Goal: Communication & Community: Answer question/provide support

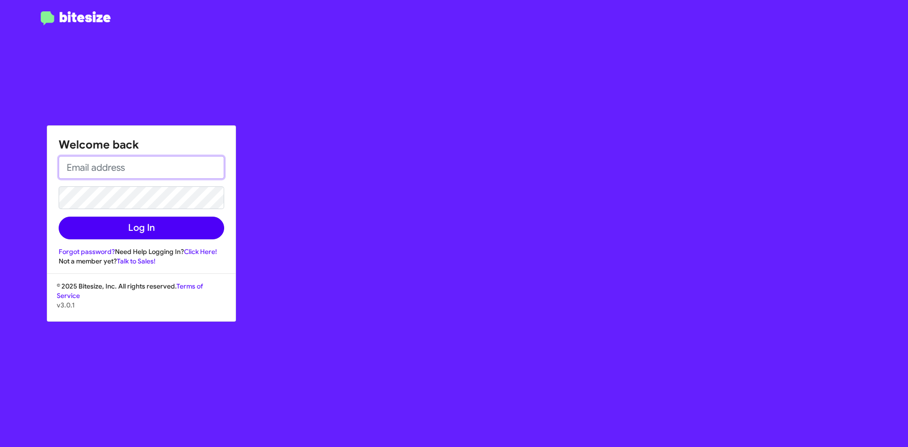
type input "[EMAIL_ADDRESS][DOMAIN_NAME]"
click at [135, 227] on button "Log In" at bounding box center [141, 228] width 165 height 23
type input "[EMAIL_ADDRESS][DOMAIN_NAME]"
click at [76, 223] on button "Log In" at bounding box center [141, 228] width 165 height 23
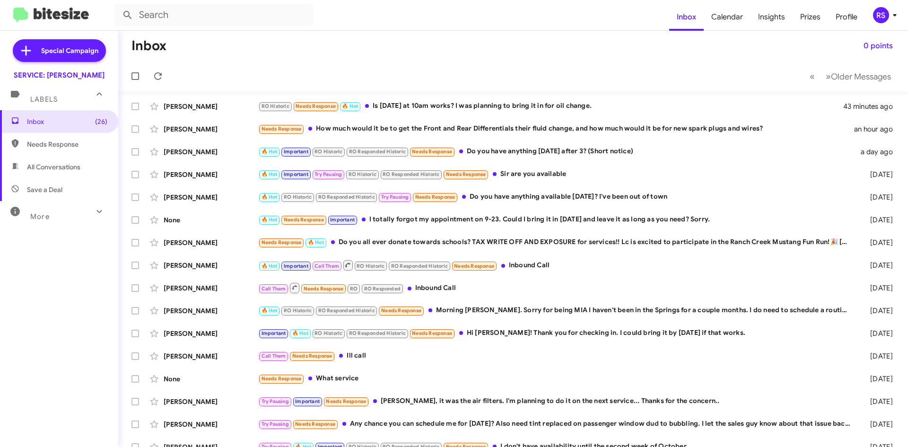
click at [51, 146] on span "Needs Response" at bounding box center [67, 143] width 80 height 9
type input "in:needs-response"
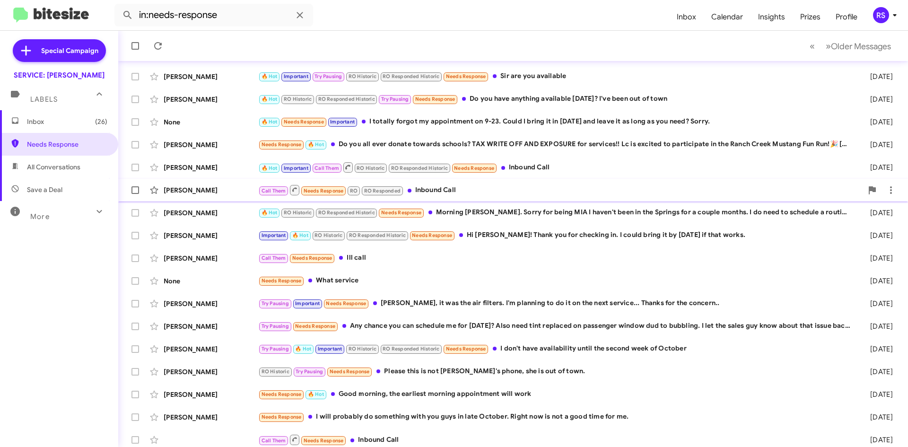
scroll to position [102, 0]
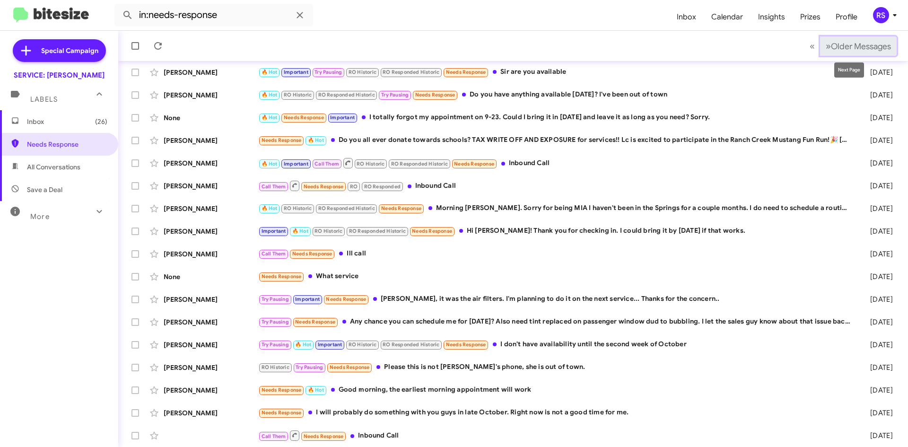
click at [831, 43] on span "Older Messages" at bounding box center [861, 46] width 60 height 10
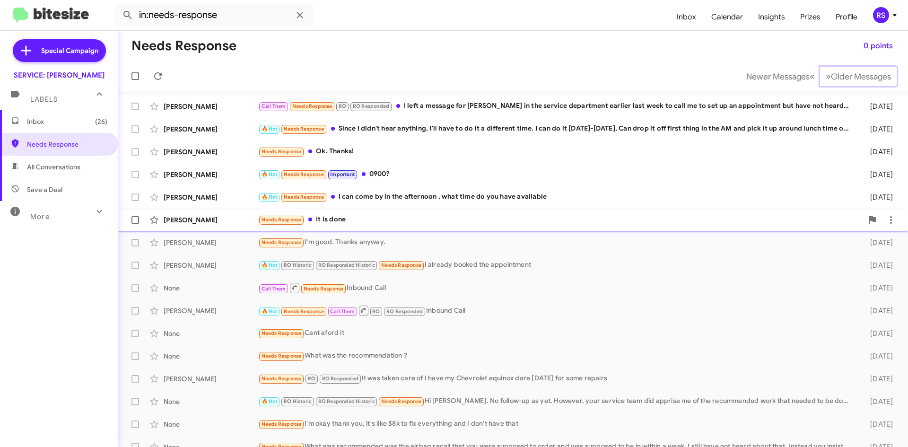
scroll to position [47, 0]
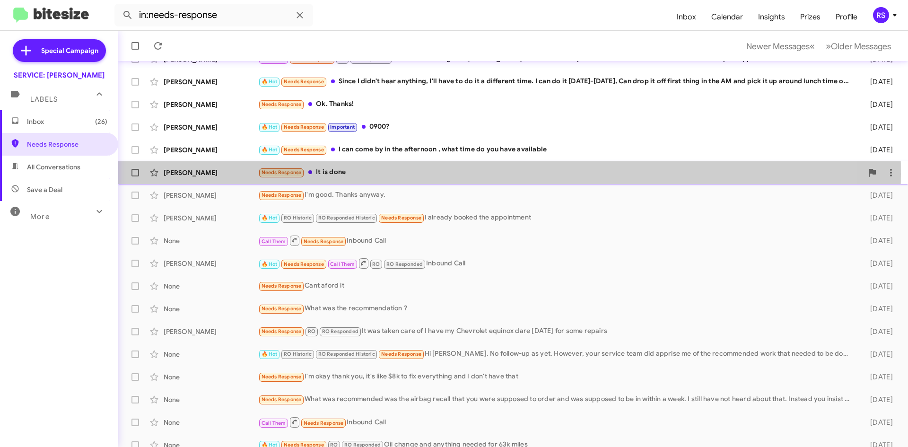
click at [278, 174] on span "Needs Response" at bounding box center [281, 172] width 40 height 6
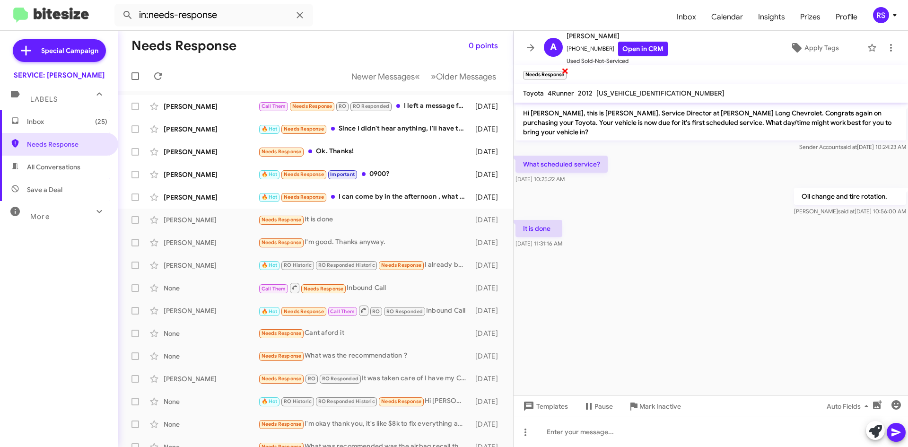
click at [565, 70] on span "×" at bounding box center [565, 70] width 8 height 11
click at [565, 72] on mat-toolbar "Needs Response ×" at bounding box center [710, 74] width 394 height 19
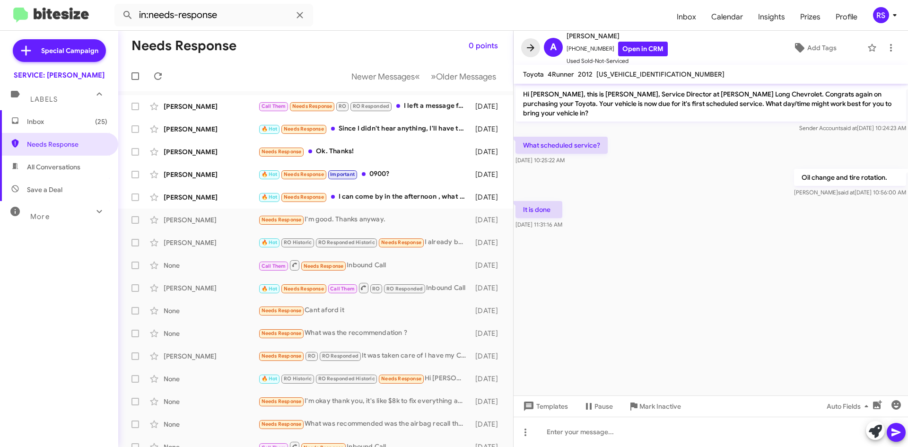
click at [531, 46] on icon at bounding box center [530, 47] width 11 height 11
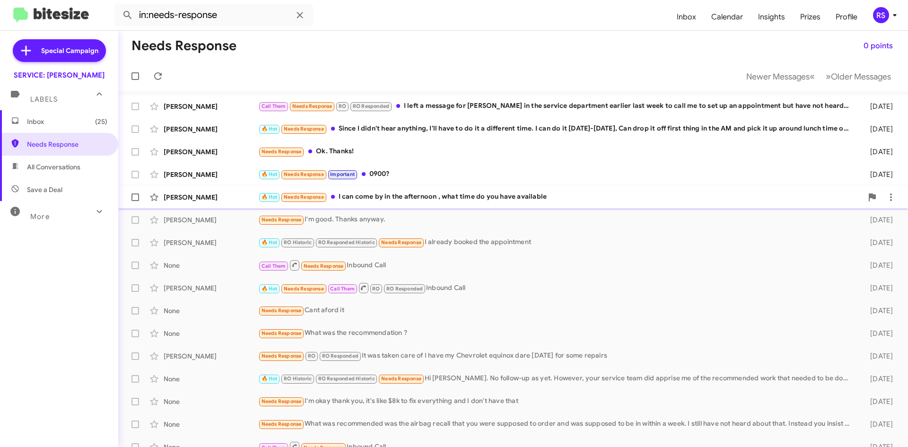
click at [306, 198] on span "Needs Response" at bounding box center [304, 197] width 40 height 6
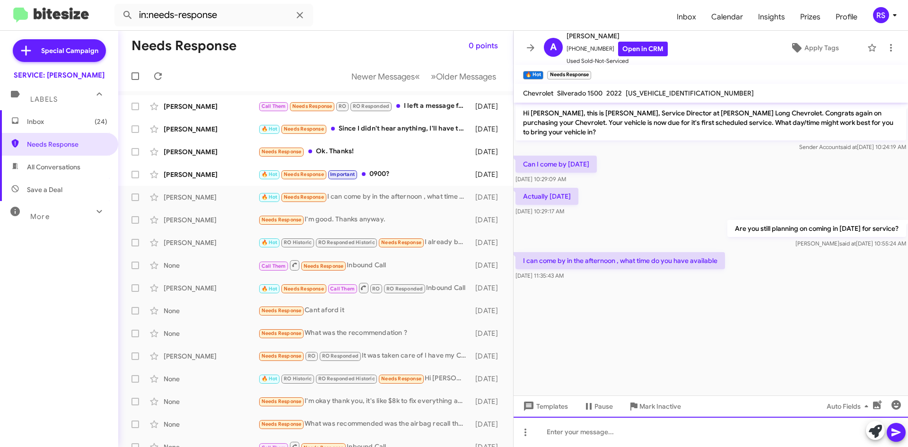
click at [594, 432] on div at bounding box center [710, 432] width 394 height 30
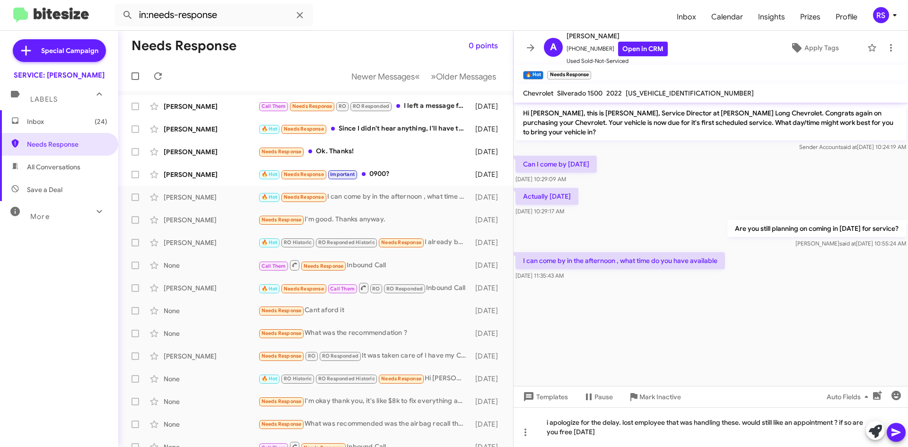
click at [898, 433] on icon at bounding box center [895, 432] width 9 height 8
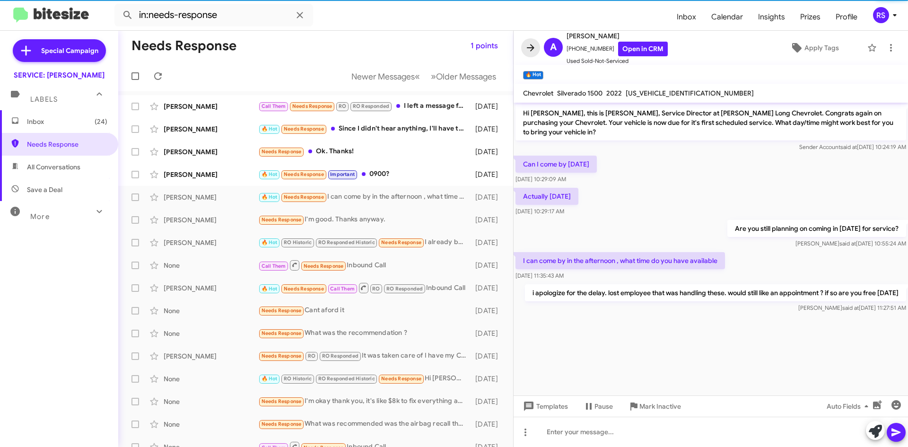
click at [530, 46] on icon at bounding box center [530, 47] width 11 height 11
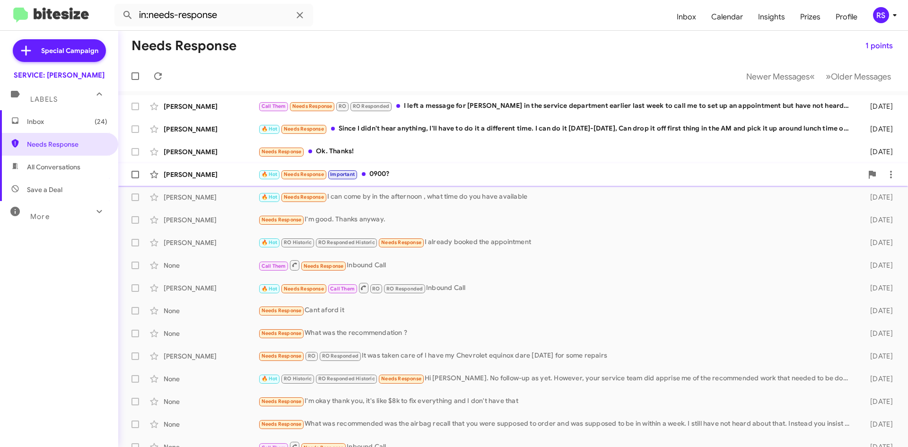
click at [191, 174] on div "Richard Dones" at bounding box center [211, 174] width 95 height 9
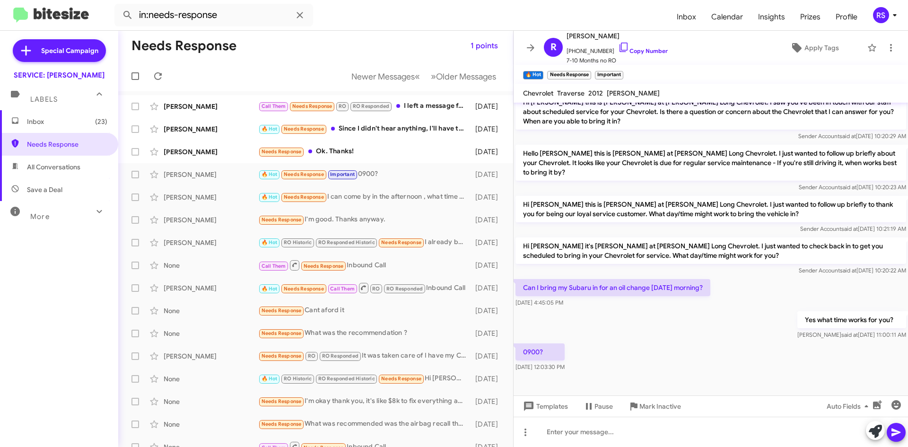
scroll to position [244, 0]
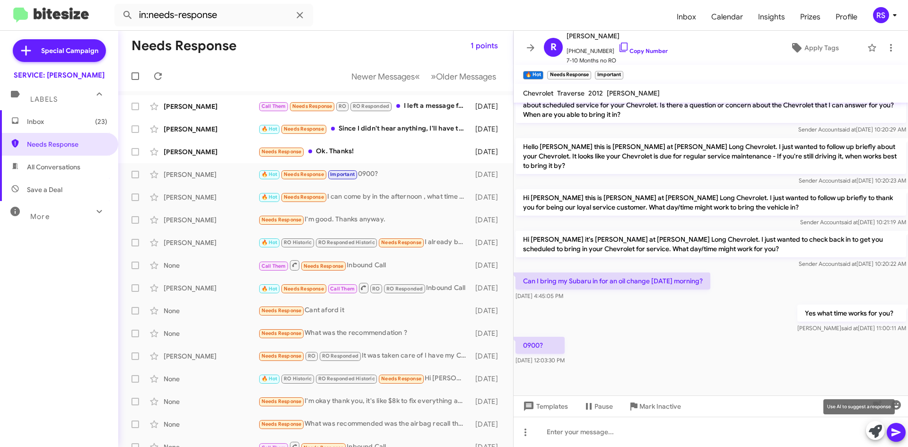
click at [877, 428] on icon at bounding box center [875, 431] width 13 height 13
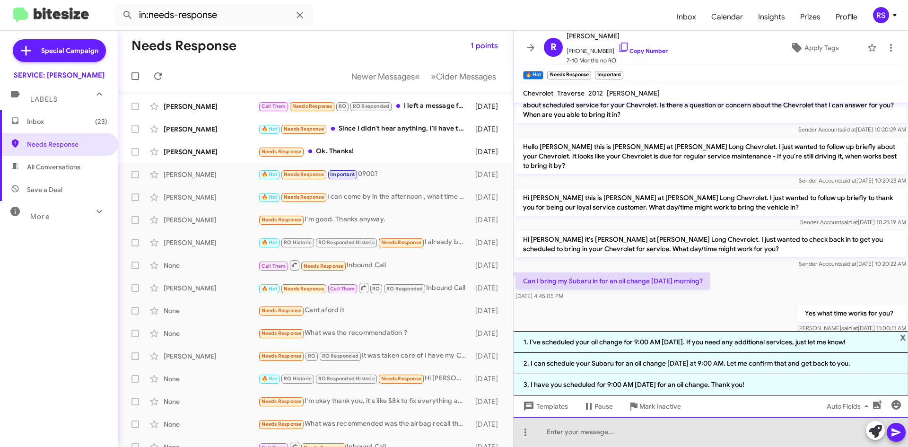
click at [580, 429] on div at bounding box center [710, 432] width 394 height 30
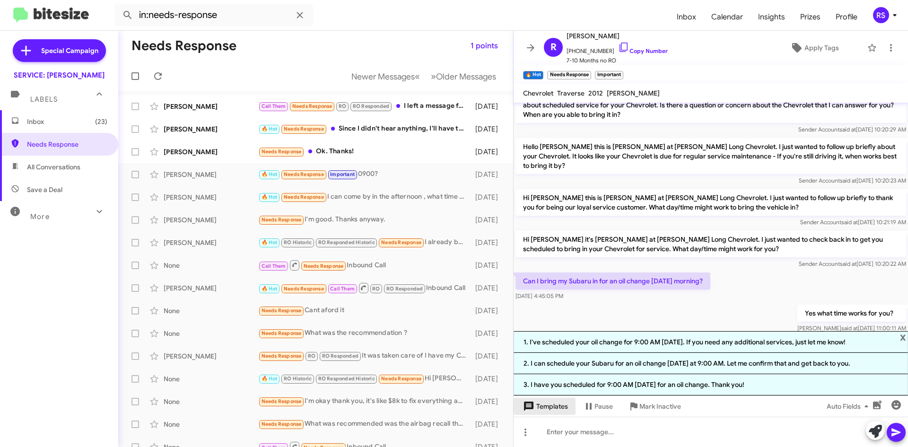
click at [542, 405] on span "Templates" at bounding box center [544, 406] width 47 height 17
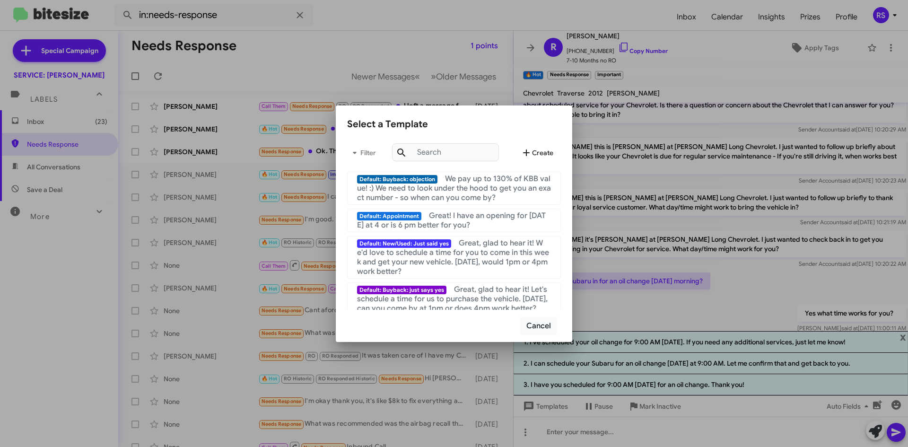
click at [531, 149] on icon at bounding box center [526, 152] width 11 height 11
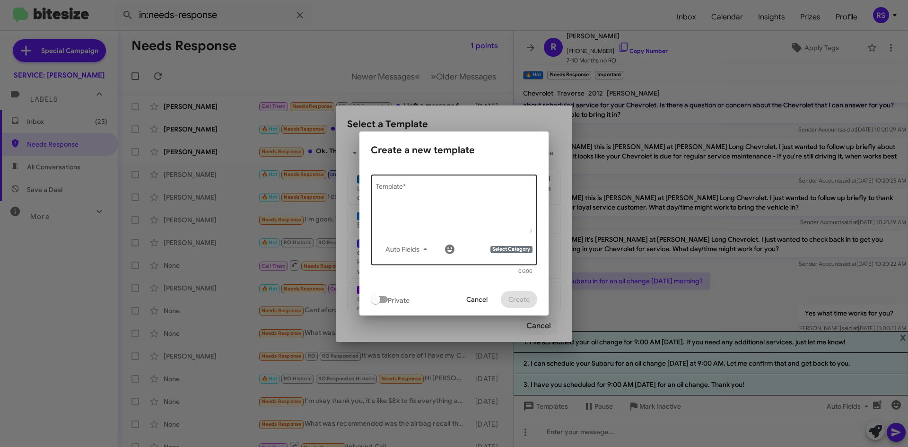
click at [400, 183] on div "Auto Fields Select Category Template *" at bounding box center [454, 219] width 156 height 92
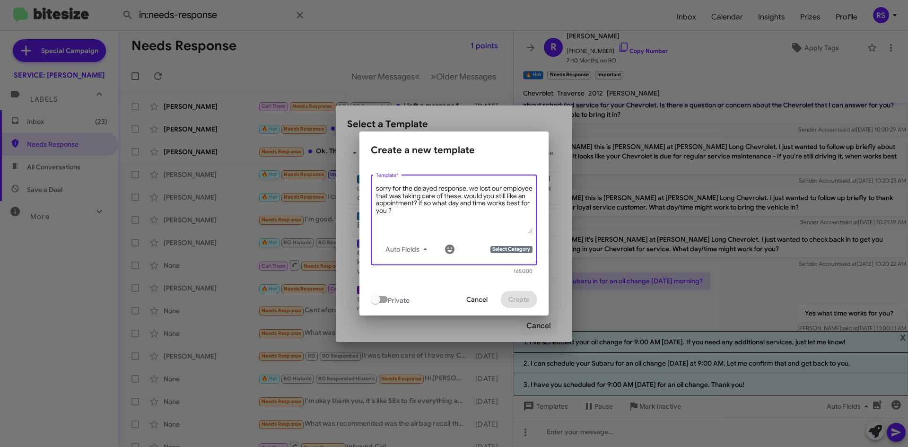
type textarea "sorry for the delayed response. we lost our employee that was taking care of th…"
click at [375, 299] on span at bounding box center [375, 299] width 9 height 9
click at [375, 303] on input "checkbox" at bounding box center [375, 303] width 0 height 0
checkbox input "true"
click at [519, 251] on span "Select Category" at bounding box center [511, 250] width 42 height 8
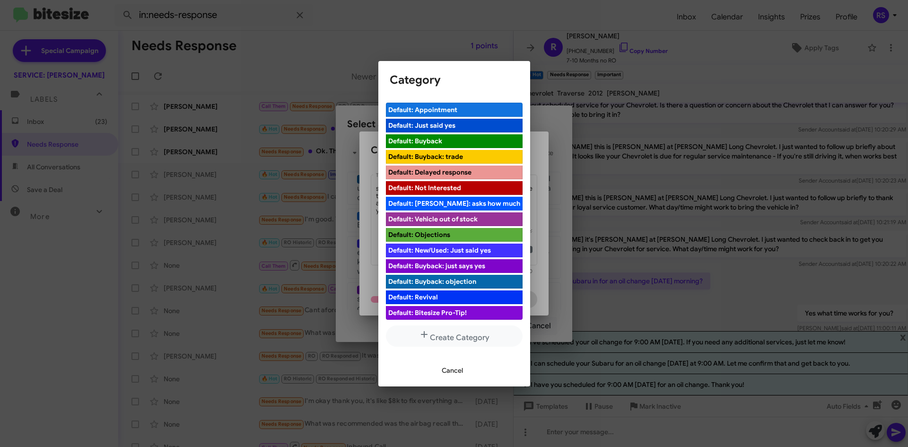
click at [429, 174] on span "Default: Delayed response" at bounding box center [454, 171] width 132 height 9
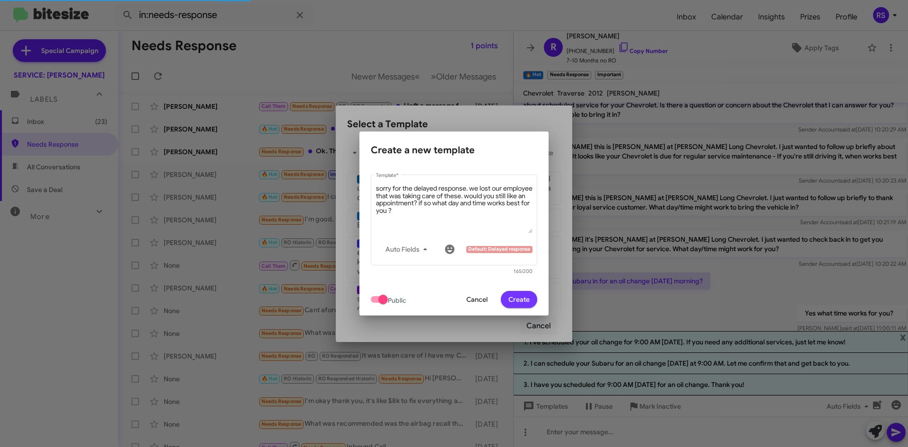
click at [522, 299] on span "Create" at bounding box center [518, 299] width 21 height 17
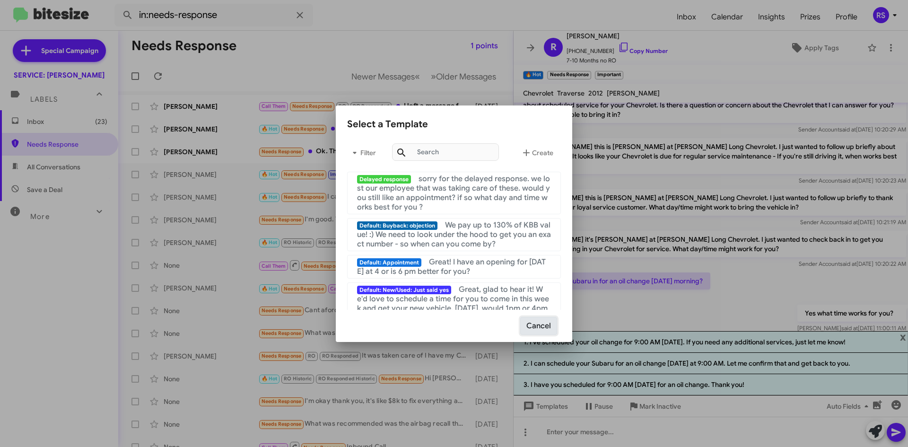
click at [539, 327] on button "Cancel" at bounding box center [538, 326] width 37 height 18
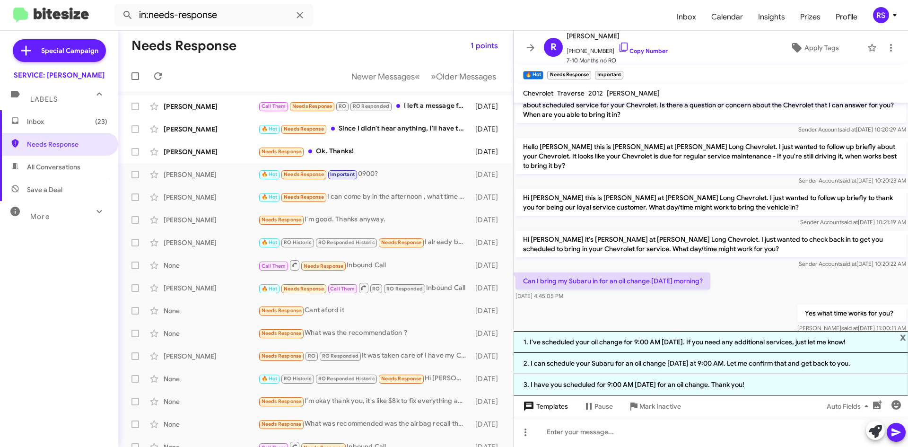
click at [543, 408] on span "Templates" at bounding box center [544, 406] width 47 height 17
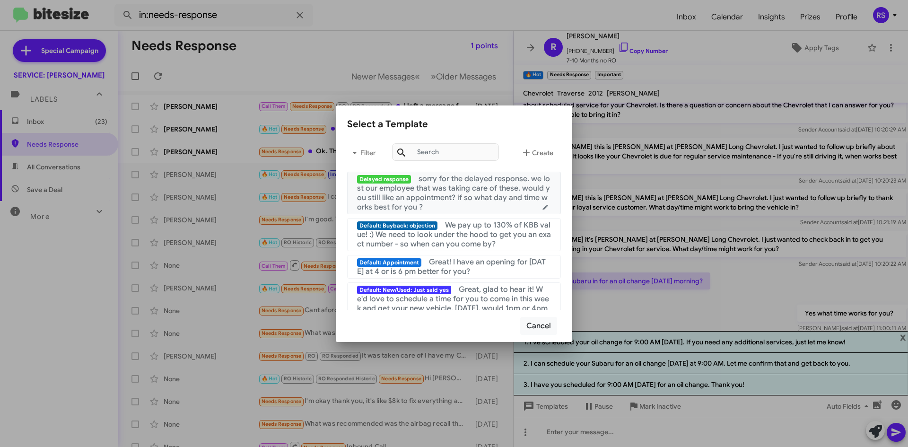
click at [382, 179] on span "Delayed response" at bounding box center [384, 179] width 54 height 9
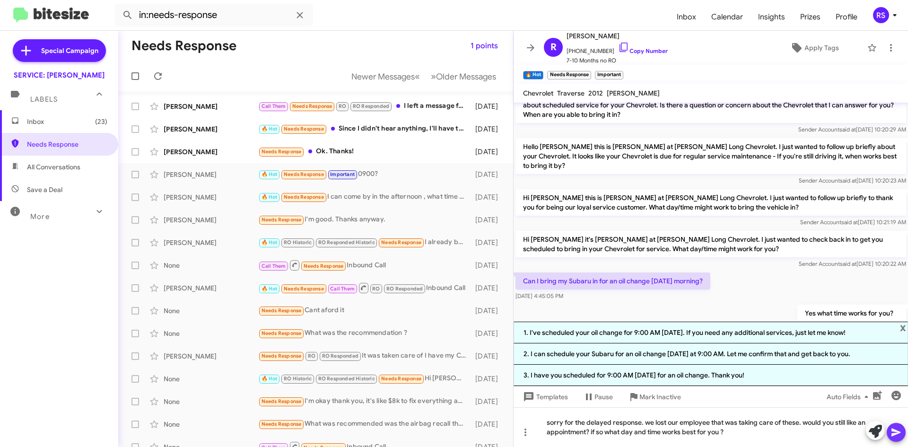
click at [897, 431] on icon at bounding box center [895, 432] width 9 height 8
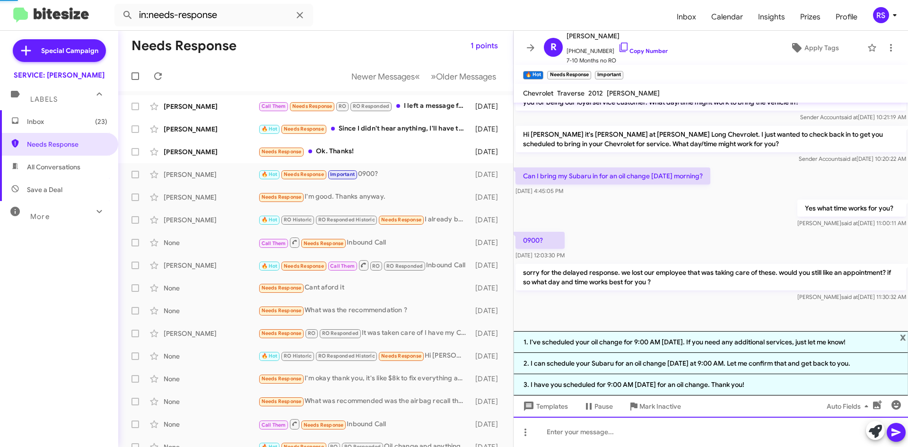
scroll to position [353, 0]
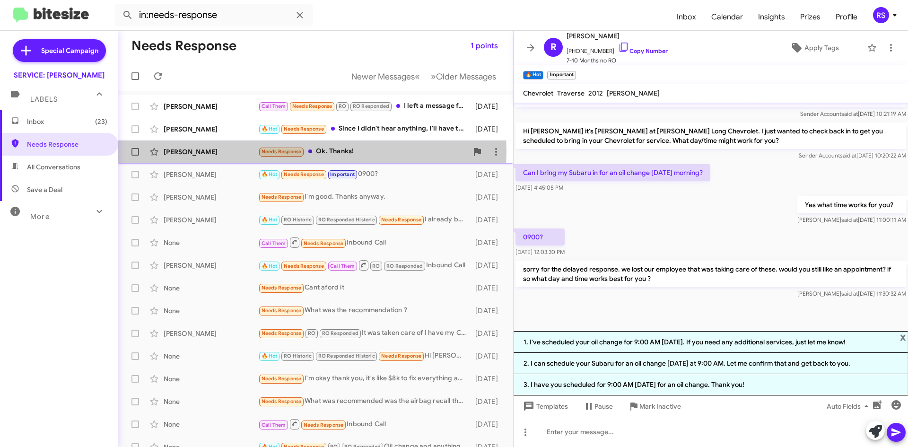
click at [192, 151] on div "Jeanine Charlton" at bounding box center [211, 151] width 95 height 9
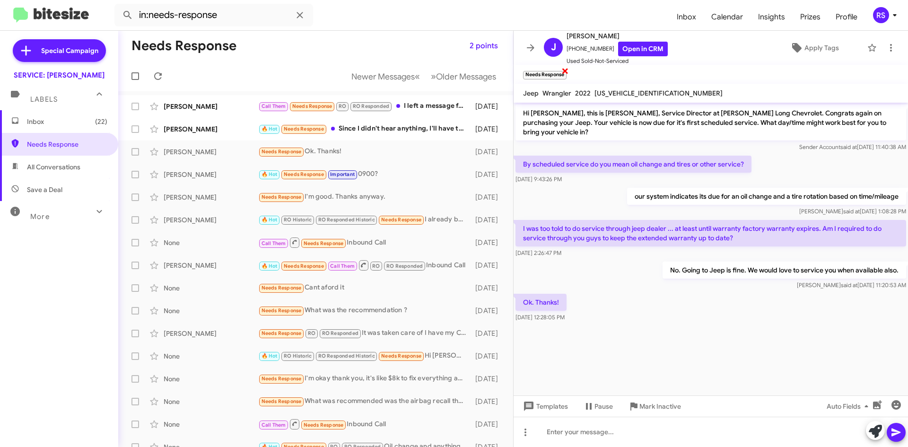
click at [565, 70] on span "×" at bounding box center [565, 70] width 8 height 11
click at [565, 70] on mat-toolbar "Needs Response ×" at bounding box center [710, 74] width 394 height 19
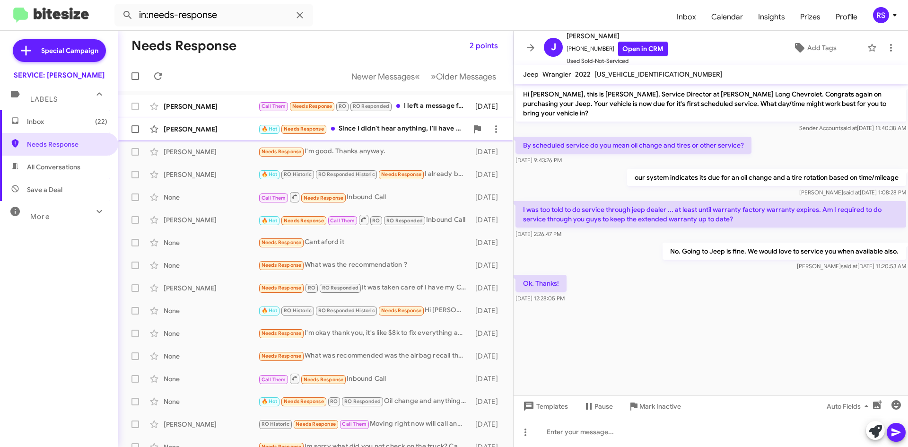
click at [199, 127] on div "Christopher Hutnik" at bounding box center [211, 128] width 95 height 9
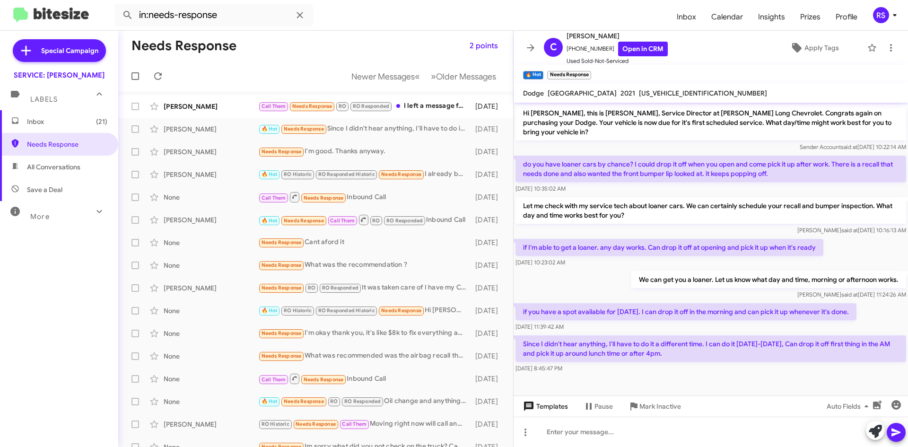
click at [540, 406] on span "Templates" at bounding box center [544, 406] width 47 height 17
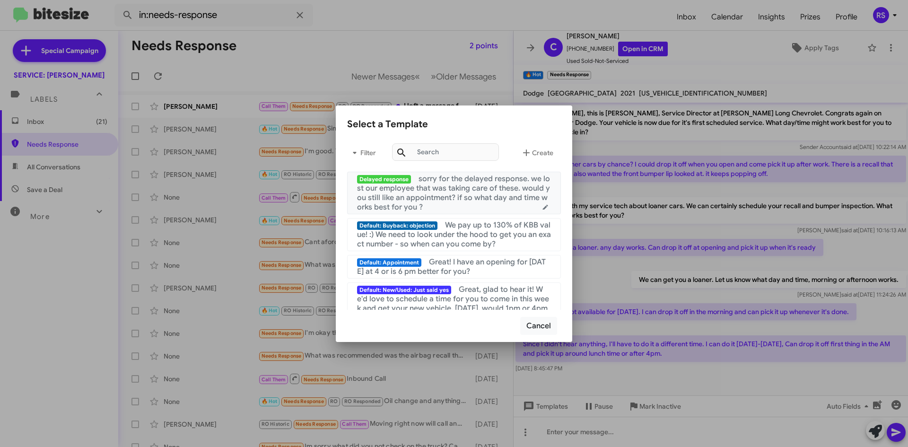
click at [385, 178] on span "Delayed response" at bounding box center [384, 179] width 54 height 9
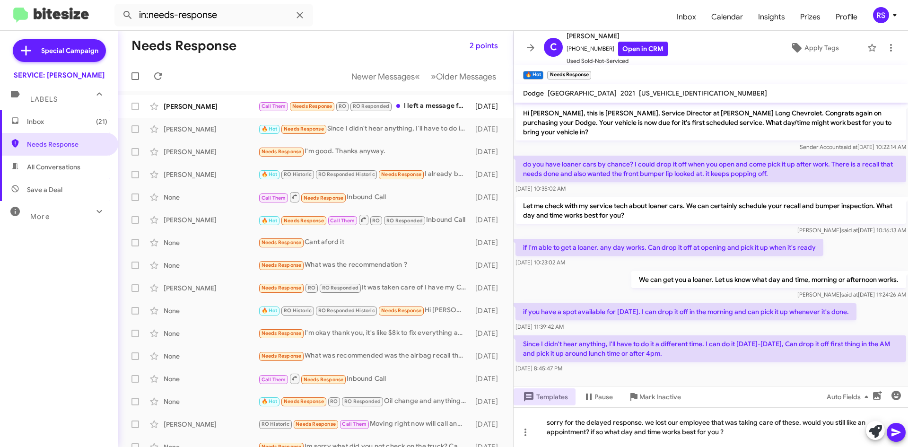
click at [899, 434] on icon at bounding box center [895, 431] width 11 height 11
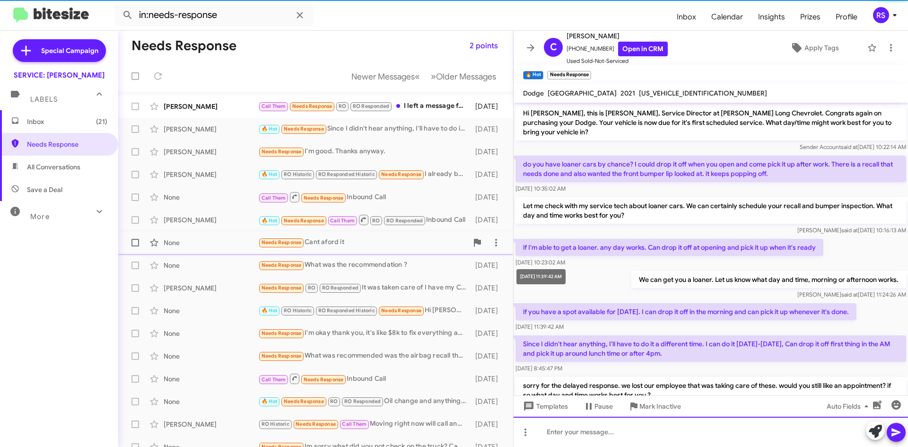
scroll to position [40, 0]
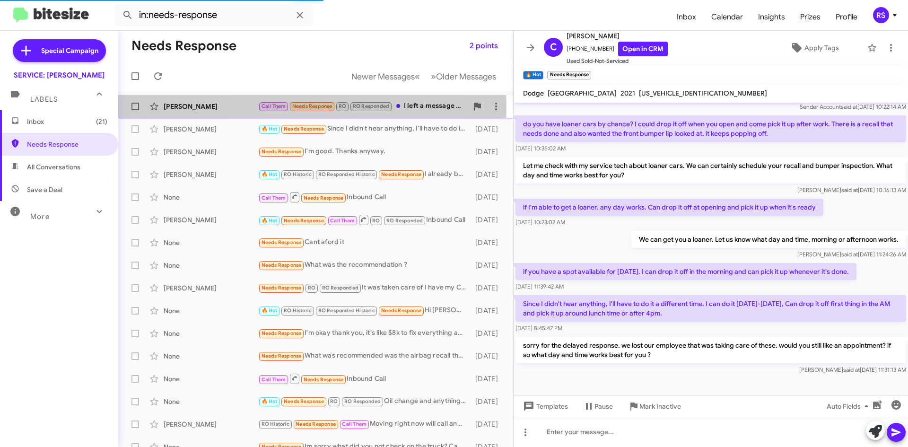
click at [306, 108] on span "Needs Response" at bounding box center [312, 106] width 40 height 6
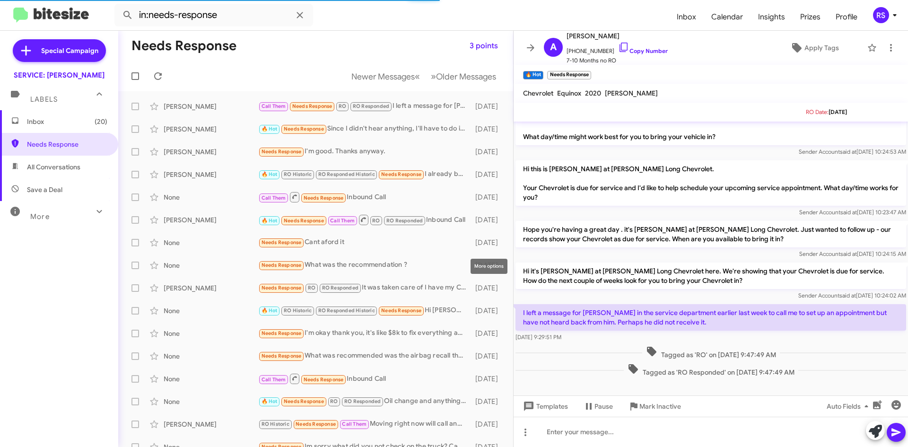
scroll to position [24, 0]
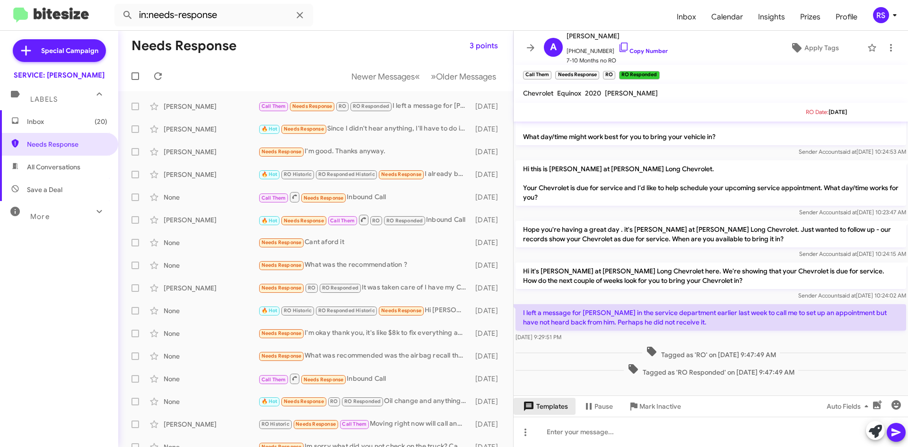
click at [551, 407] on span "Templates" at bounding box center [544, 406] width 47 height 17
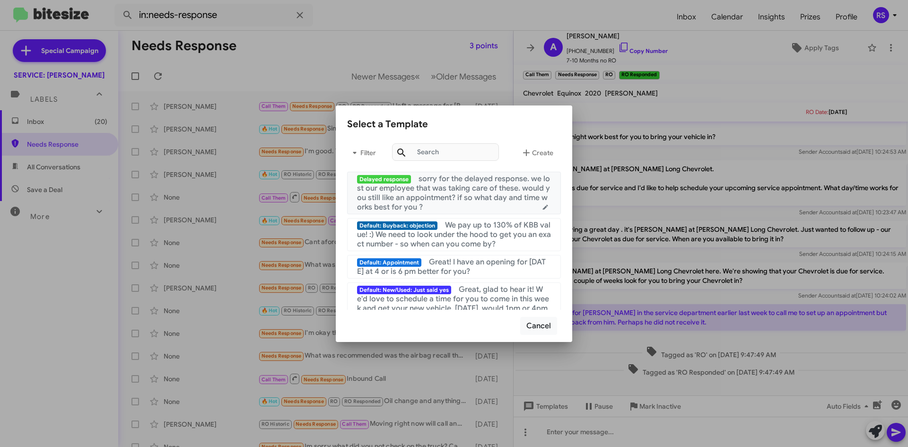
click at [377, 179] on span "Delayed response" at bounding box center [384, 179] width 54 height 9
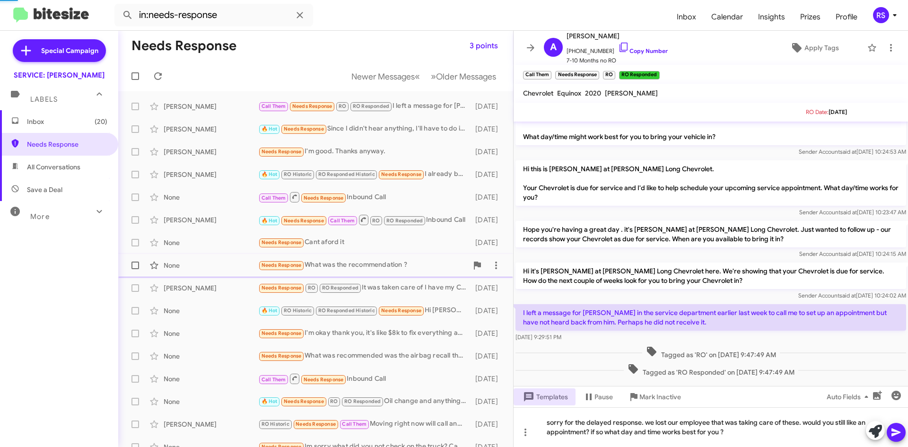
scroll to position [33, 0]
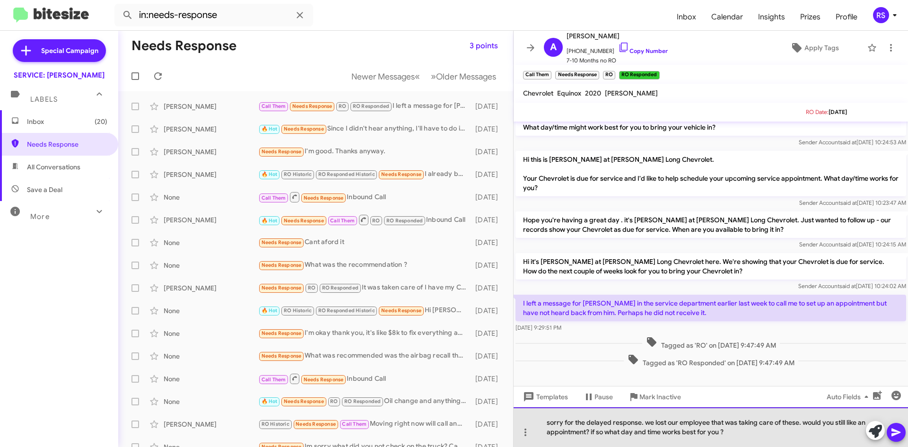
click at [743, 433] on div "sorry for the delayed response. we lost our employee that was taking care of th…" at bounding box center [710, 427] width 394 height 40
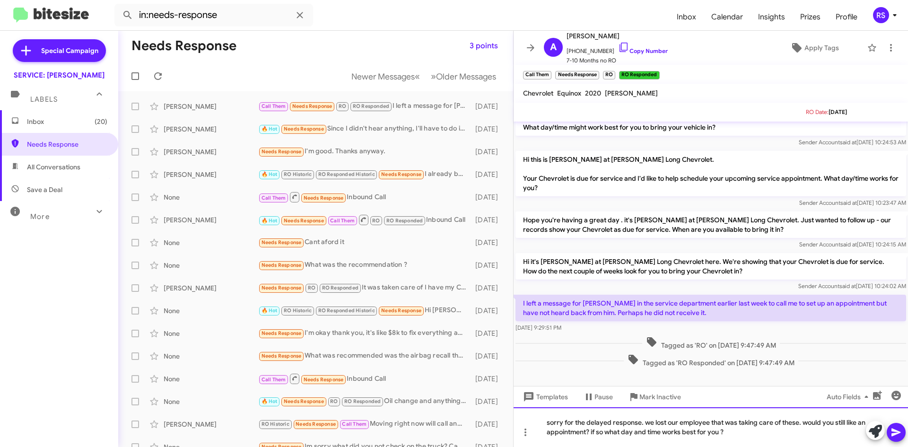
click at [739, 433] on div "sorry for the delayed response. we lost our employee that was taking care of th…" at bounding box center [710, 427] width 394 height 40
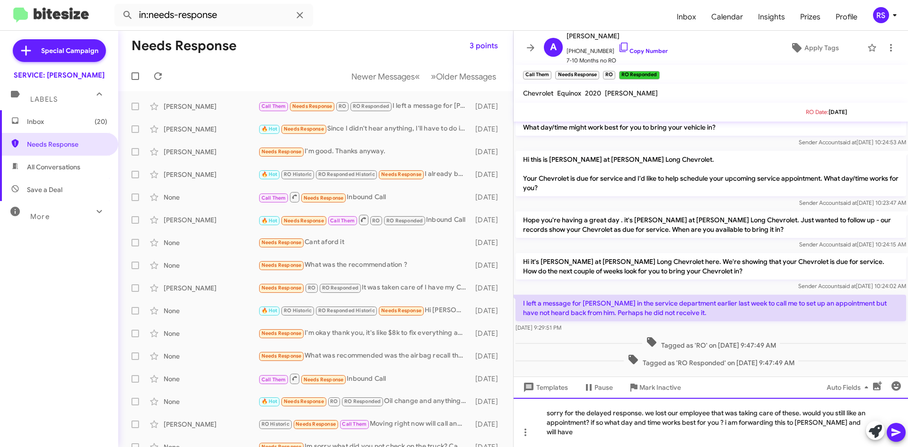
scroll to position [40, 0]
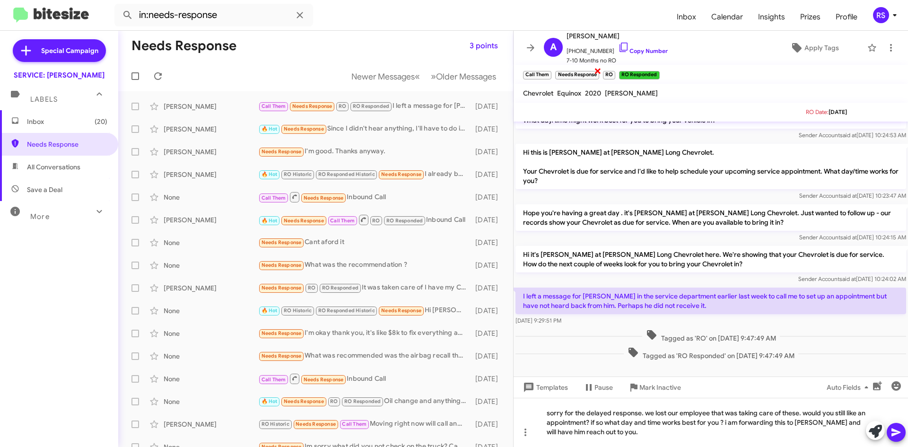
click at [597, 70] on span "×" at bounding box center [598, 70] width 8 height 11
click at [597, 70] on div "Call Them × Needs Response × RO × RO Responded ×" at bounding box center [567, 74] width 93 height 12
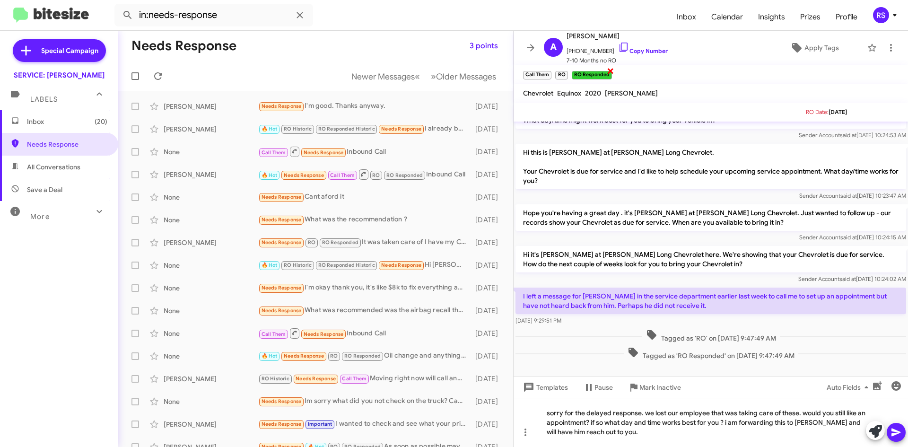
click at [608, 70] on span "×" at bounding box center [611, 70] width 8 height 11
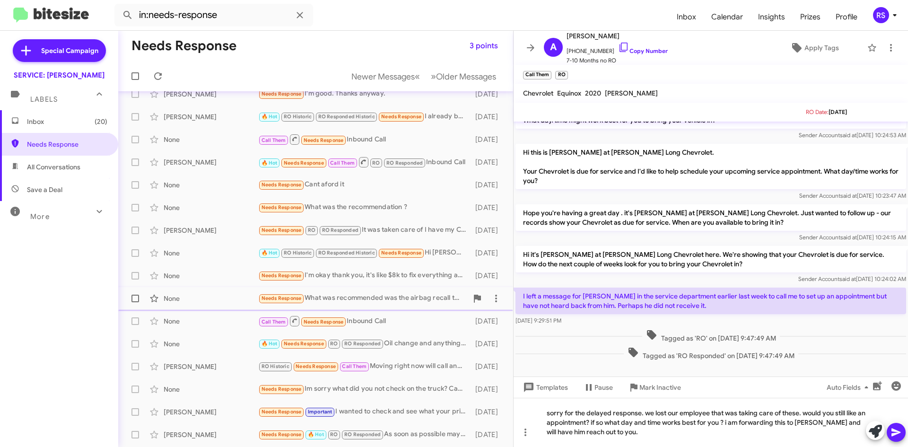
scroll to position [0, 0]
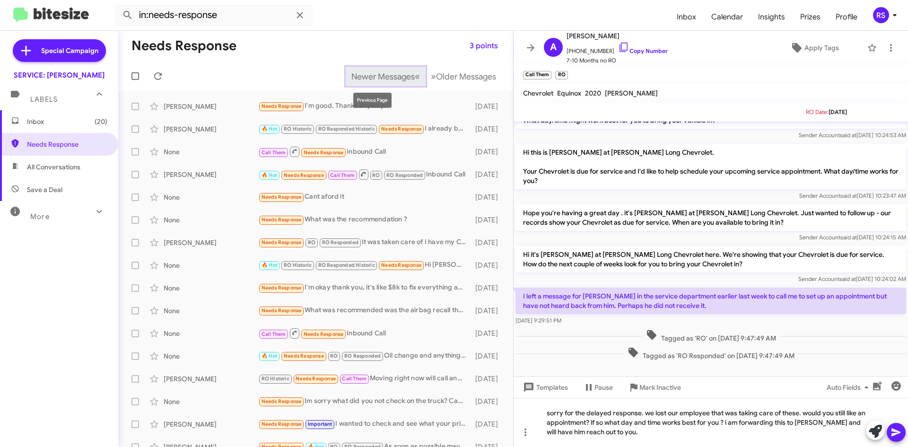
click at [359, 72] on span "Newer Messages" at bounding box center [382, 76] width 63 height 10
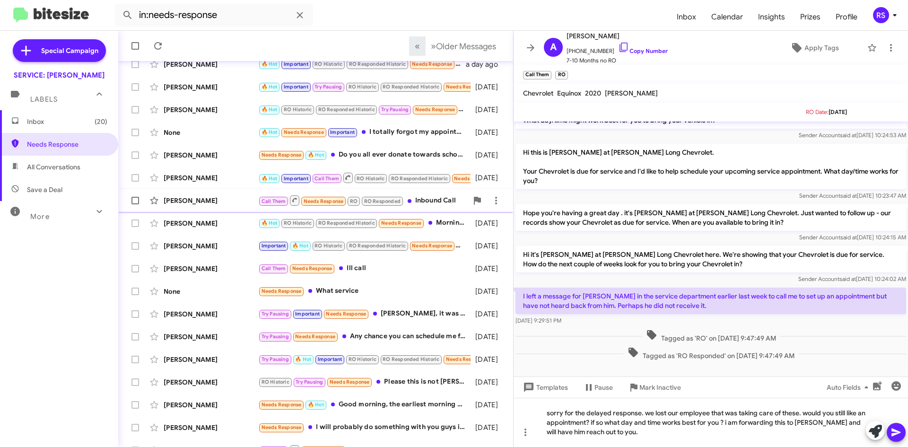
scroll to position [102, 0]
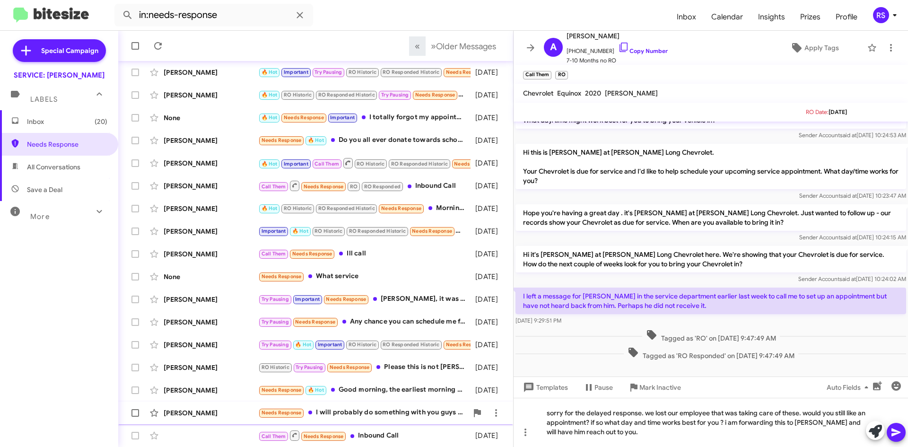
click at [284, 413] on span "Needs Response" at bounding box center [281, 412] width 40 height 6
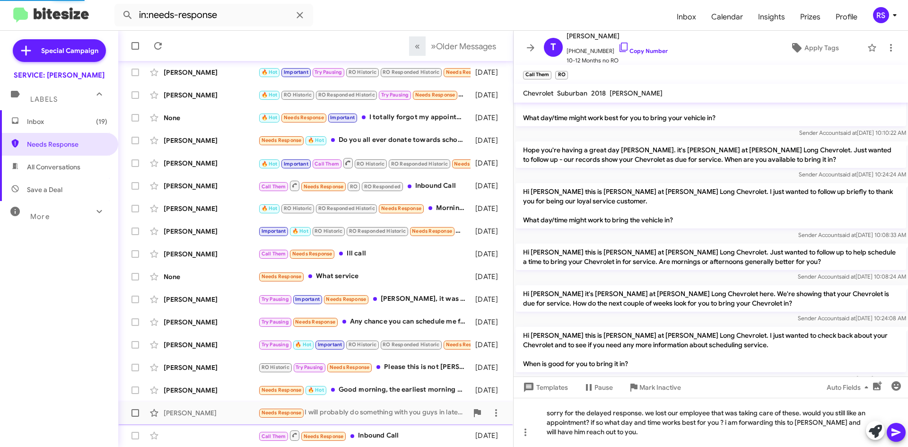
scroll to position [81, 0]
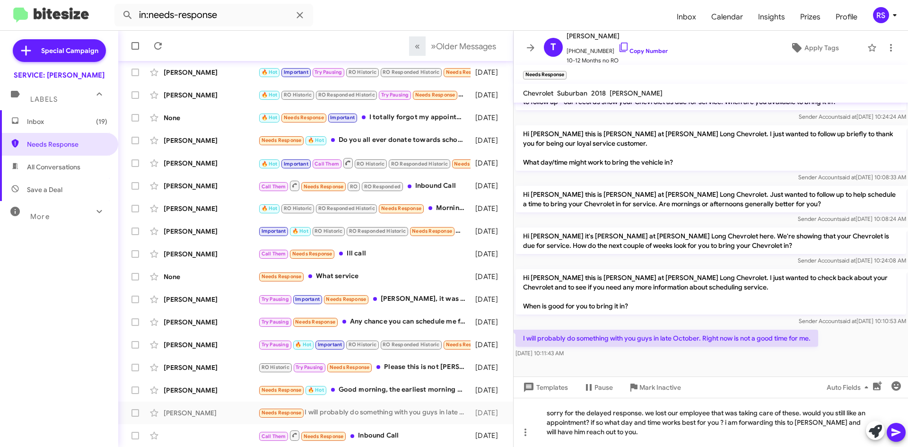
click at [895, 432] on icon at bounding box center [895, 432] width 9 height 8
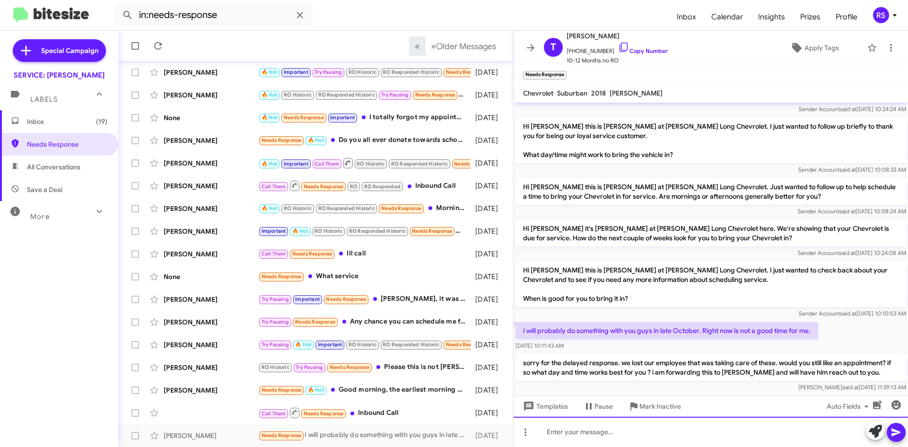
scroll to position [106, 0]
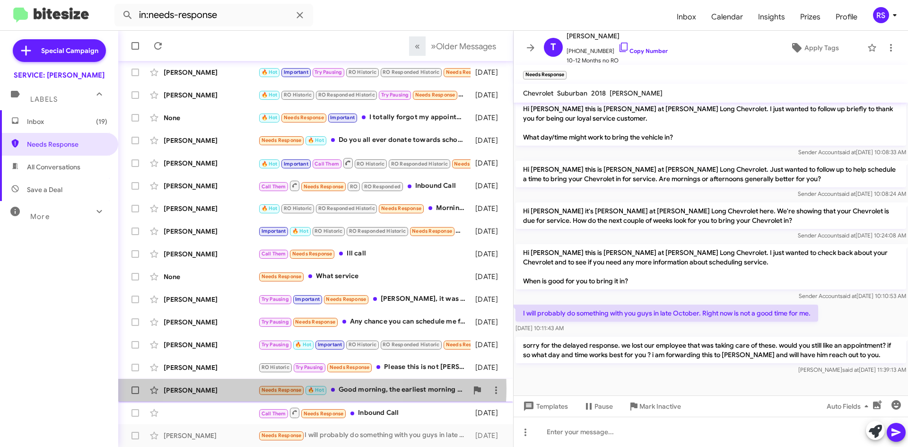
click at [275, 387] on span "Needs Response" at bounding box center [281, 390] width 40 height 6
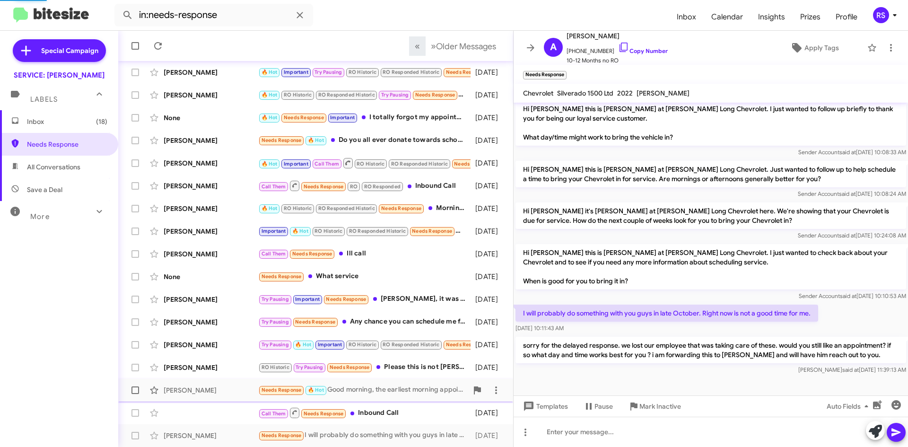
scroll to position [650, 0]
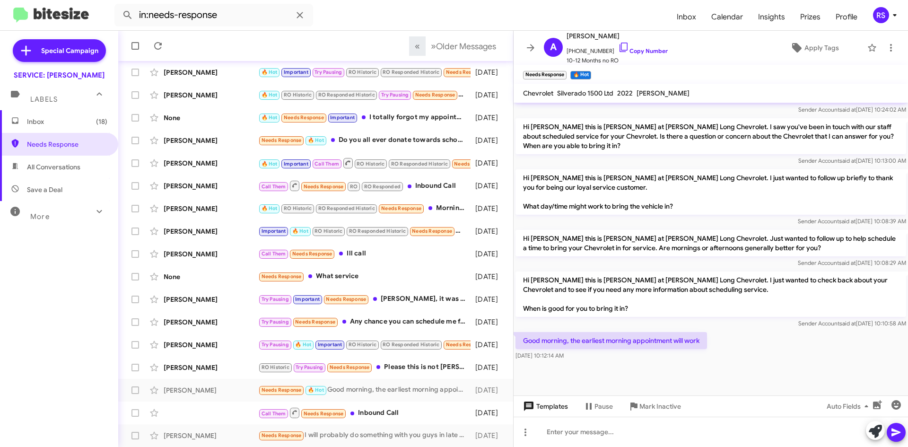
click at [544, 408] on span "Templates" at bounding box center [544, 406] width 47 height 17
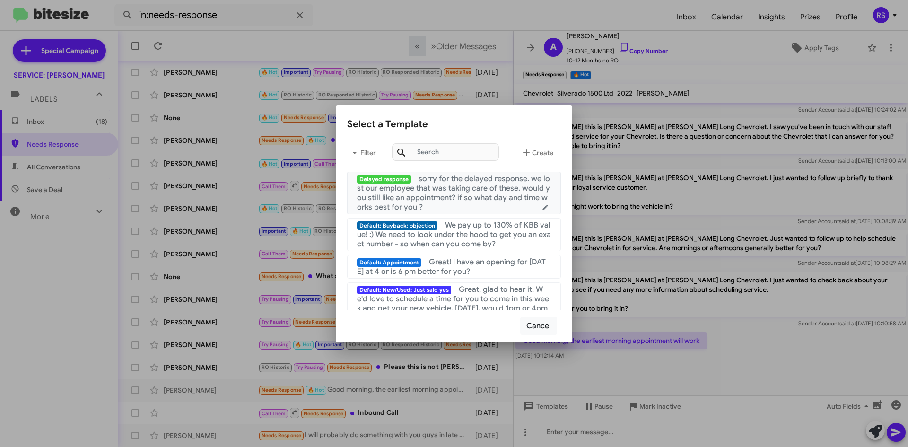
drag, startPoint x: 373, startPoint y: 179, endPoint x: 389, endPoint y: 185, distance: 16.6
click at [375, 180] on span "Delayed response" at bounding box center [384, 179] width 54 height 9
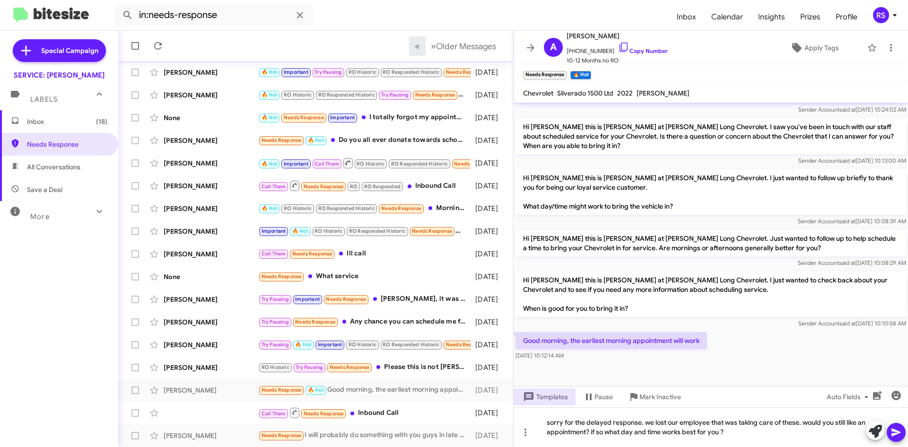
click at [895, 432] on icon at bounding box center [895, 431] width 11 height 11
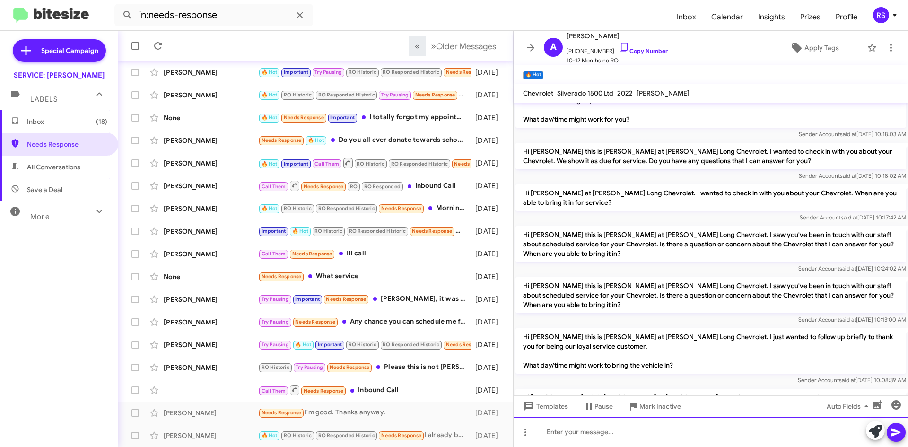
scroll to position [694, 0]
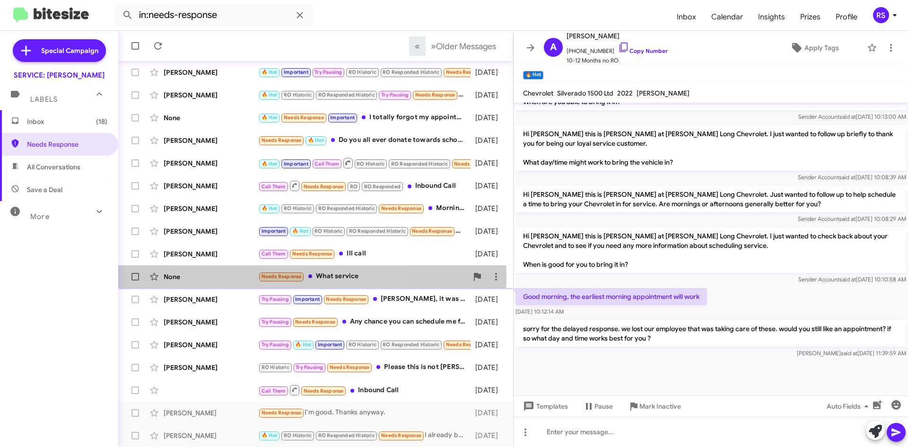
click at [277, 277] on span "Needs Response" at bounding box center [281, 276] width 40 height 6
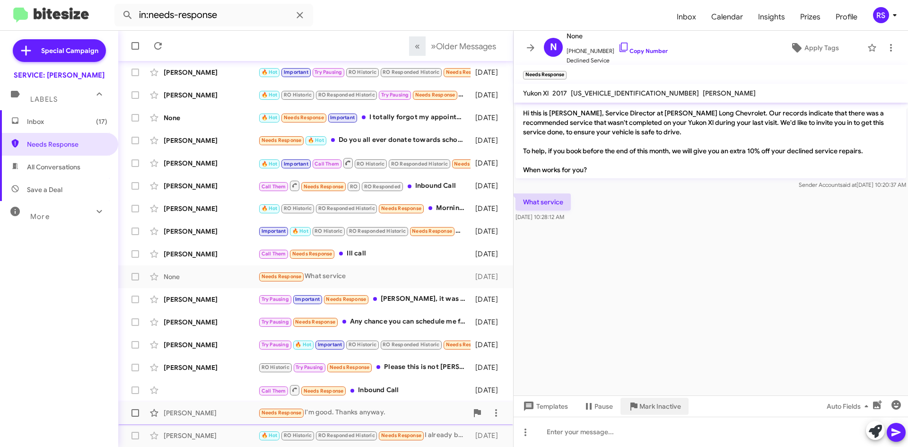
click at [660, 408] on span "Mark Inactive" at bounding box center [660, 406] width 42 height 17
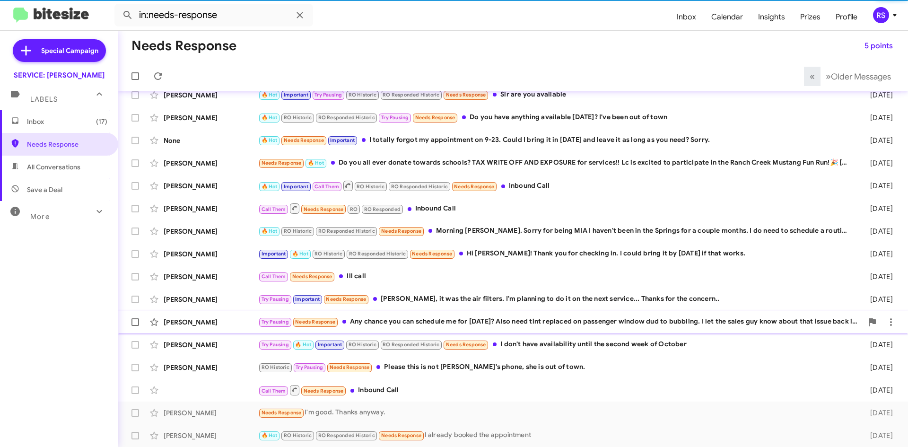
scroll to position [79, 0]
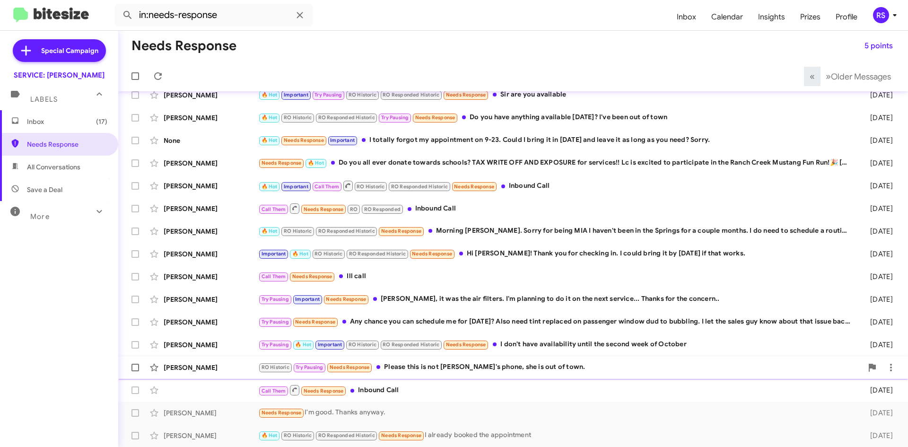
click at [358, 367] on span "Needs Response" at bounding box center [350, 367] width 40 height 6
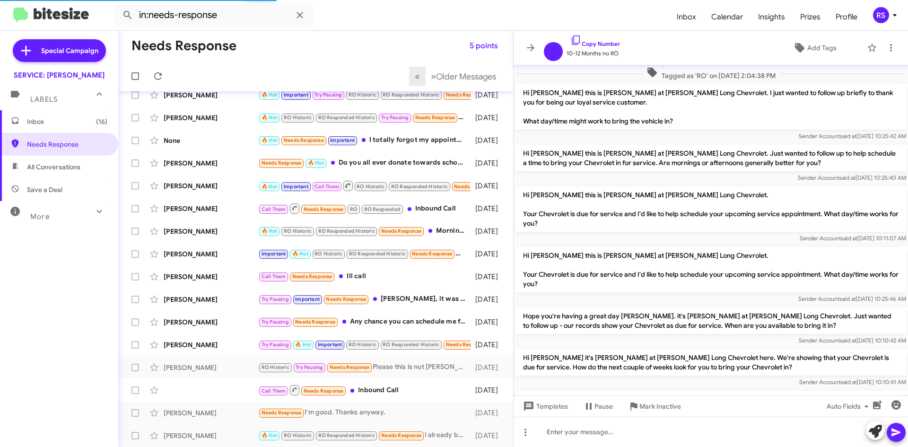
scroll to position [667, 0]
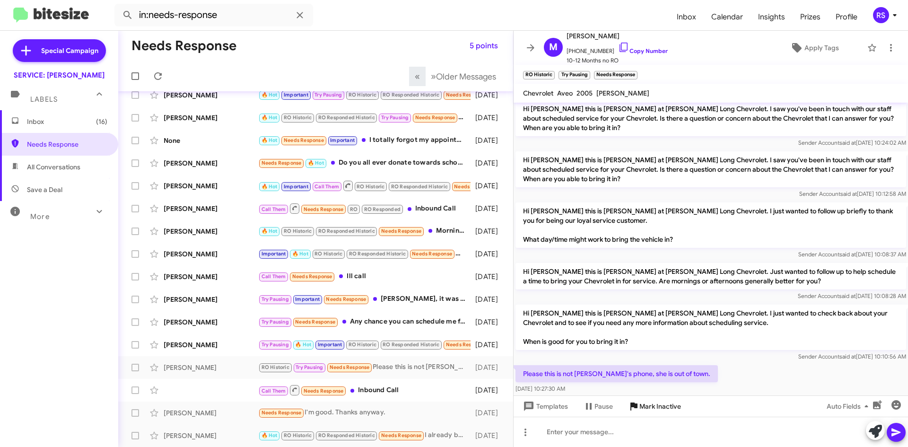
click at [655, 408] on span "Mark Inactive" at bounding box center [660, 406] width 42 height 17
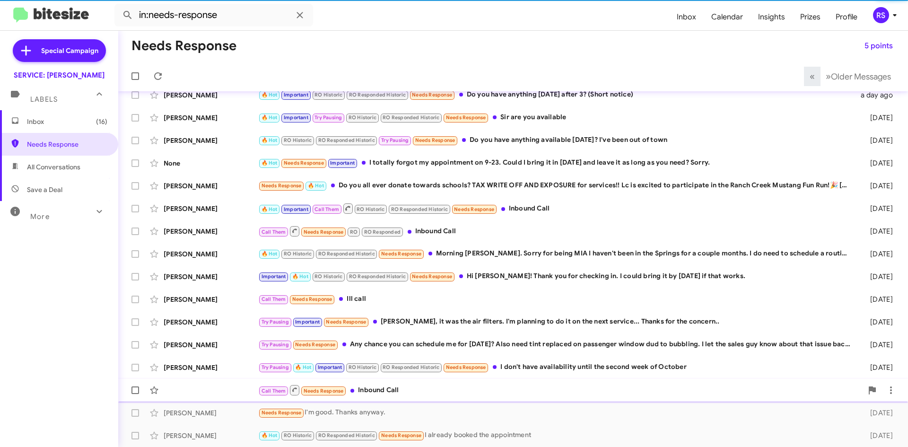
scroll to position [57, 0]
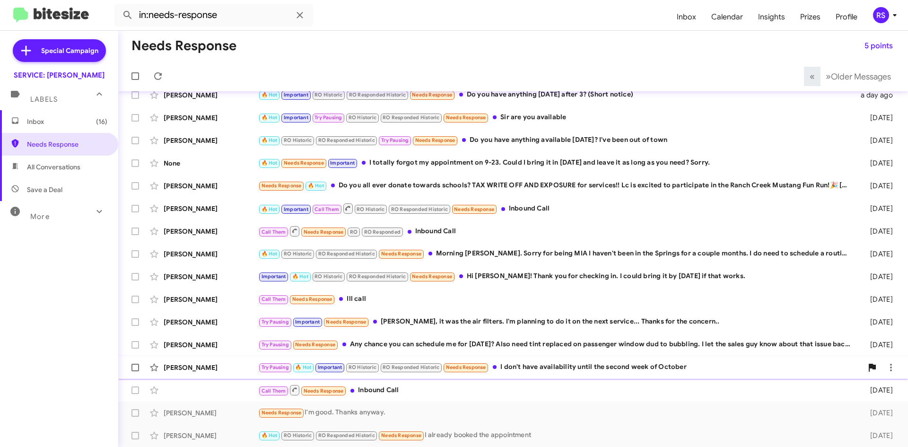
click at [469, 368] on span "Needs Response" at bounding box center [466, 367] width 40 height 6
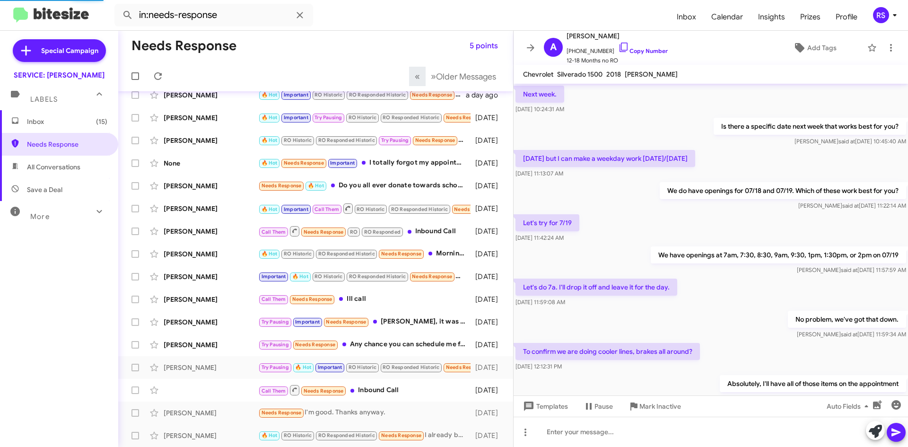
scroll to position [425, 0]
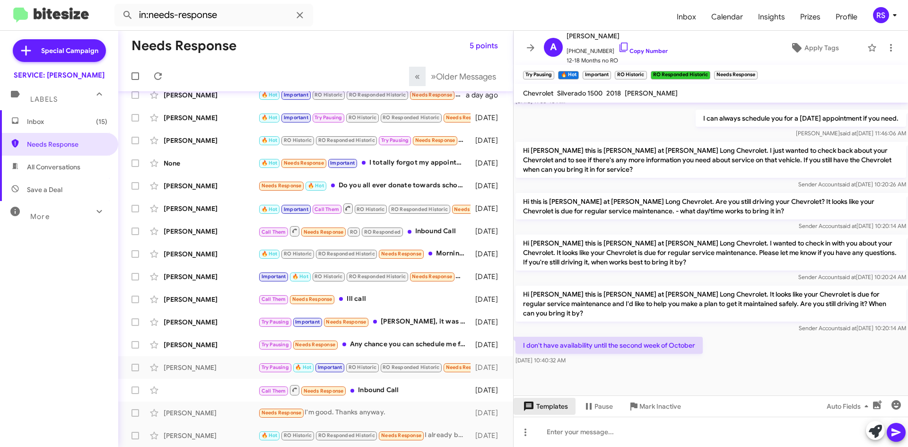
click at [540, 405] on span "Templates" at bounding box center [544, 406] width 47 height 17
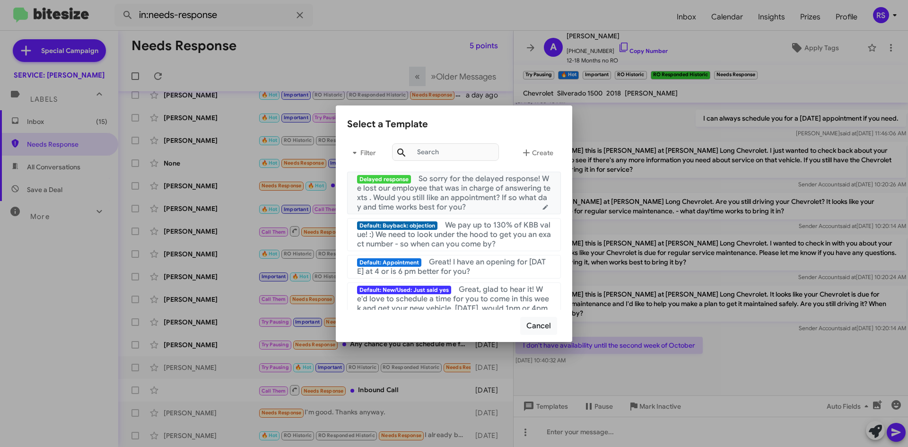
click at [390, 177] on span "Delayed response" at bounding box center [384, 179] width 54 height 9
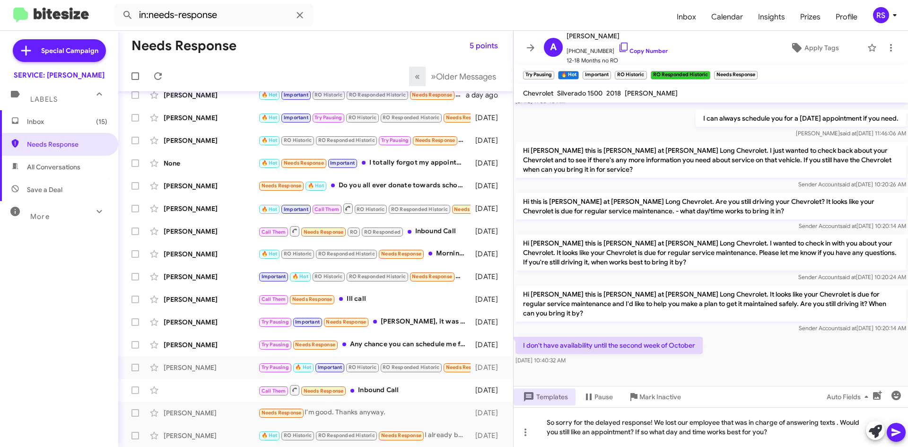
click at [899, 430] on icon at bounding box center [895, 431] width 11 height 11
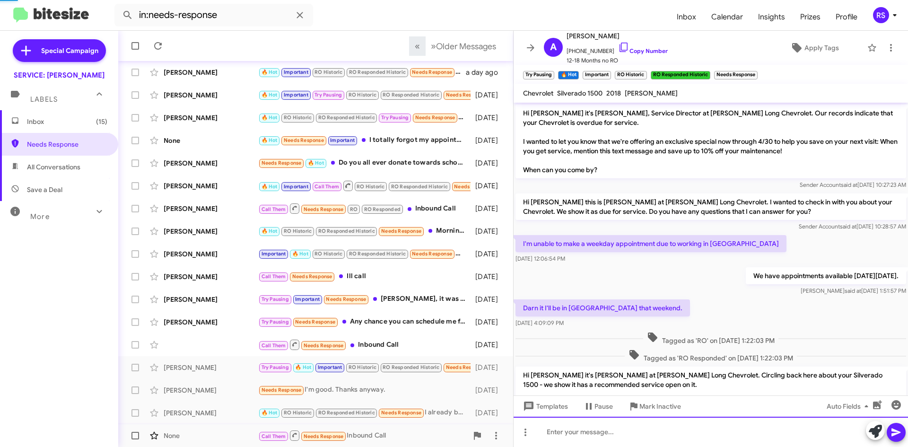
scroll to position [47, 0]
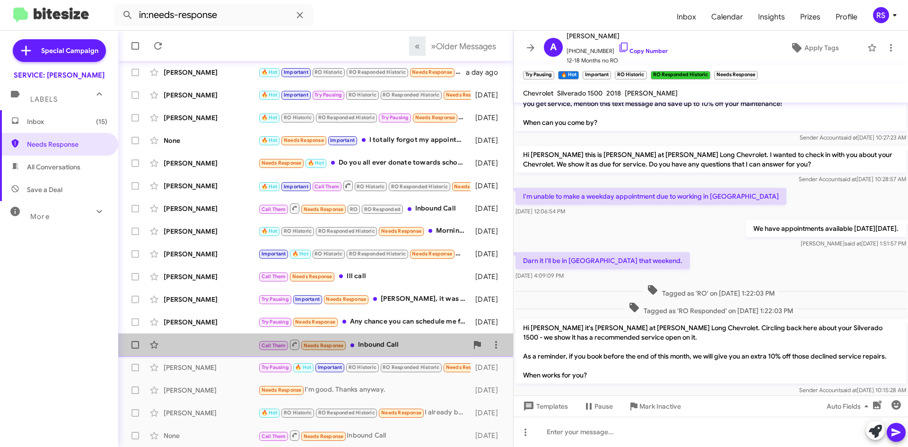
click at [321, 344] on span "Needs Response" at bounding box center [324, 345] width 40 height 6
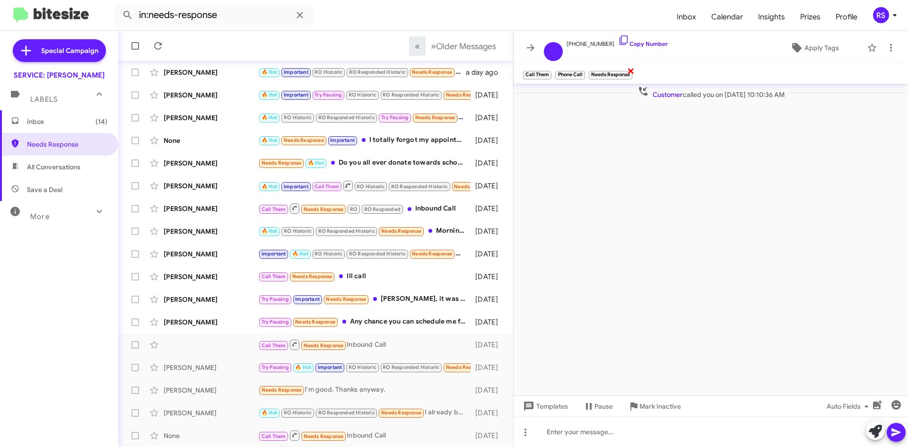
click at [632, 69] on span "×" at bounding box center [631, 70] width 8 height 11
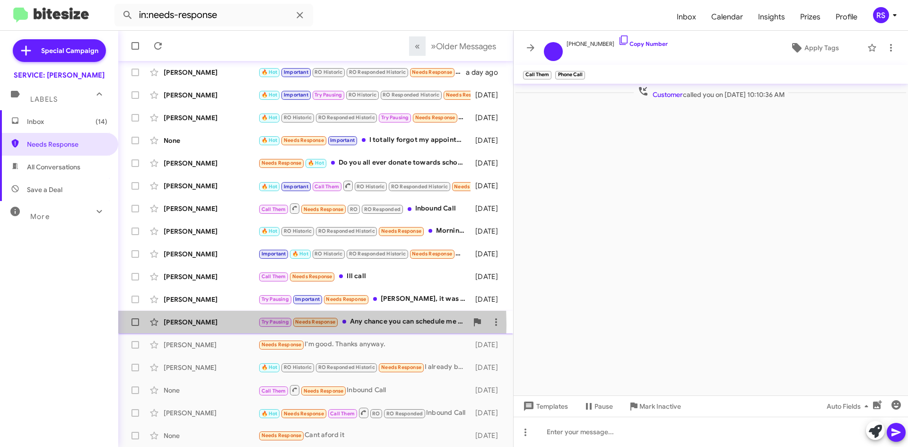
click at [193, 324] on div "Scott Taylor" at bounding box center [211, 321] width 95 height 9
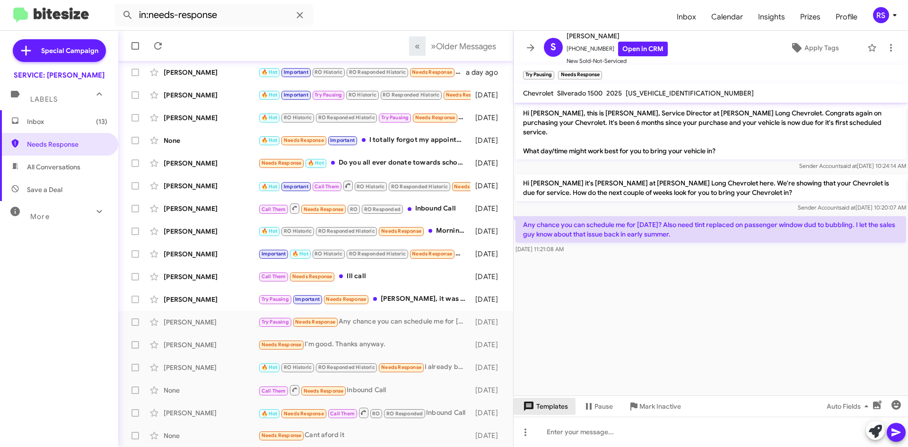
click at [558, 406] on span "Templates" at bounding box center [544, 406] width 47 height 17
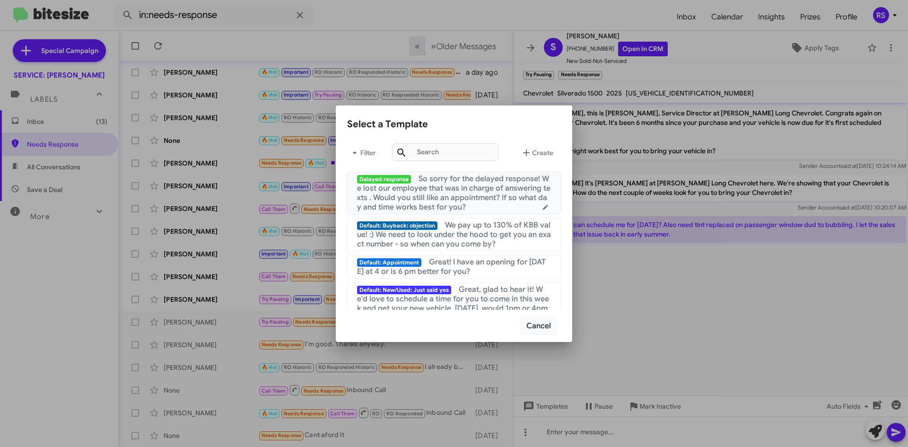
click at [384, 178] on span "Delayed response" at bounding box center [384, 179] width 54 height 9
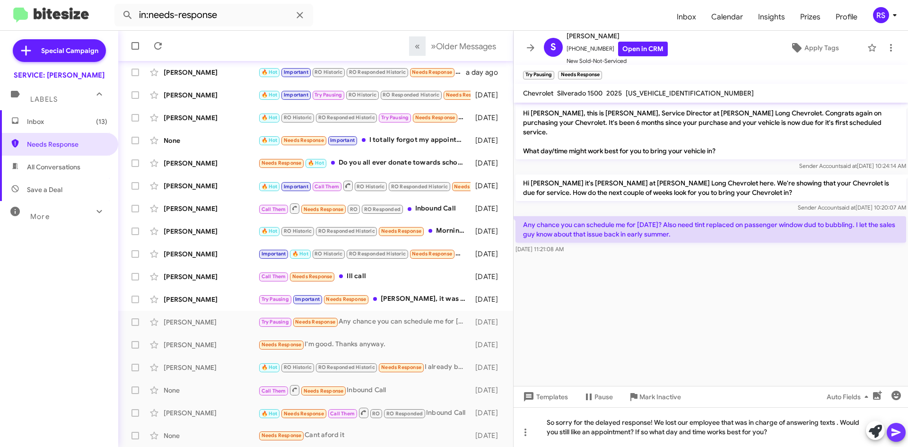
click at [896, 432] on icon at bounding box center [895, 432] width 9 height 8
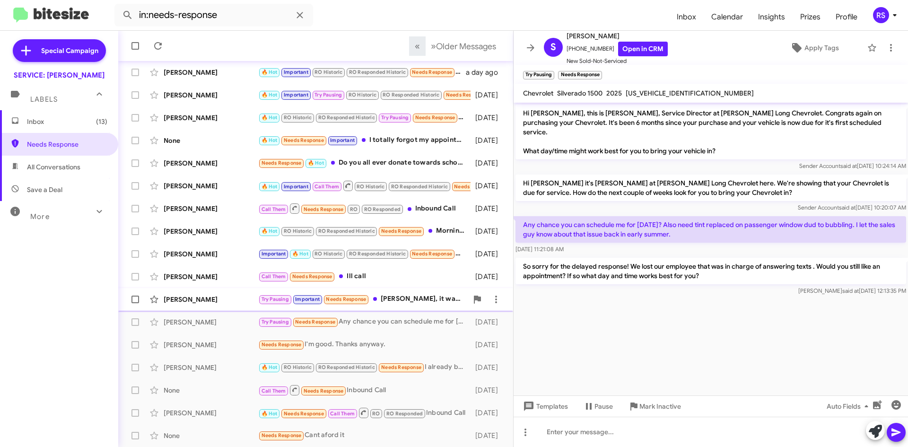
click at [356, 299] on span "Needs Response" at bounding box center [346, 299] width 40 height 6
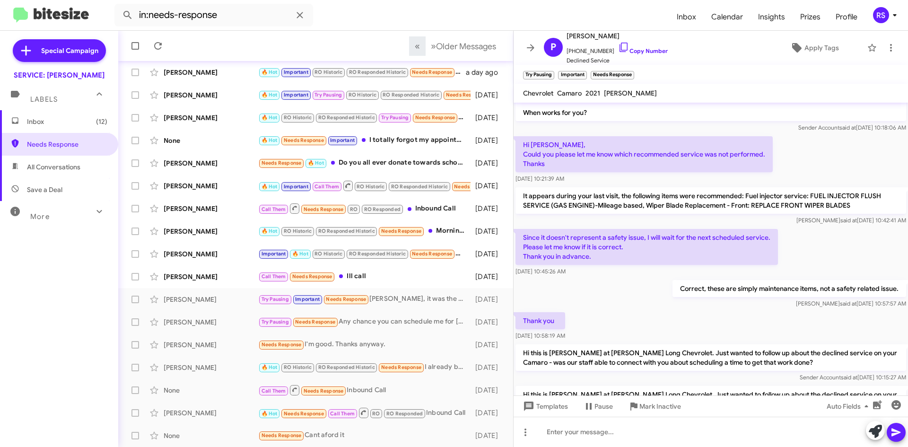
scroll to position [150, 0]
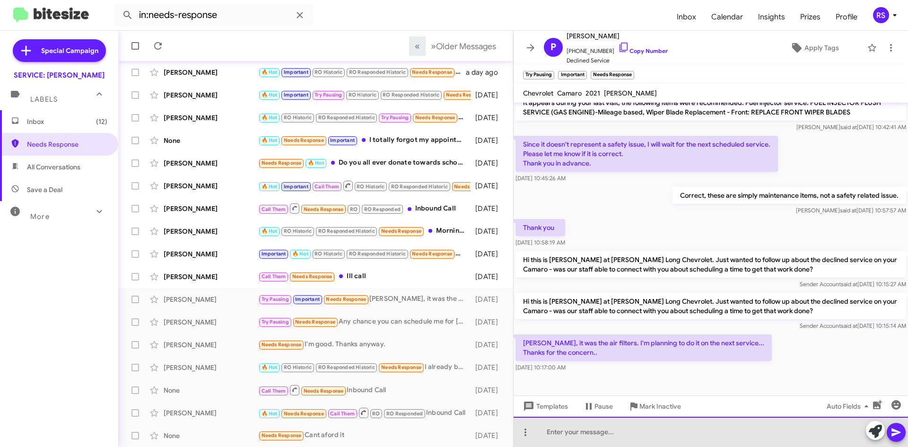
click at [580, 430] on div at bounding box center [710, 432] width 394 height 30
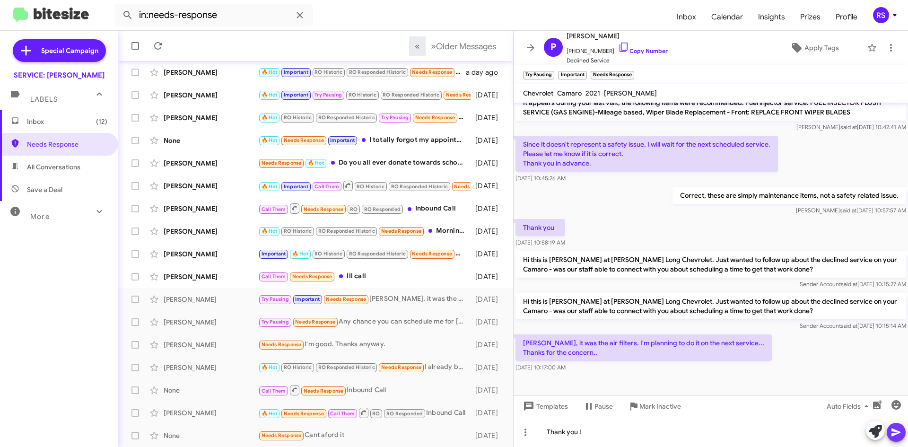
click at [893, 432] on icon at bounding box center [895, 431] width 11 height 11
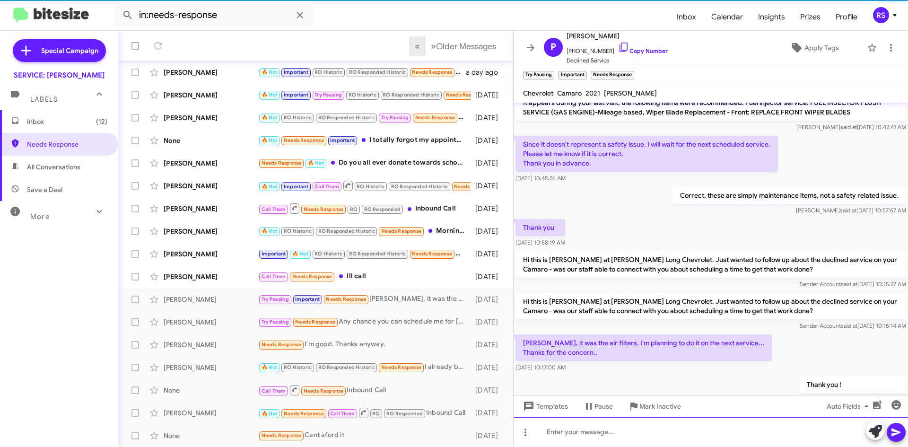
scroll to position [0, 0]
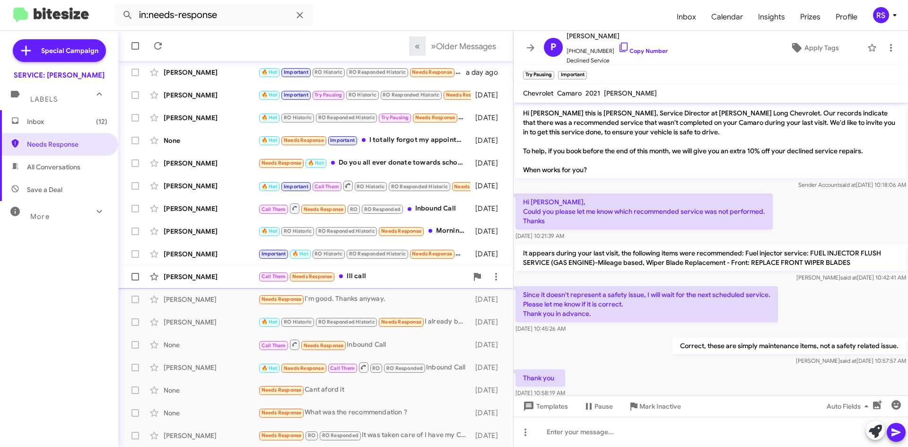
click at [321, 275] on span "Needs Response" at bounding box center [312, 276] width 40 height 6
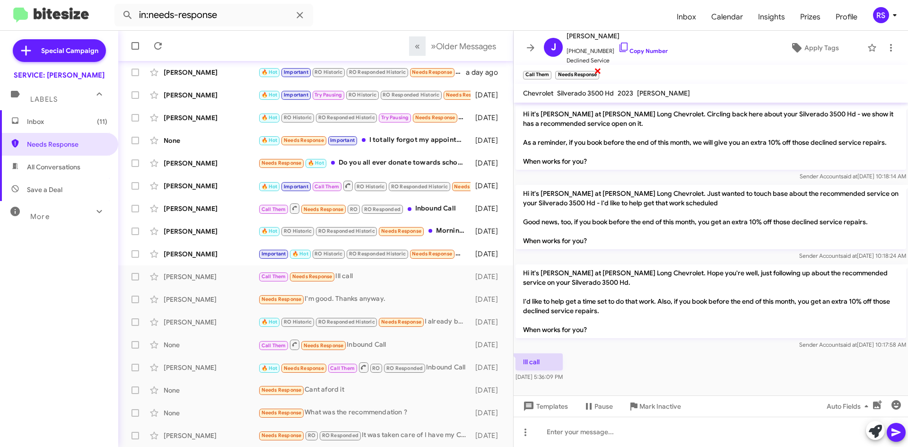
click at [597, 71] on span "×" at bounding box center [598, 70] width 8 height 11
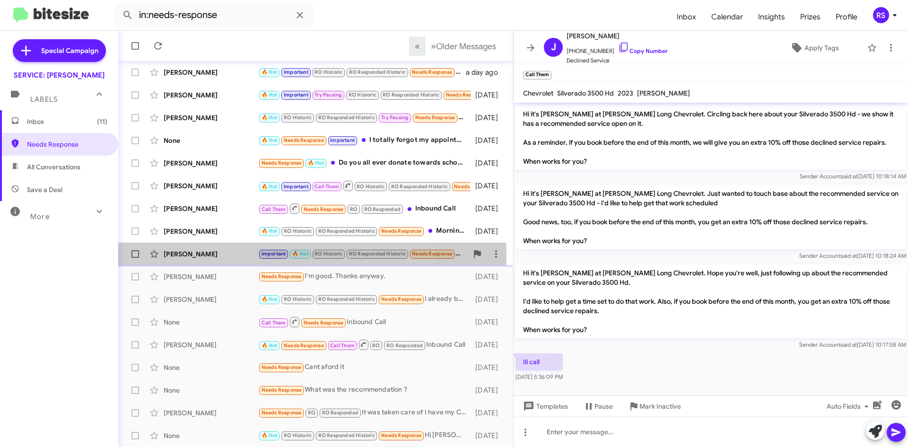
click at [170, 251] on div "David Carty" at bounding box center [211, 253] width 95 height 9
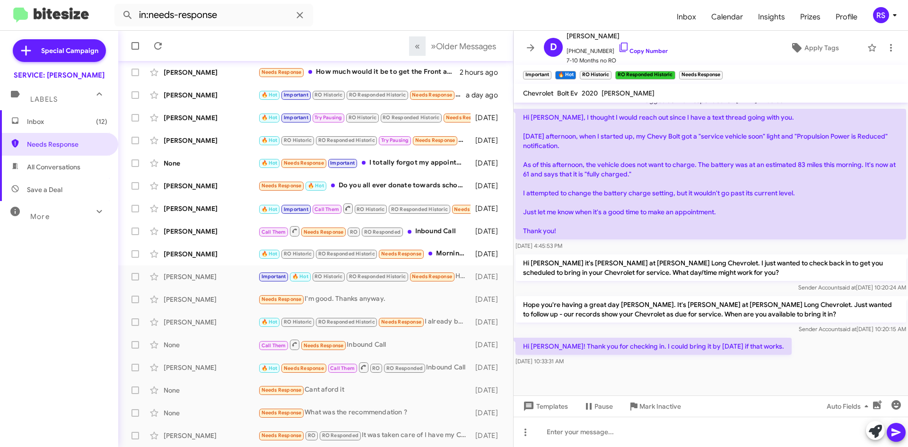
scroll to position [1351, 0]
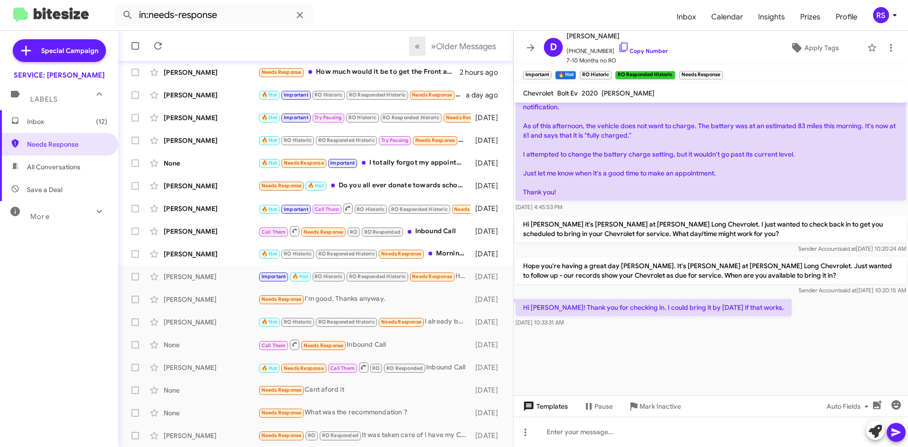
click at [549, 407] on span "Templates" at bounding box center [544, 406] width 47 height 17
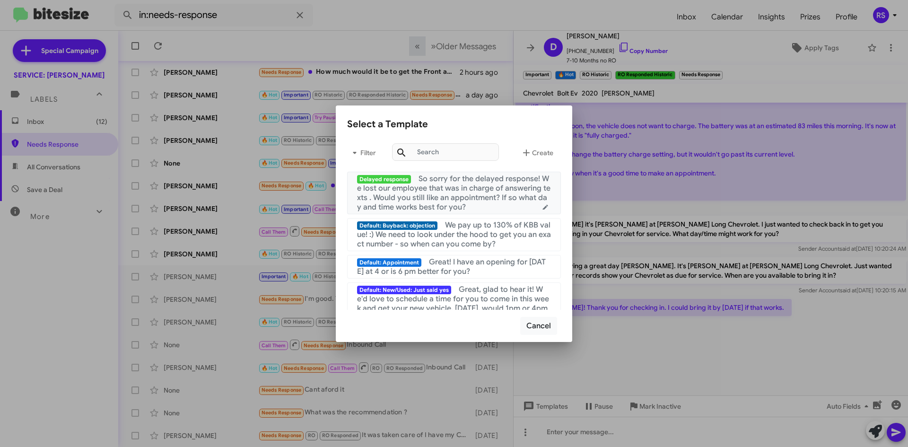
click at [375, 179] on span "Delayed response" at bounding box center [384, 179] width 54 height 9
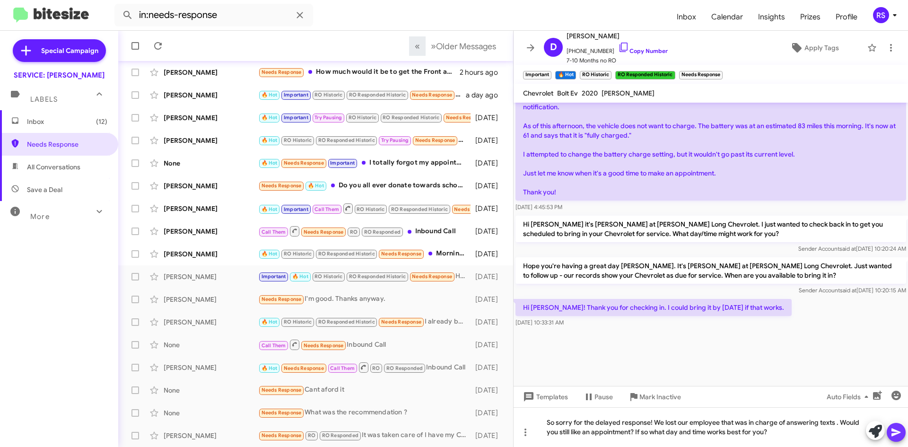
drag, startPoint x: 897, startPoint y: 434, endPoint x: 878, endPoint y: 425, distance: 20.9
click at [897, 433] on icon at bounding box center [895, 432] width 9 height 8
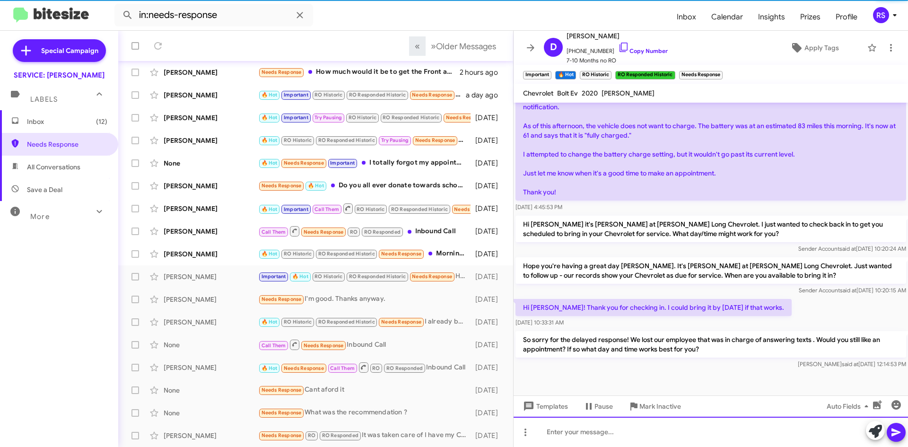
scroll to position [0, 0]
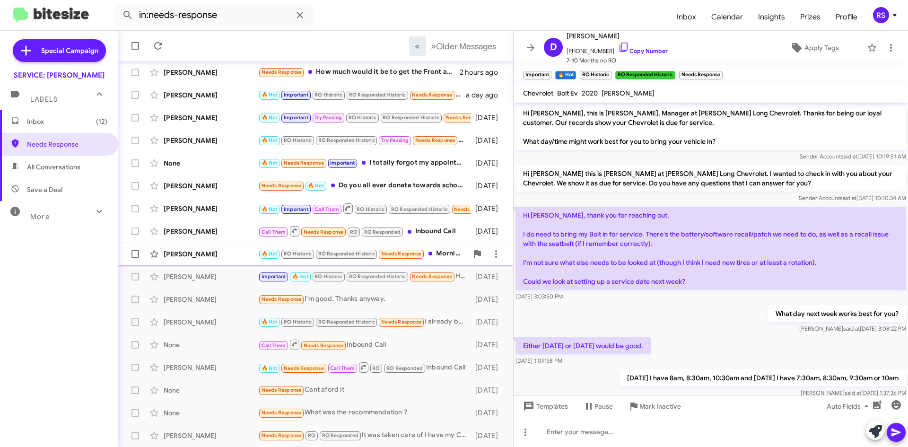
click at [396, 251] on span "Needs Response" at bounding box center [401, 254] width 40 height 6
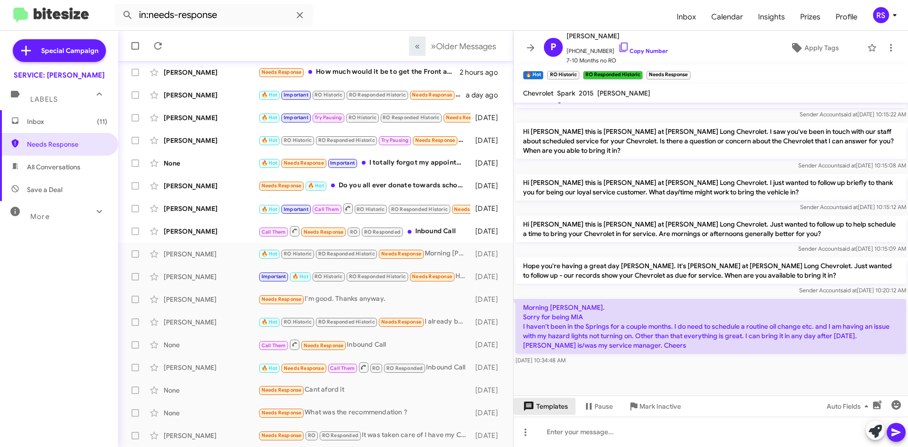
click at [551, 409] on span "Templates" at bounding box center [544, 406] width 47 height 17
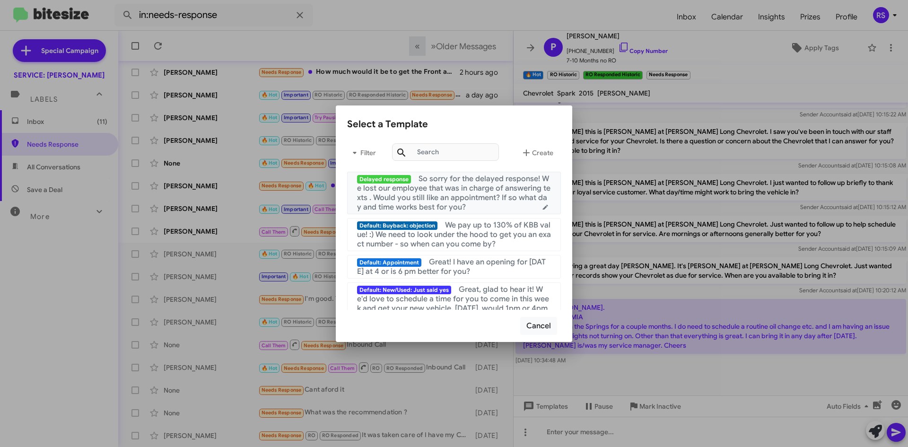
click at [377, 179] on span "Delayed response" at bounding box center [384, 179] width 54 height 9
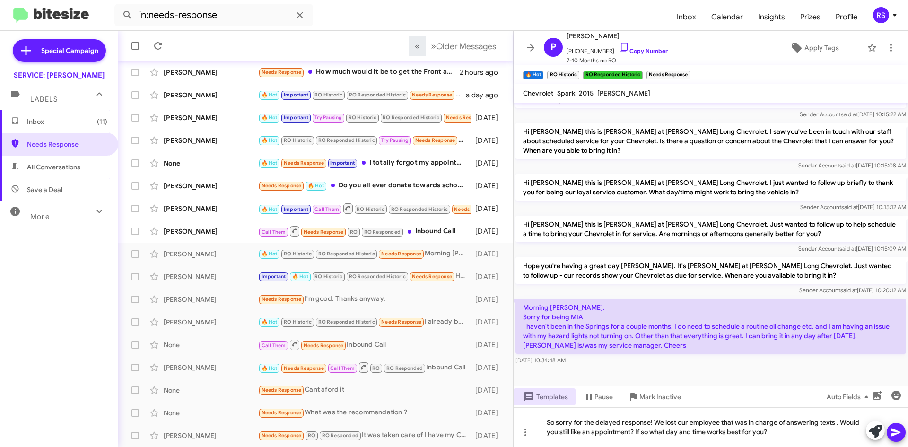
click at [896, 431] on icon at bounding box center [895, 432] width 9 height 8
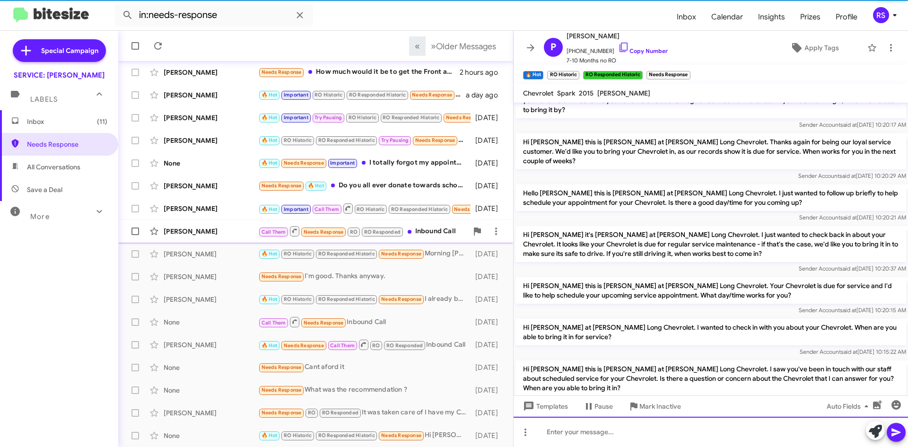
scroll to position [0, 0]
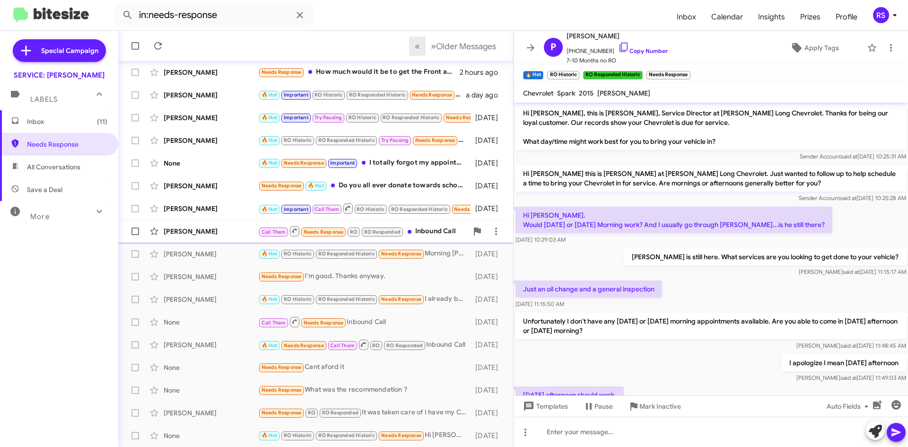
click at [325, 229] on span "Needs Response" at bounding box center [324, 232] width 40 height 6
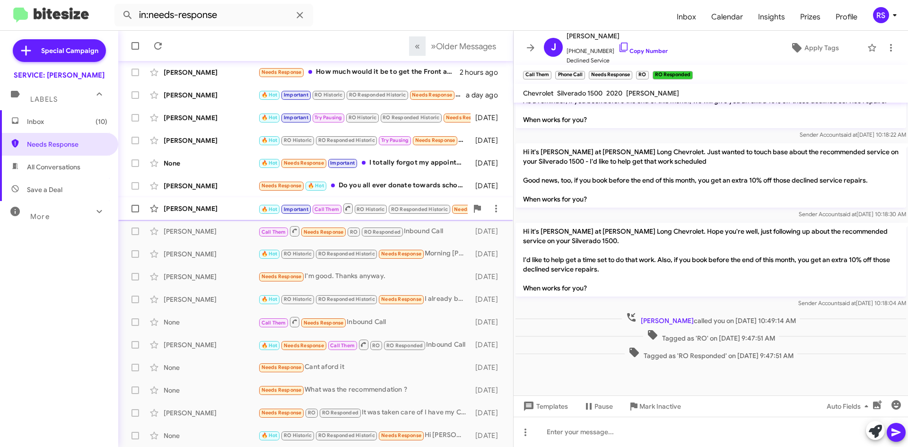
click at [194, 211] on div "Maria Anchondo" at bounding box center [211, 208] width 95 height 9
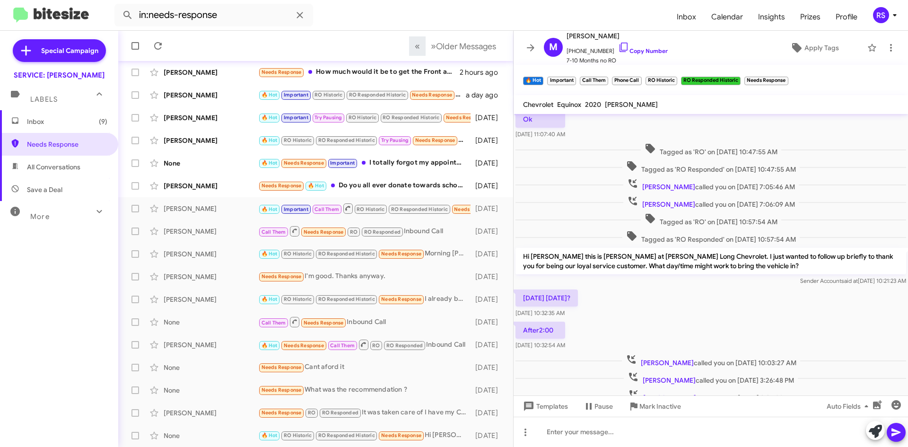
scroll to position [349, 0]
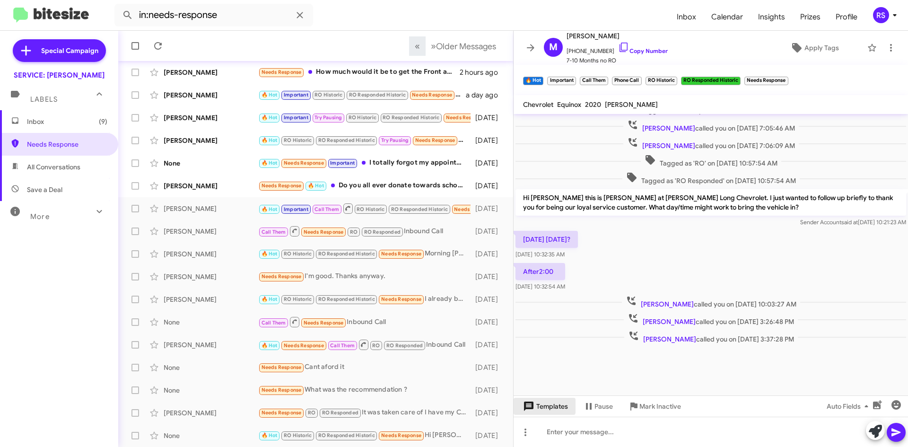
click at [541, 405] on span "Templates" at bounding box center [544, 406] width 47 height 17
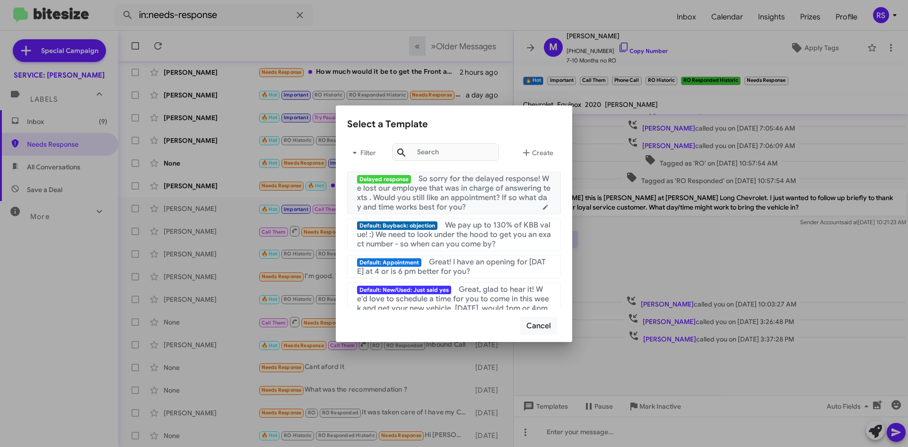
click at [376, 178] on span "Delayed response" at bounding box center [384, 179] width 54 height 9
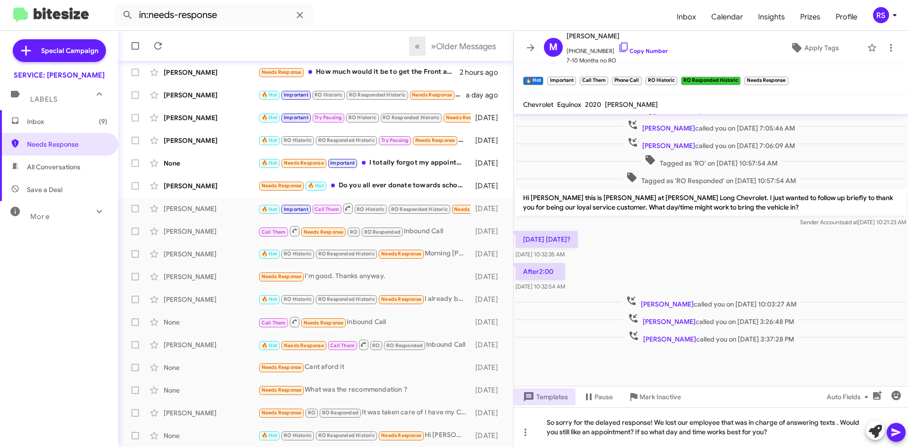
click at [892, 433] on icon at bounding box center [895, 431] width 11 height 11
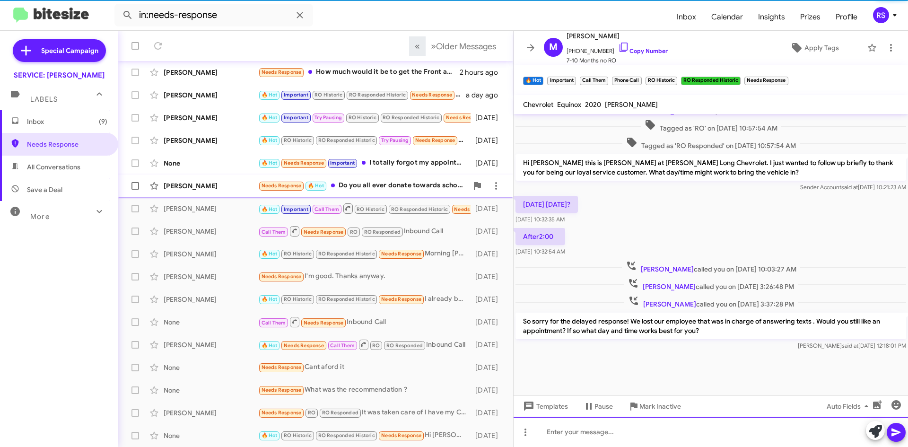
scroll to position [393, 0]
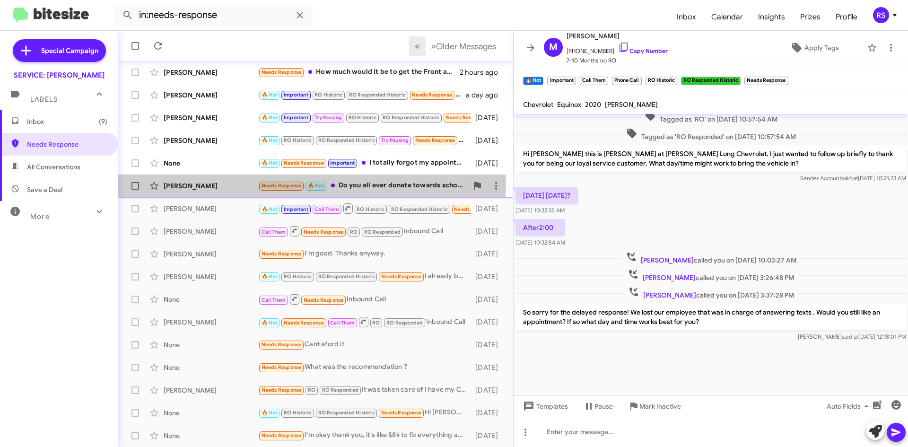
click at [183, 186] on div "Kate Jones" at bounding box center [211, 185] width 95 height 9
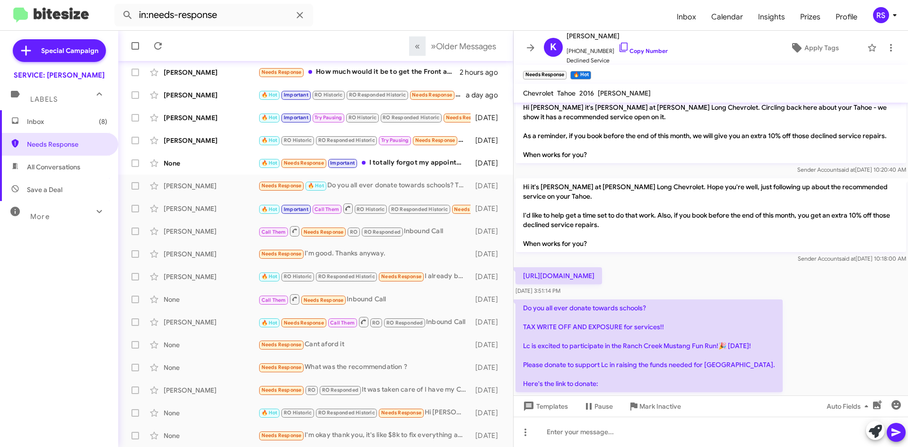
scroll to position [462, 0]
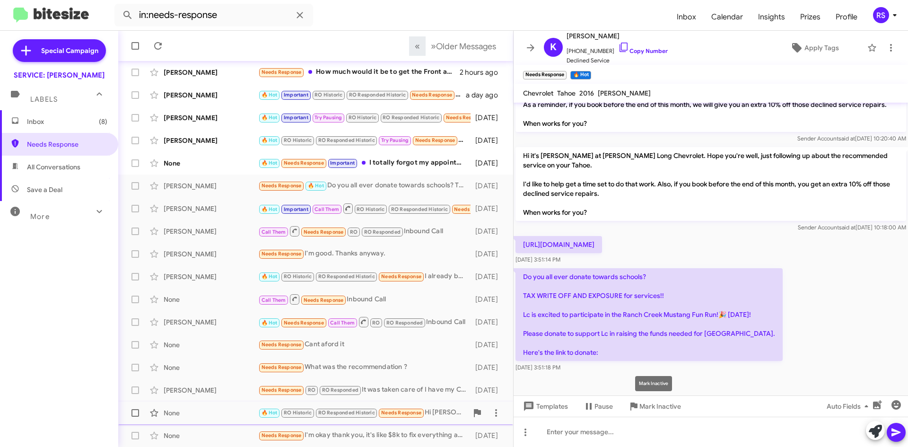
click at [659, 405] on span "Mark Inactive" at bounding box center [660, 406] width 42 height 17
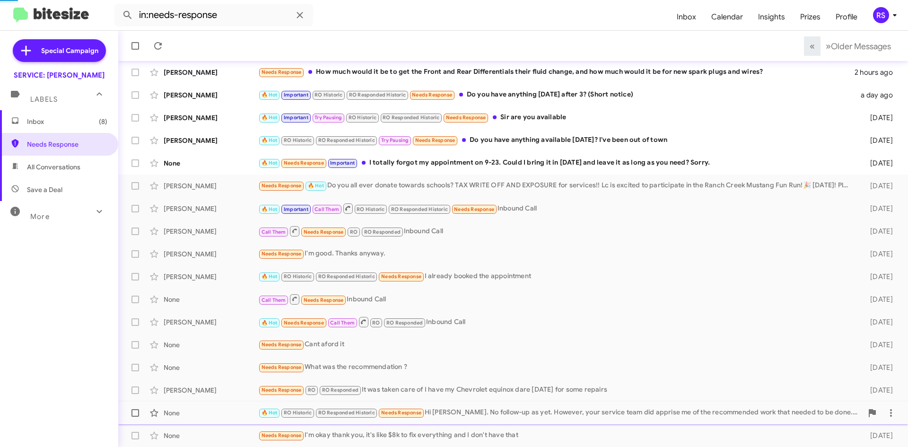
scroll to position [79, 0]
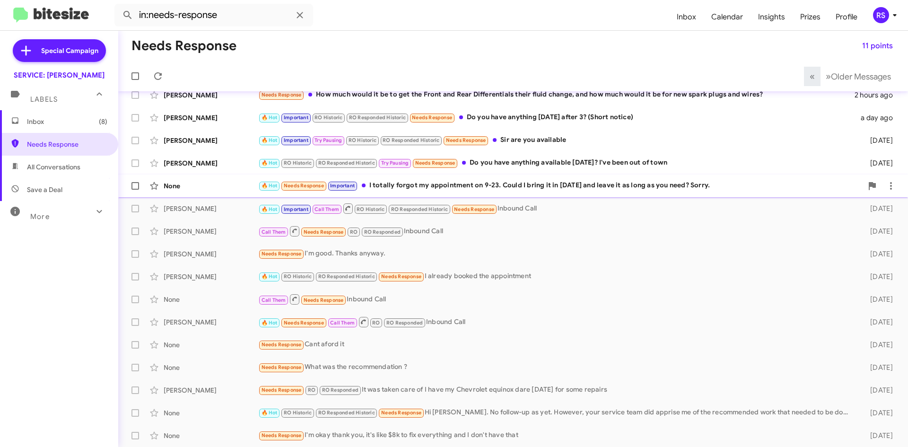
click at [172, 188] on div "None" at bounding box center [211, 185] width 95 height 9
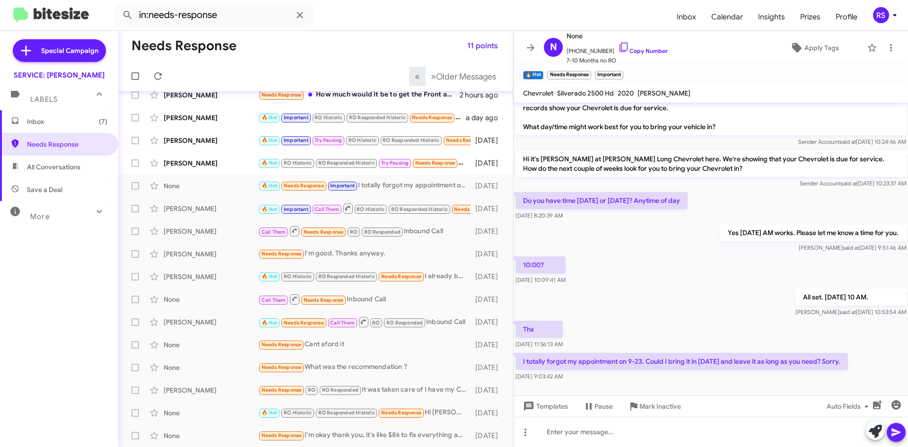
scroll to position [21, 0]
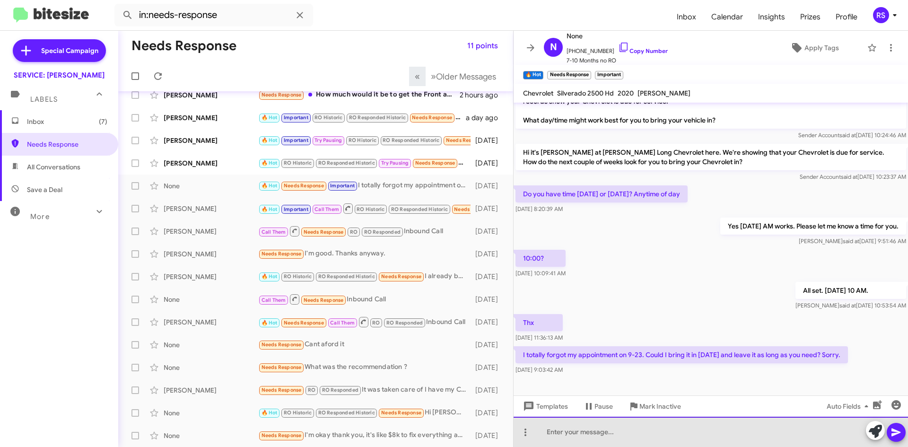
click at [601, 431] on div at bounding box center [710, 432] width 394 height 30
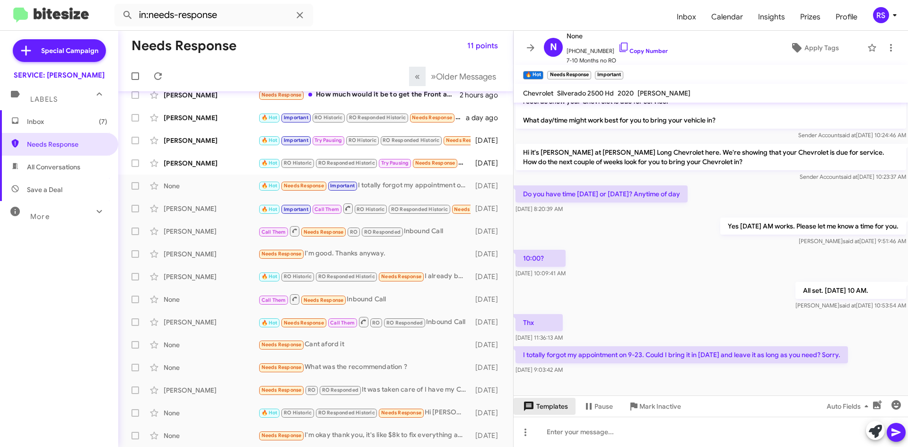
click at [550, 405] on span "Templates" at bounding box center [544, 406] width 47 height 17
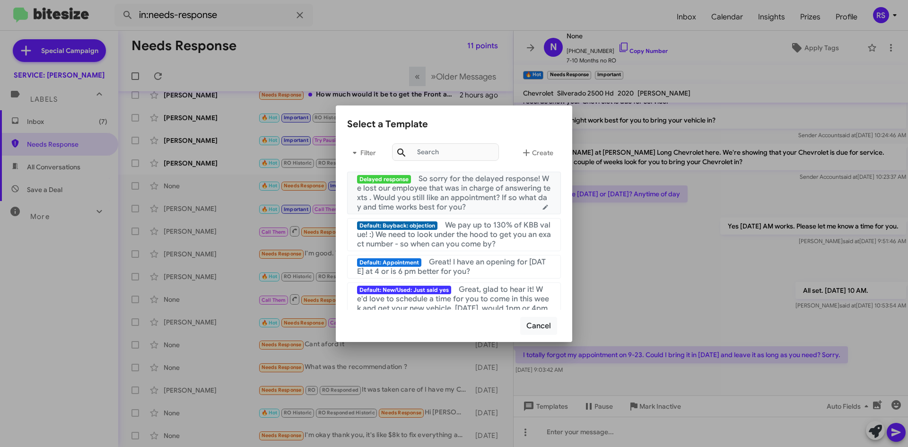
click at [371, 177] on span "Delayed response" at bounding box center [384, 179] width 54 height 9
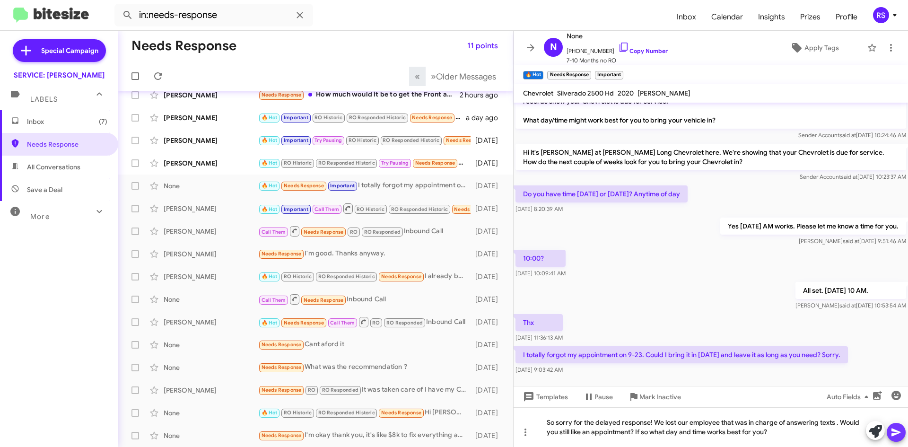
click at [897, 430] on icon at bounding box center [895, 431] width 11 height 11
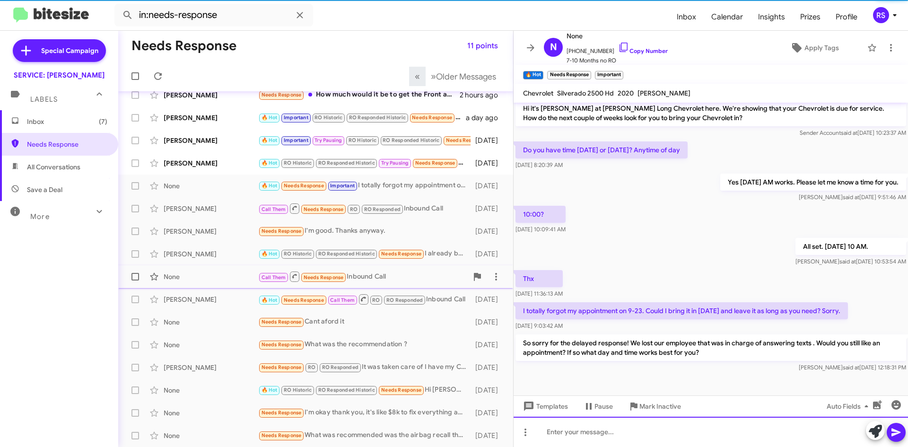
scroll to position [102, 0]
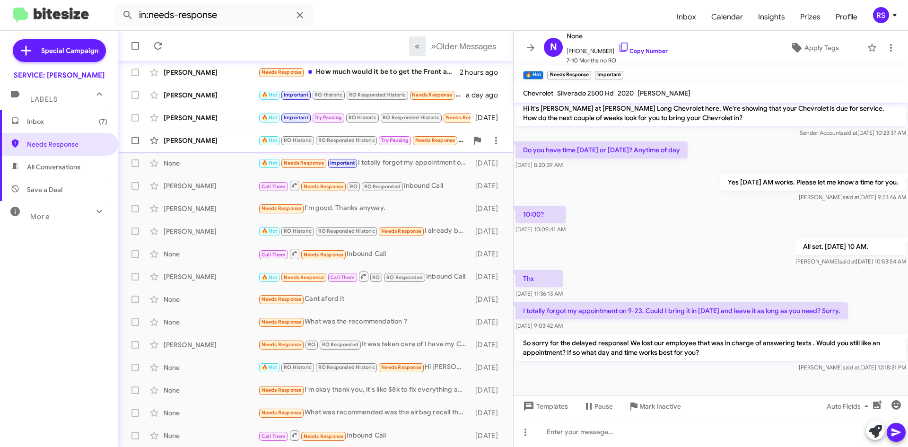
click at [197, 139] on div "Josh Robinson" at bounding box center [211, 140] width 95 height 9
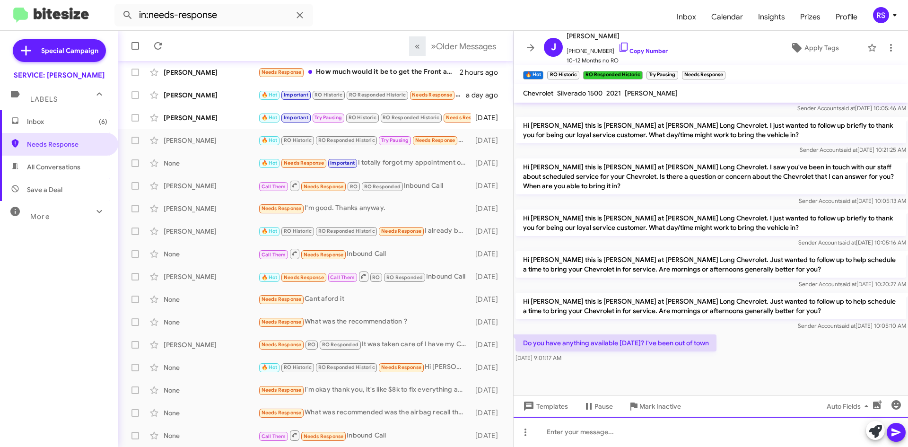
click at [552, 432] on div at bounding box center [710, 432] width 394 height 30
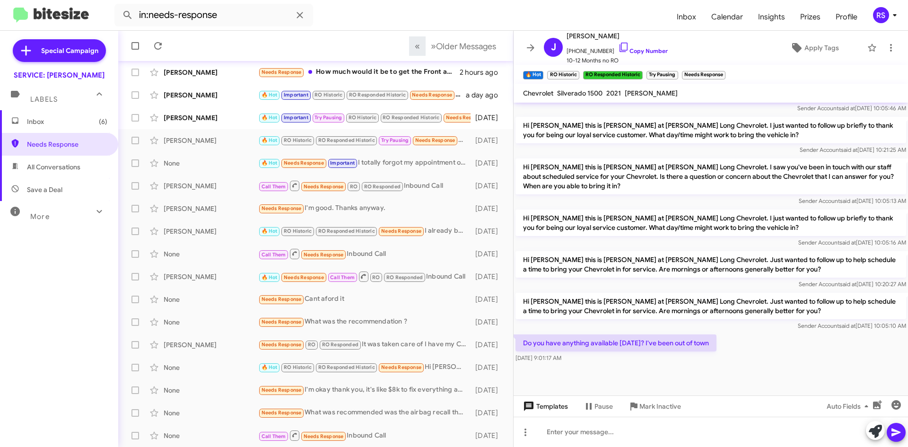
click at [547, 408] on span "Templates" at bounding box center [544, 406] width 47 height 17
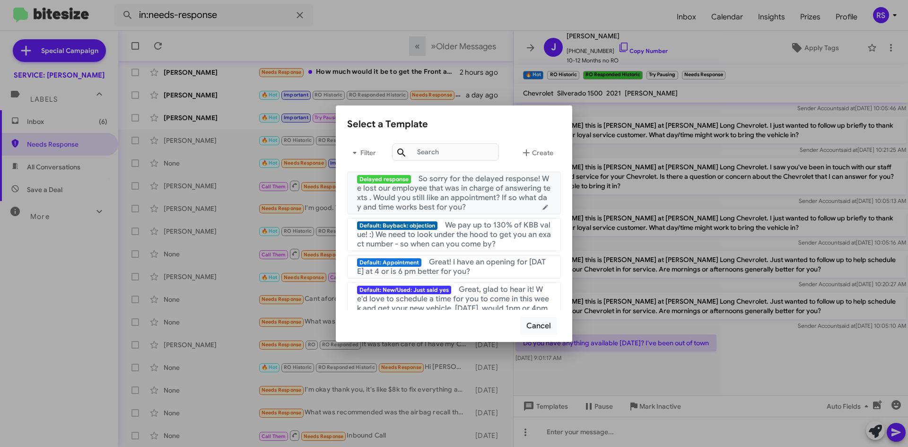
click at [393, 179] on span "Delayed response" at bounding box center [384, 179] width 54 height 9
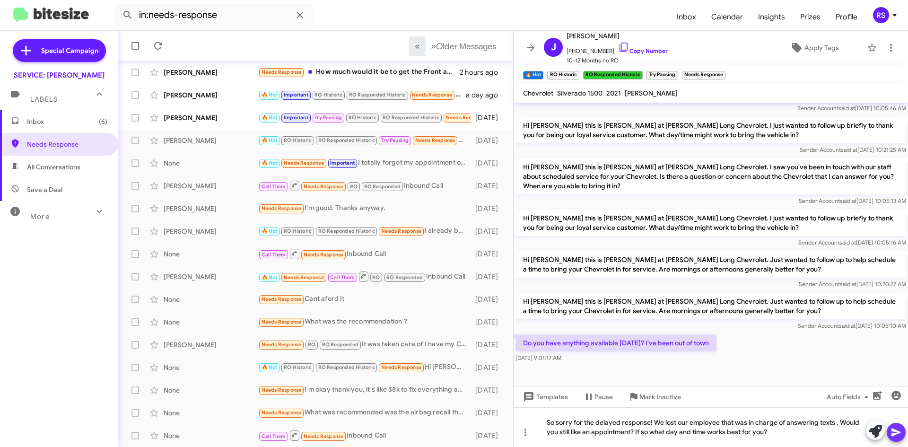
drag, startPoint x: 896, startPoint y: 434, endPoint x: 888, endPoint y: 428, distance: 10.1
click at [894, 433] on icon at bounding box center [895, 431] width 11 height 11
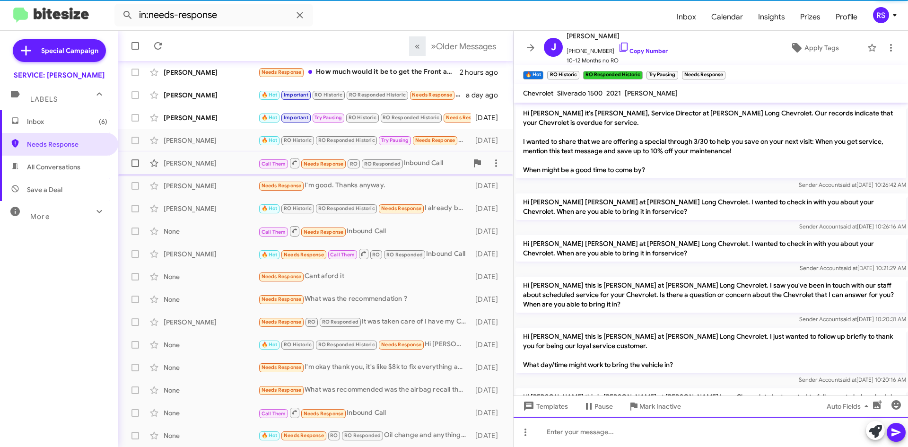
scroll to position [47, 0]
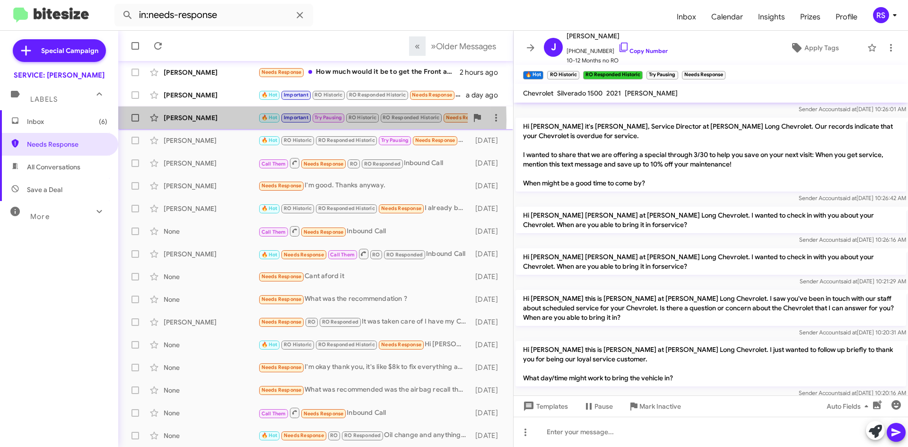
click at [198, 119] on div "Ruben Hernandez" at bounding box center [211, 117] width 95 height 9
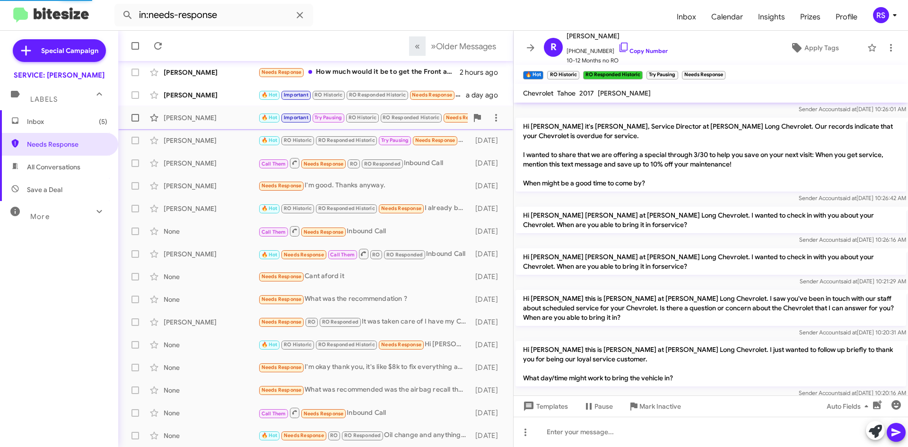
scroll to position [378, 0]
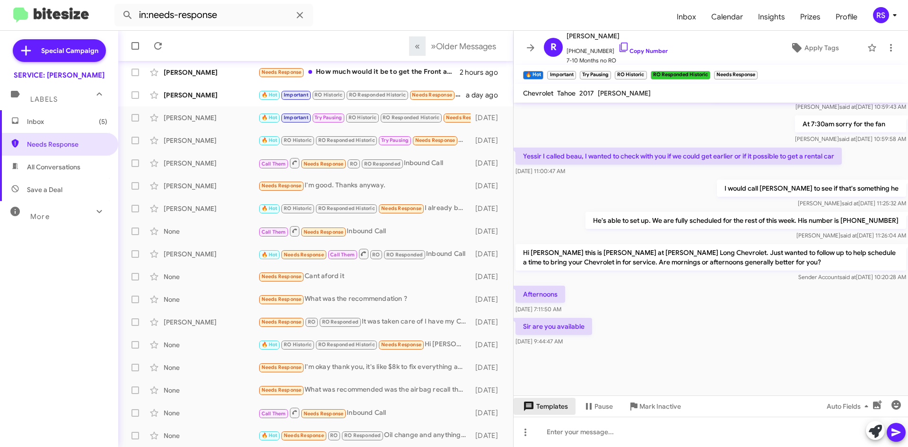
click at [551, 408] on span "Templates" at bounding box center [544, 406] width 47 height 17
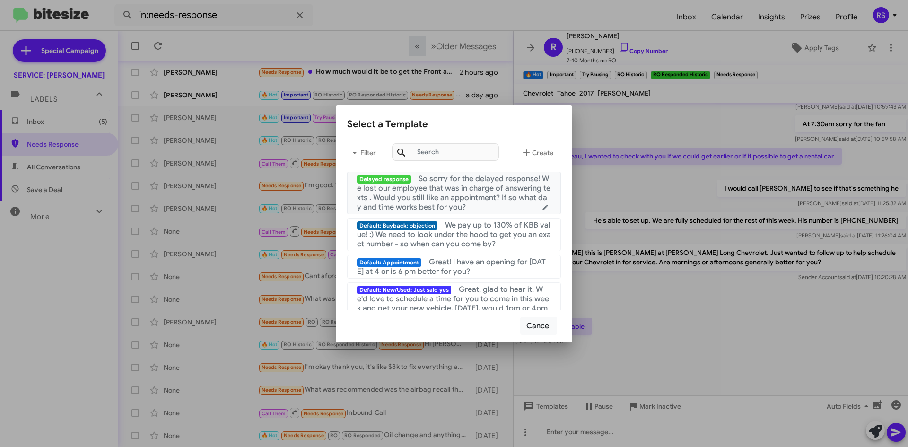
click at [386, 177] on span "Delayed response" at bounding box center [384, 179] width 54 height 9
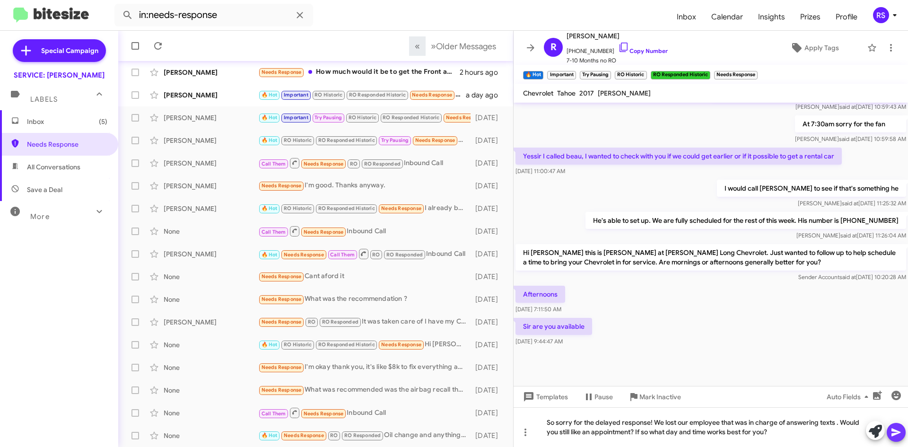
drag, startPoint x: 899, startPoint y: 429, endPoint x: 888, endPoint y: 427, distance: 11.0
click at [898, 429] on icon at bounding box center [895, 431] width 11 height 11
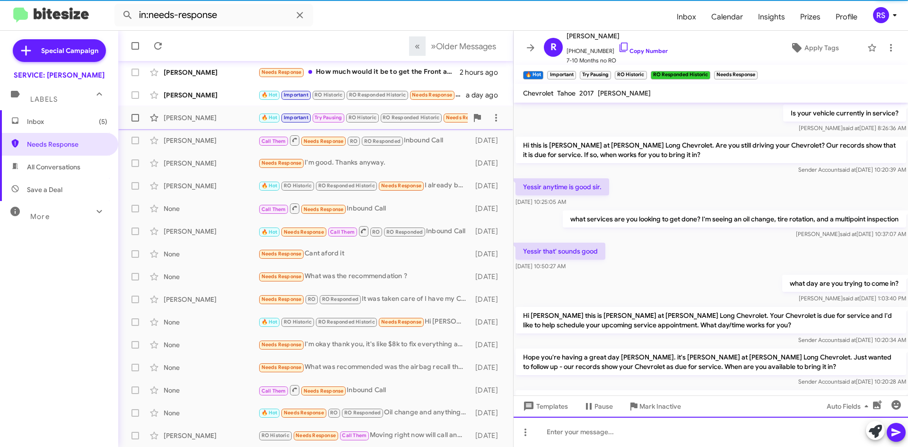
scroll to position [47, 0]
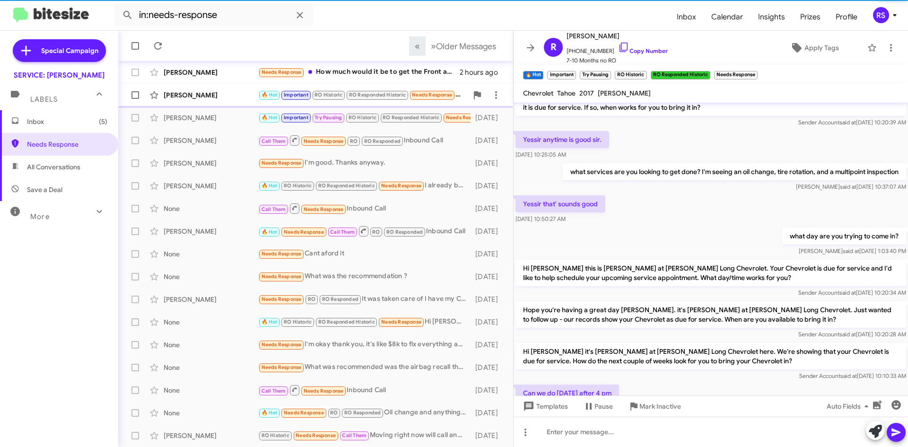
click at [205, 95] on div "Jacqueline Brown" at bounding box center [211, 94] width 95 height 9
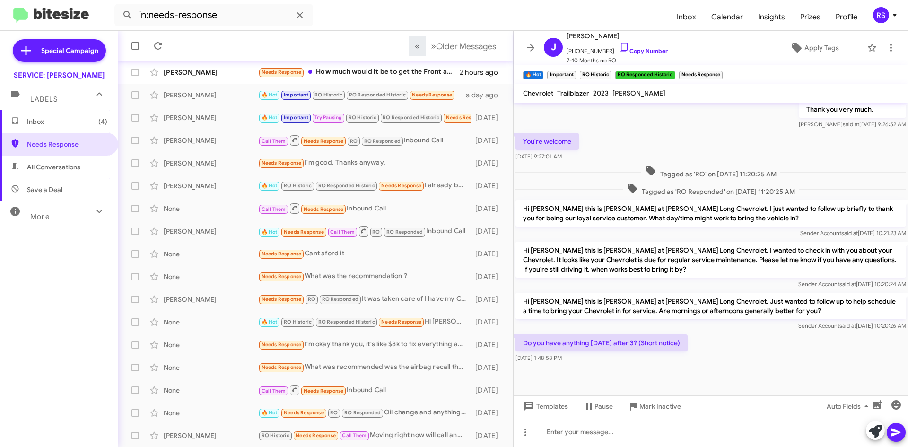
scroll to position [444, 0]
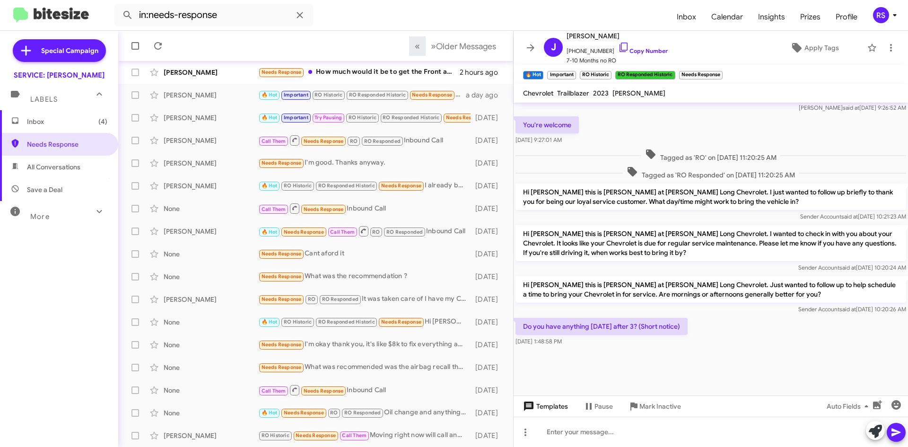
click at [537, 407] on span "Templates" at bounding box center [544, 406] width 47 height 17
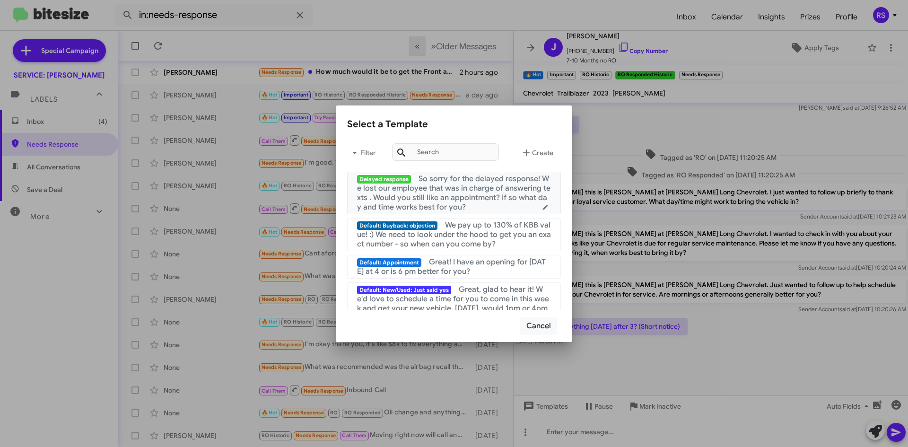
click at [380, 179] on span "Delayed response" at bounding box center [384, 179] width 54 height 9
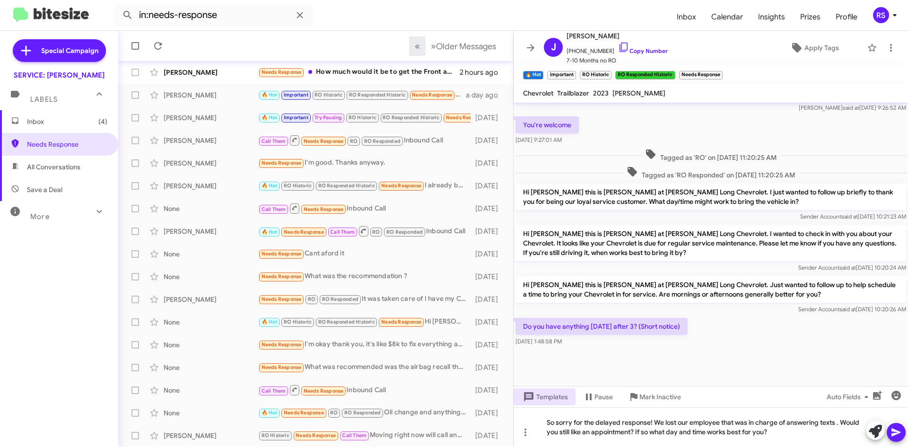
click at [892, 430] on icon at bounding box center [895, 432] width 9 height 8
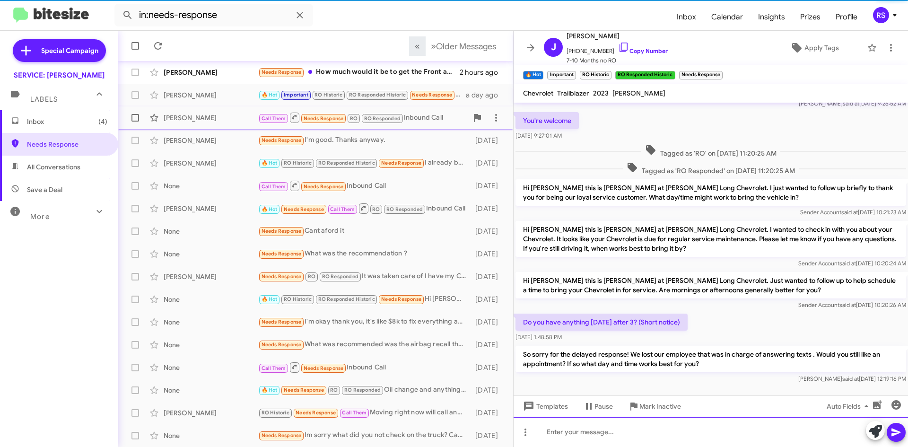
scroll to position [0, 0]
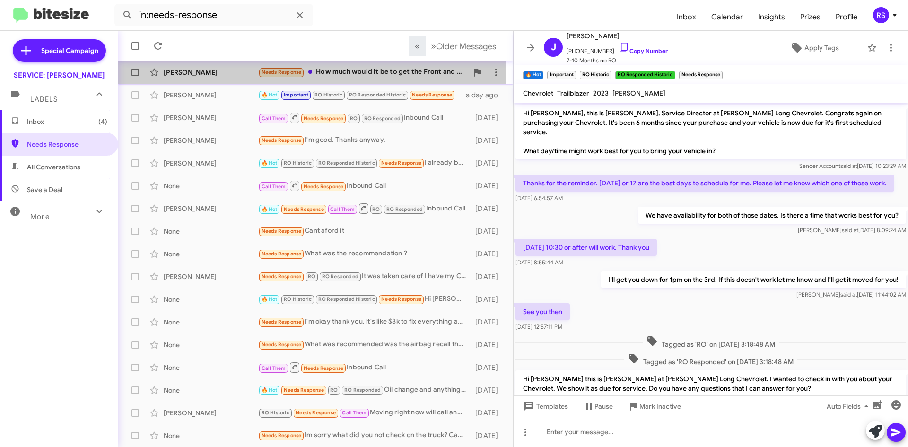
click at [202, 72] on div "Jonathon Mack" at bounding box center [211, 72] width 95 height 9
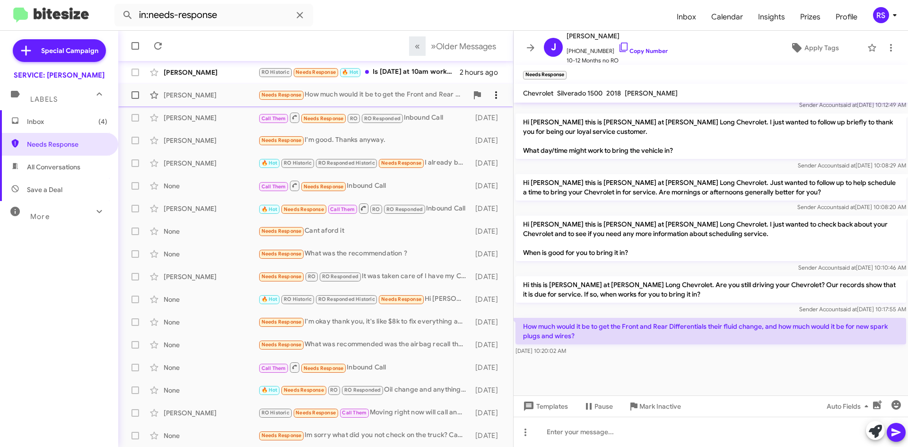
scroll to position [0, 0]
drag, startPoint x: 520, startPoint y: 18, endPoint x: 482, endPoint y: 146, distance: 133.3
click at [482, 146] on div "in:needs-response Inbox Calendar Insights Prizes Profile RS Special Campaign SE…" at bounding box center [454, 223] width 908 height 447
click at [59, 253] on div "Inbox (4) Needs Response All Conversations Save a Deal More Important 🔥 Hot App…" at bounding box center [59, 244] width 118 height 268
click at [701, 136] on p "Hi Jonathon this is Rick Stubbs at Daniels Long Chevrolet. I just wanted to fol…" at bounding box center [710, 135] width 391 height 45
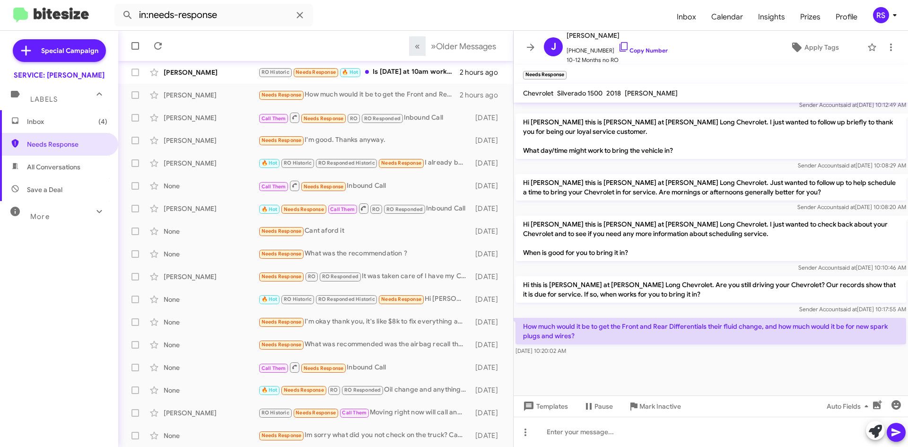
click at [671, 243] on p "Hi Jonathon this is Rick Stubbs at Daniels Long Chevrolet. I just wanted to che…" at bounding box center [710, 238] width 391 height 45
click at [723, 102] on mat-toolbar "Chevrolet Silverado 1500 2018 Roger Wilfong" at bounding box center [710, 93] width 394 height 19
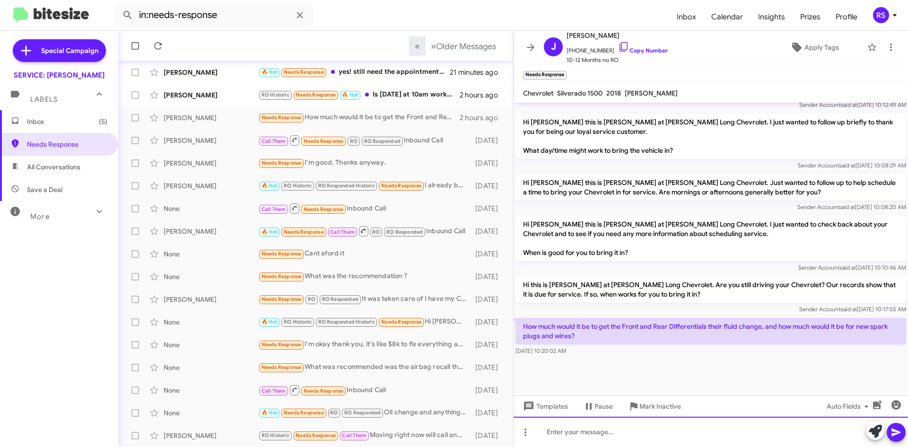
click at [574, 433] on div at bounding box center [710, 432] width 394 height 30
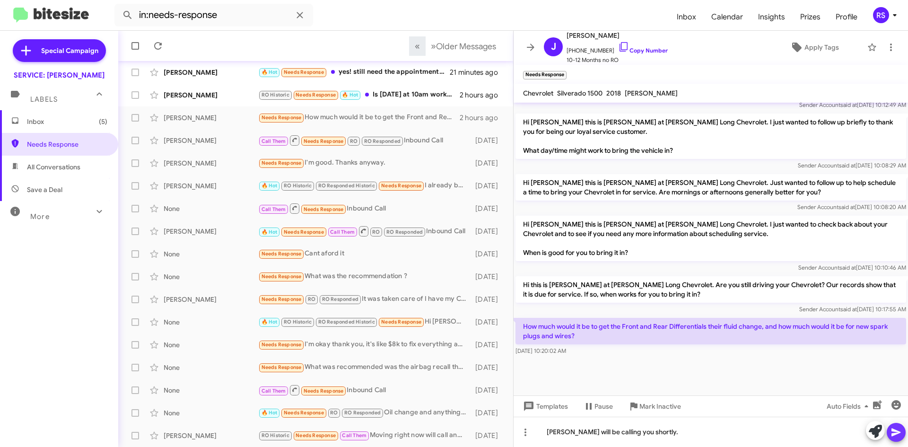
click at [893, 432] on icon at bounding box center [895, 431] width 11 height 11
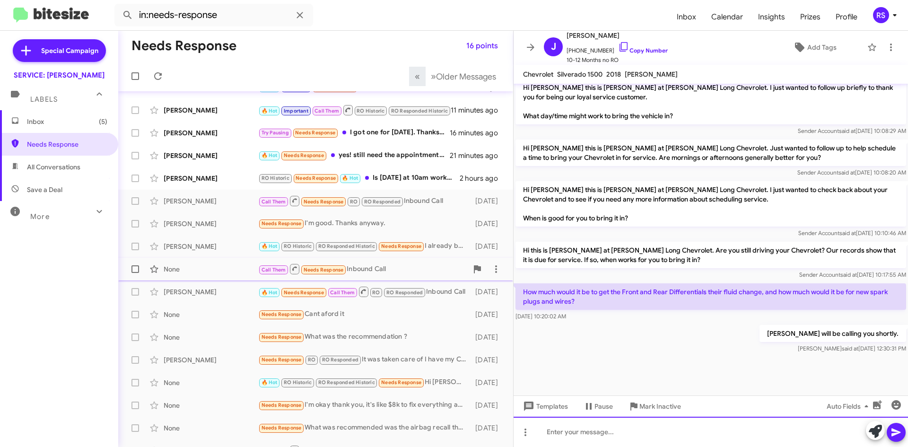
scroll to position [0, 0]
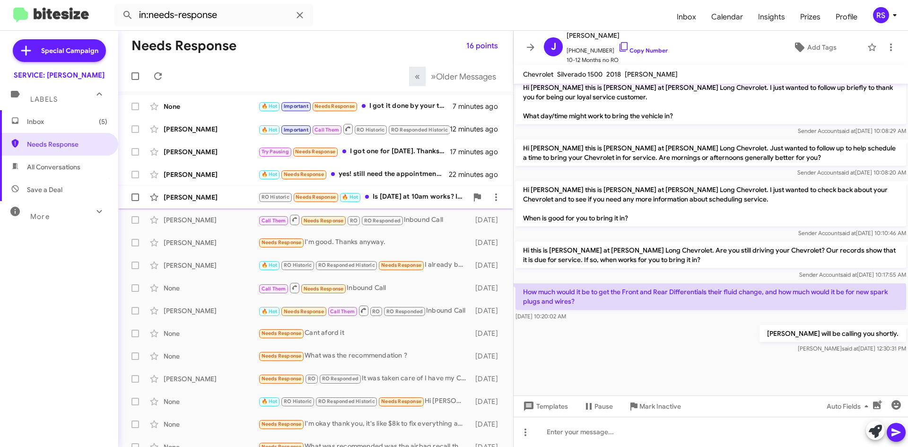
click at [326, 198] on span "Needs Response" at bounding box center [315, 197] width 40 height 6
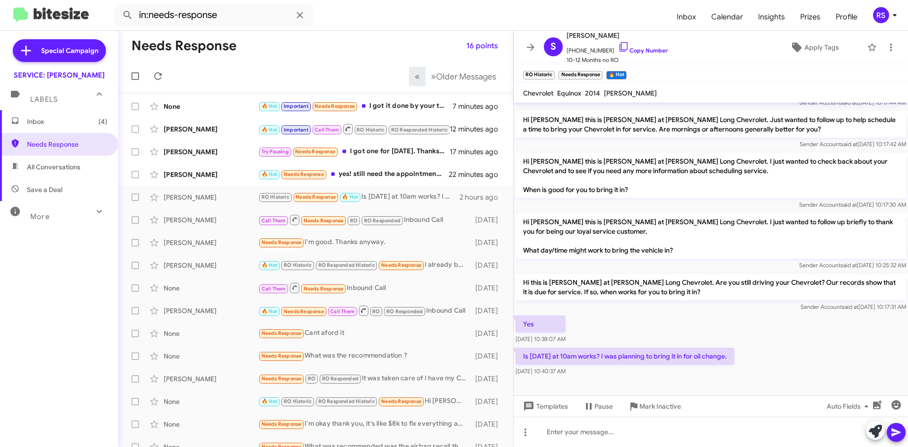
scroll to position [525, 0]
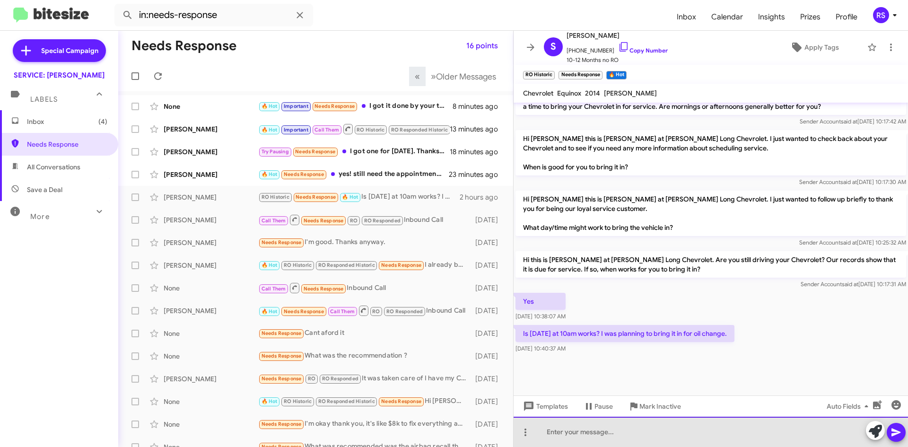
click at [573, 437] on div at bounding box center [710, 432] width 394 height 30
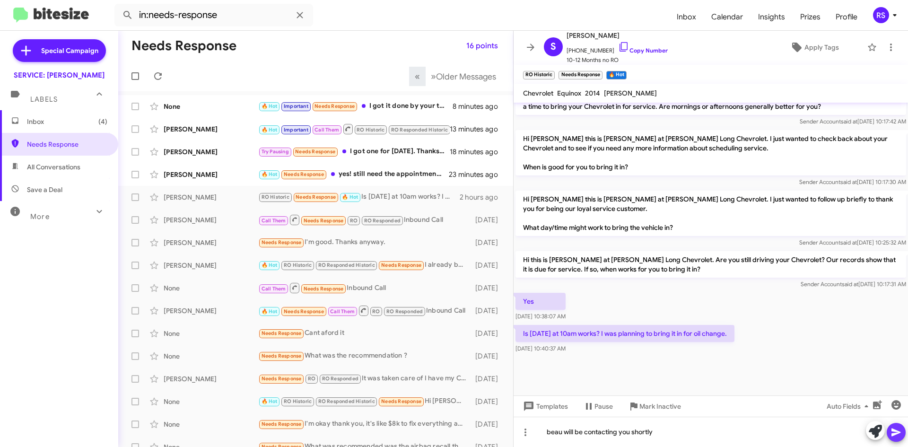
click at [897, 430] on icon at bounding box center [895, 431] width 11 height 11
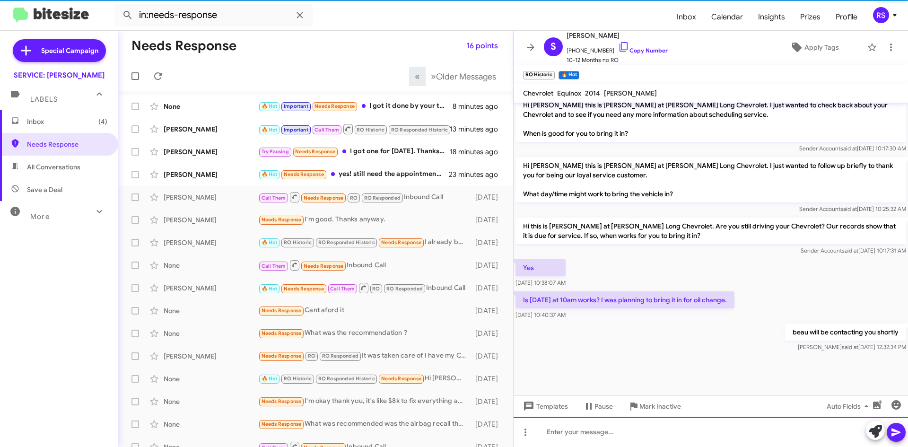
scroll to position [560, 0]
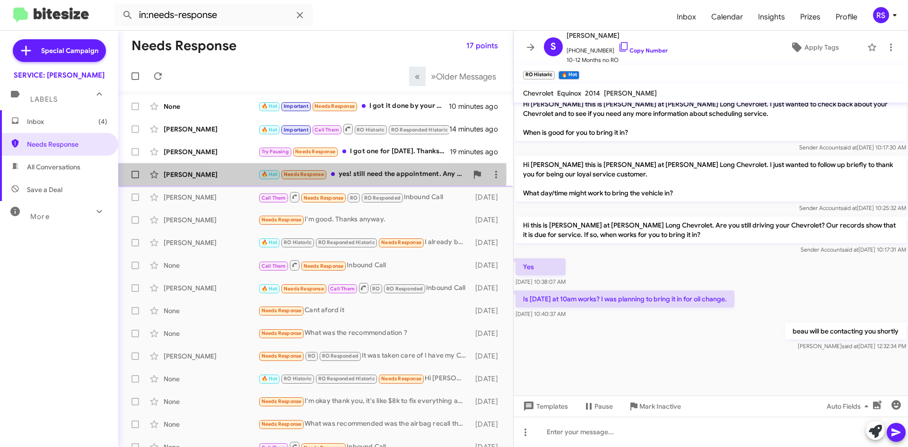
click at [299, 174] on span "Needs Response" at bounding box center [304, 174] width 40 height 6
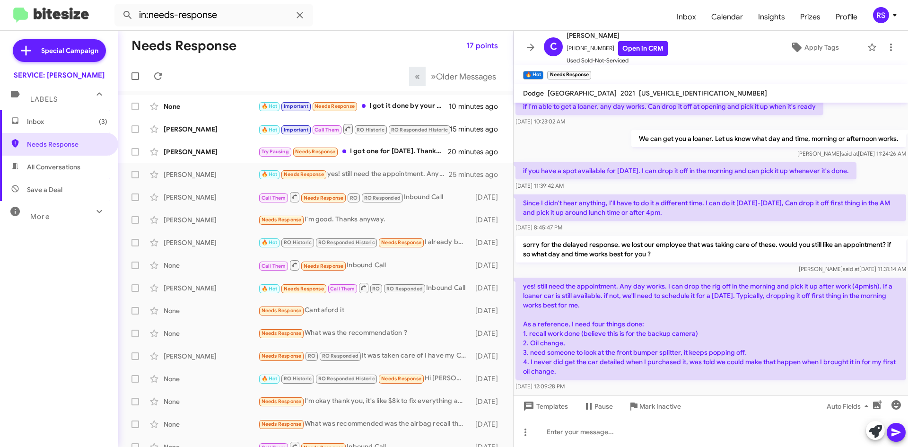
scroll to position [160, 0]
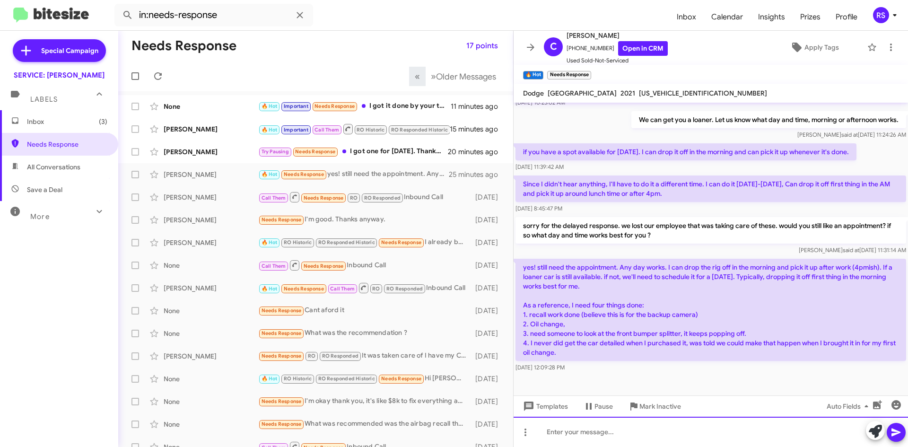
click at [600, 436] on div at bounding box center [710, 432] width 394 height 30
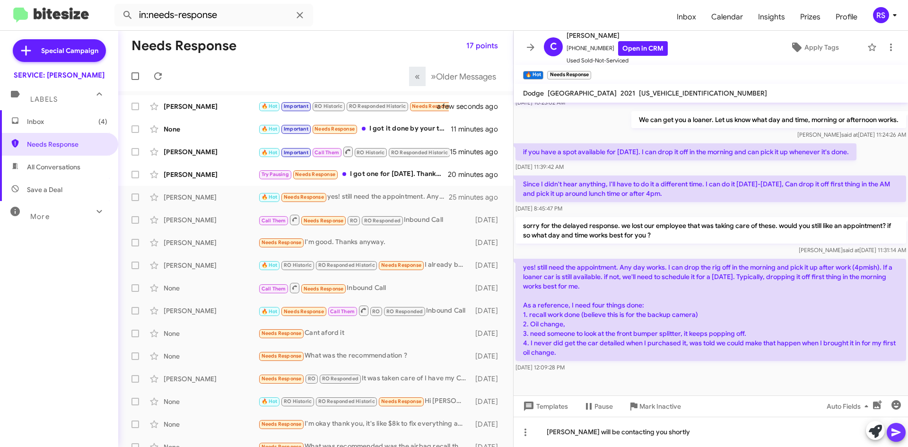
click at [894, 427] on icon at bounding box center [895, 431] width 11 height 11
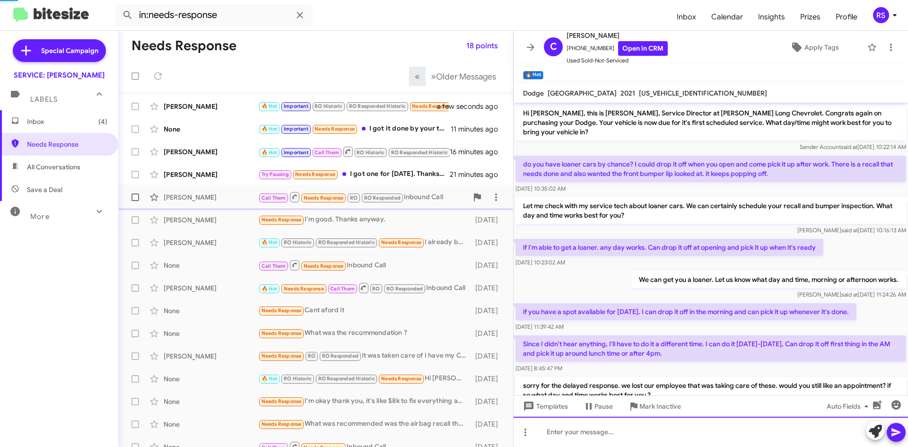
scroll to position [229, 0]
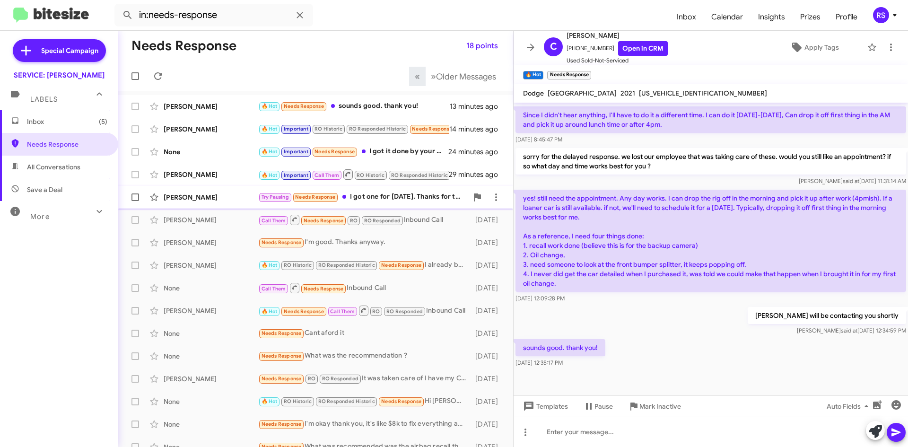
click at [324, 195] on span "Needs Response" at bounding box center [315, 197] width 40 height 6
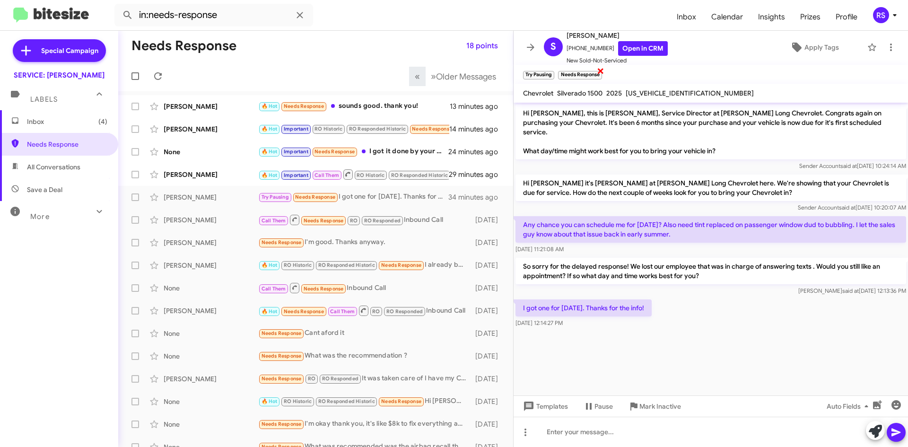
click at [600, 72] on span "×" at bounding box center [601, 70] width 8 height 11
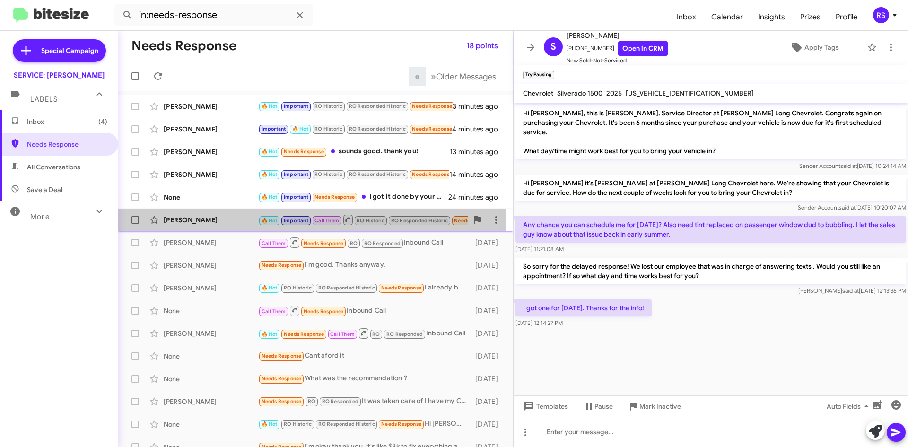
click at [201, 218] on div "Maria Anchondo" at bounding box center [211, 219] width 95 height 9
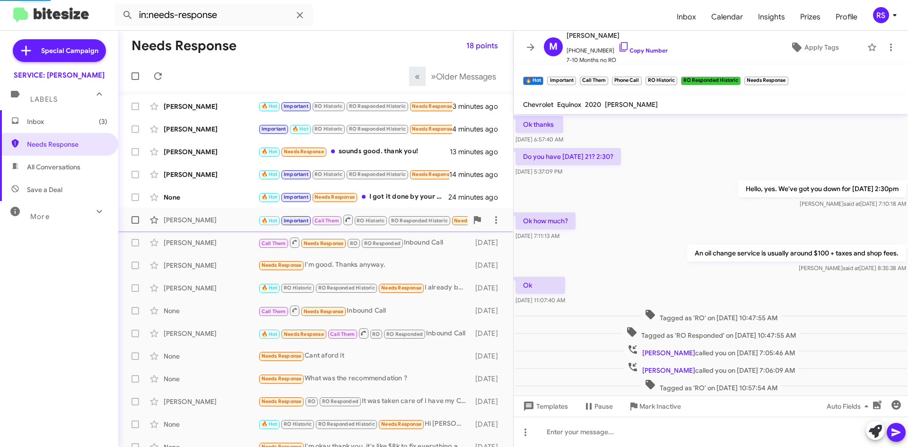
scroll to position [296, 0]
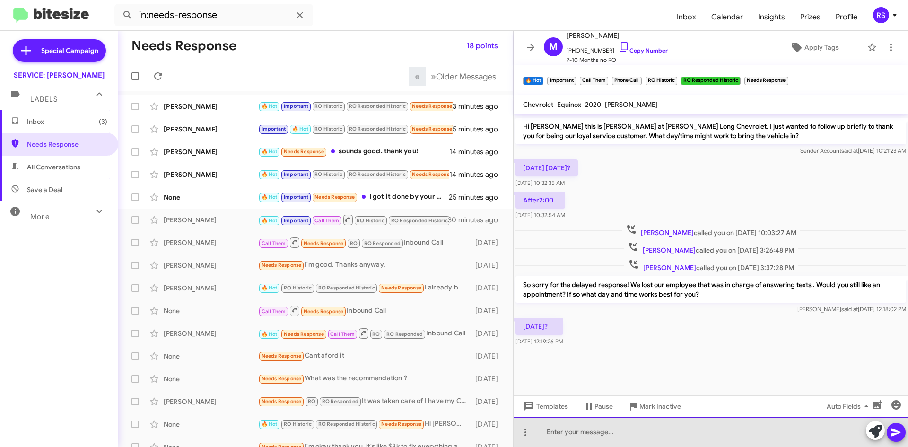
click at [579, 434] on div at bounding box center [710, 432] width 394 height 30
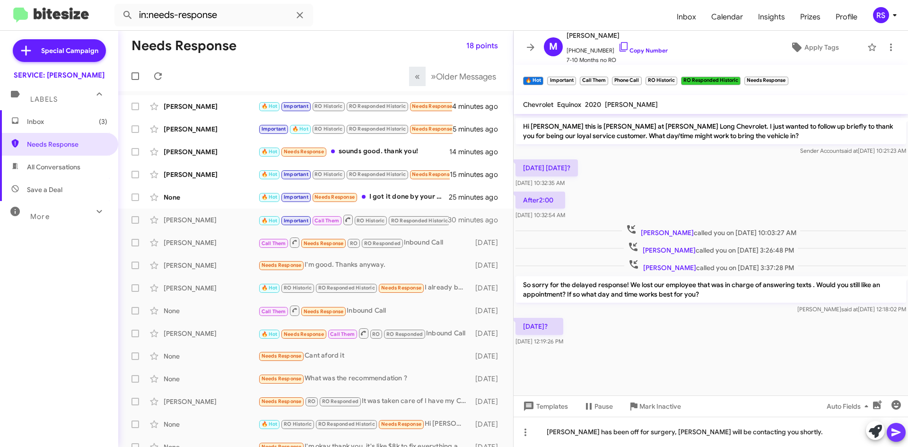
click at [896, 434] on icon at bounding box center [895, 432] width 9 height 8
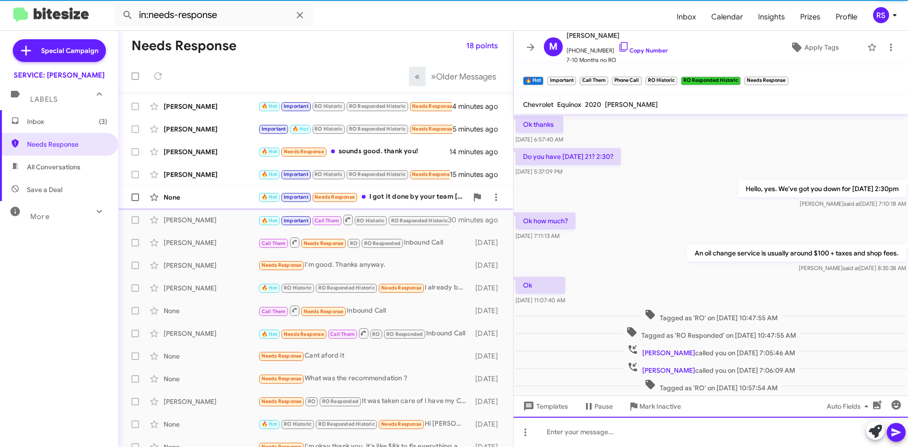
scroll to position [47, 0]
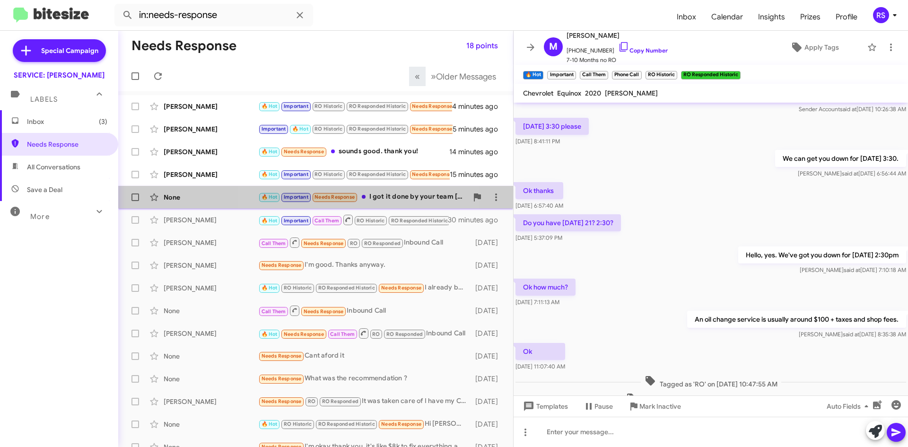
click at [330, 195] on span "Needs Response" at bounding box center [334, 197] width 40 height 6
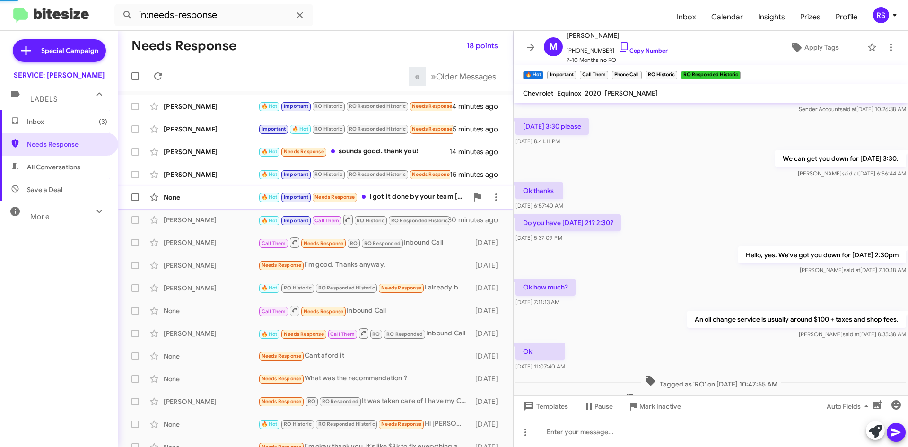
scroll to position [100, 0]
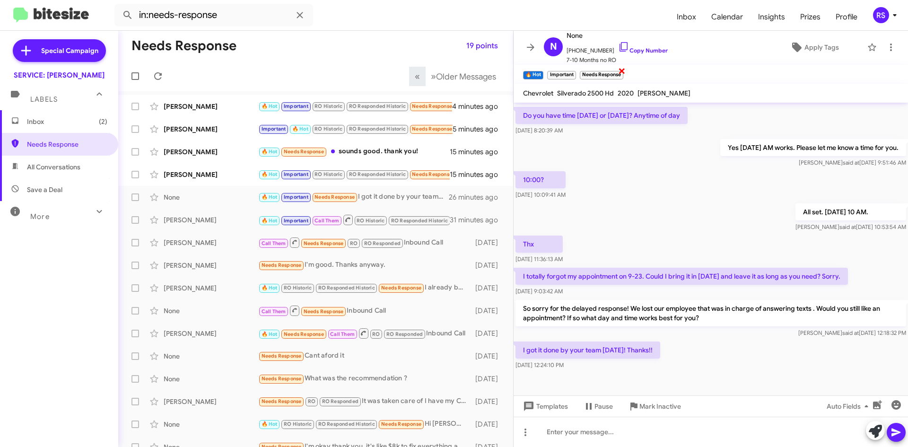
click at [623, 70] on span "×" at bounding box center [622, 70] width 8 height 11
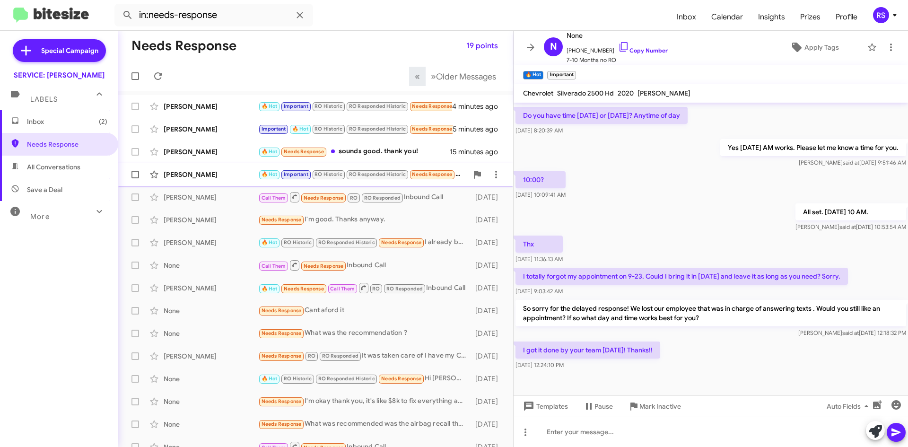
click at [208, 172] on div "John Salisbury" at bounding box center [211, 174] width 95 height 9
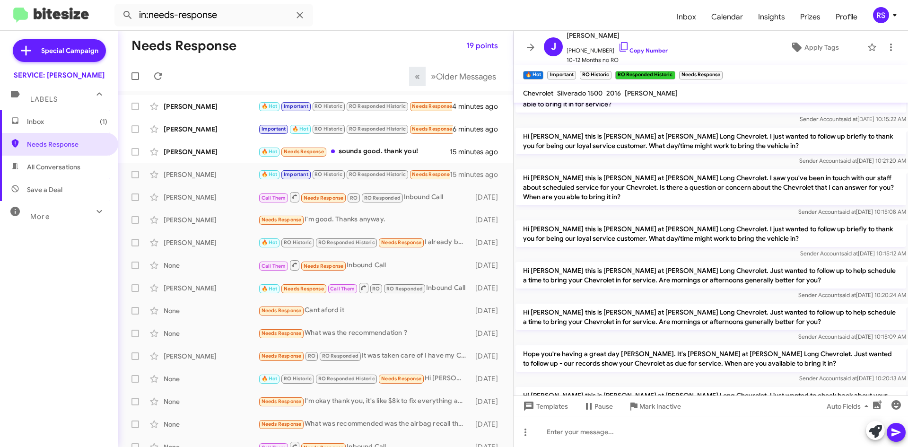
scroll to position [413, 0]
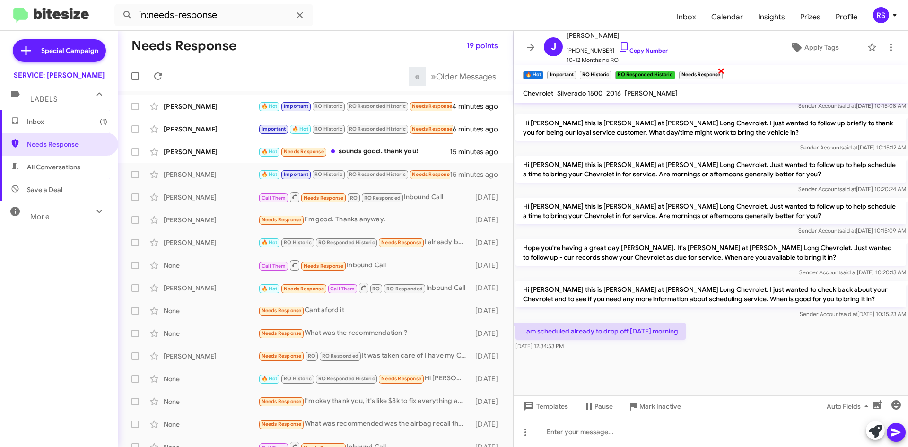
click at [723, 70] on span "×" at bounding box center [721, 70] width 8 height 11
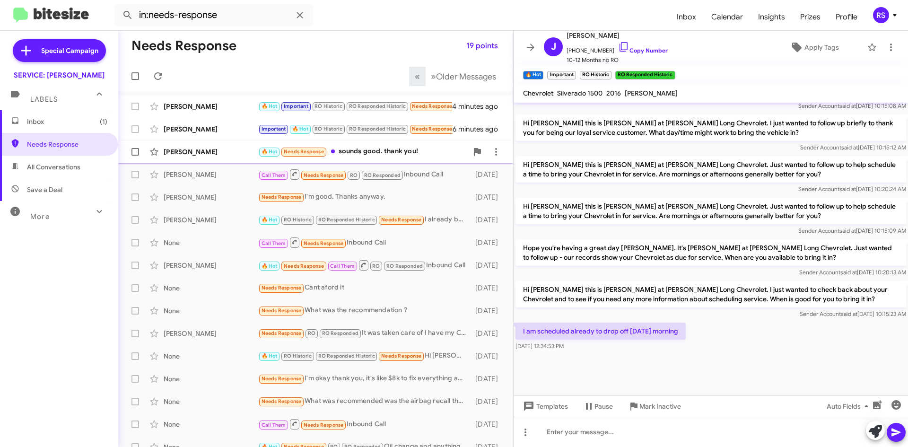
click at [203, 150] on div "Christopher Hutnik" at bounding box center [211, 151] width 95 height 9
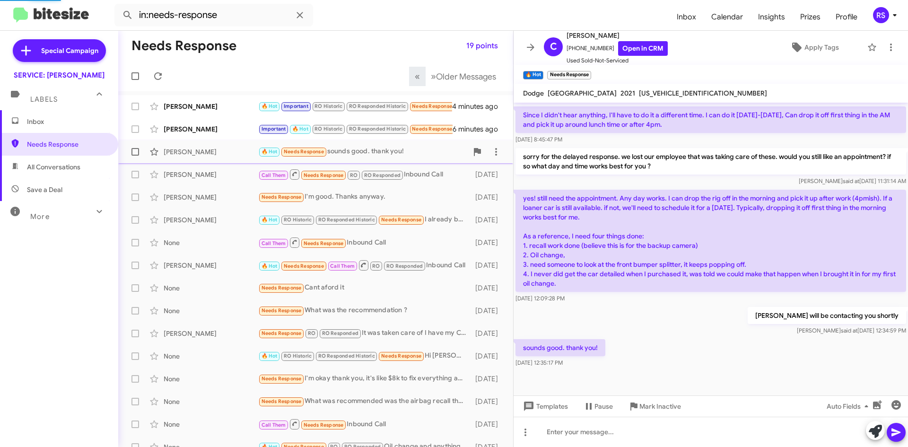
scroll to position [229, 0]
click at [590, 71] on span "×" at bounding box center [590, 70] width 8 height 11
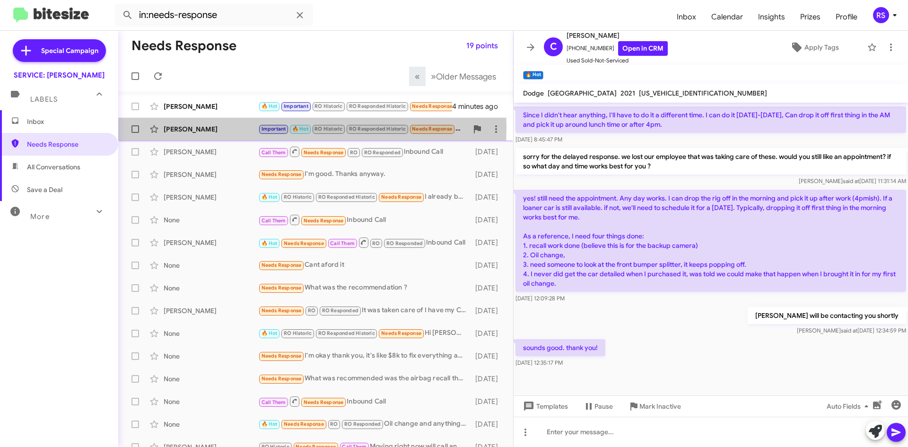
click at [189, 127] on div "David Carty" at bounding box center [211, 128] width 95 height 9
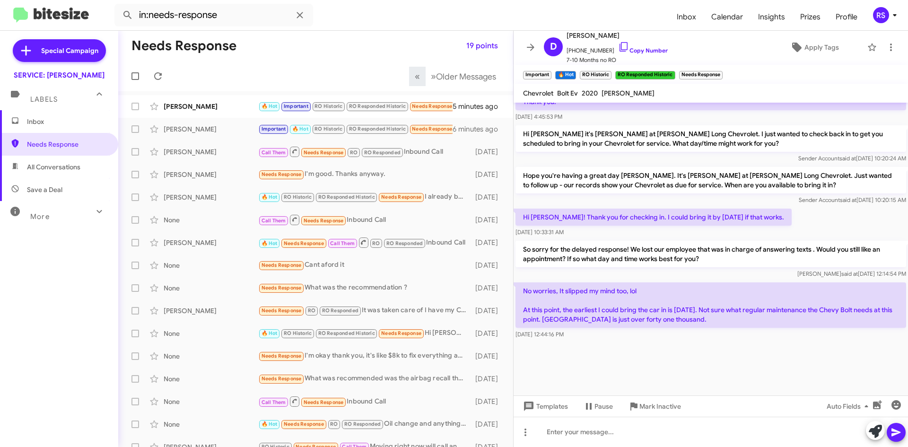
scroll to position [1458, 0]
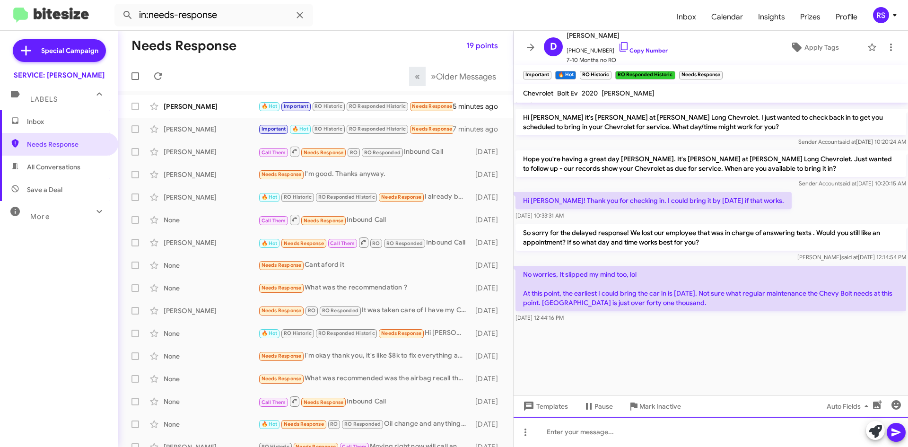
drag, startPoint x: 571, startPoint y: 436, endPoint x: 532, endPoint y: 443, distance: 39.3
click at [569, 435] on div at bounding box center [710, 432] width 394 height 30
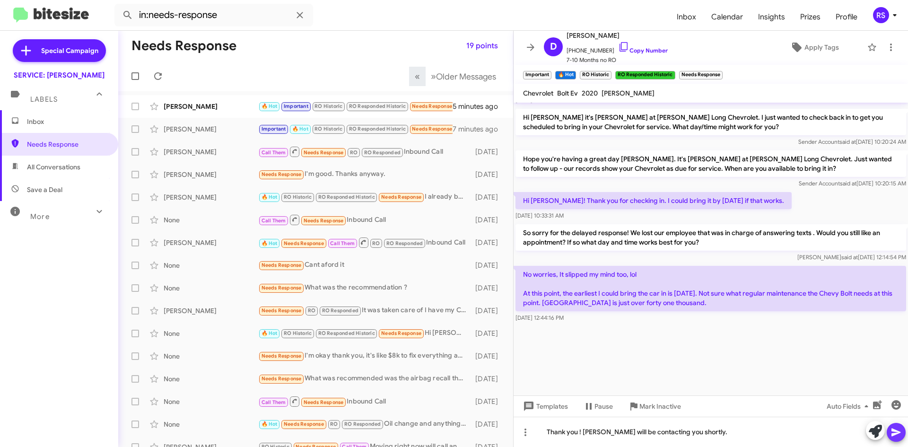
click at [897, 428] on icon at bounding box center [895, 431] width 11 height 11
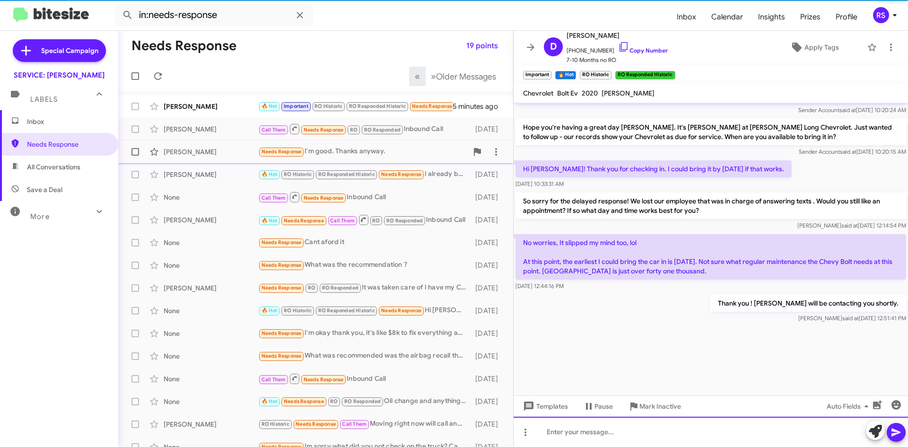
scroll to position [1492, 0]
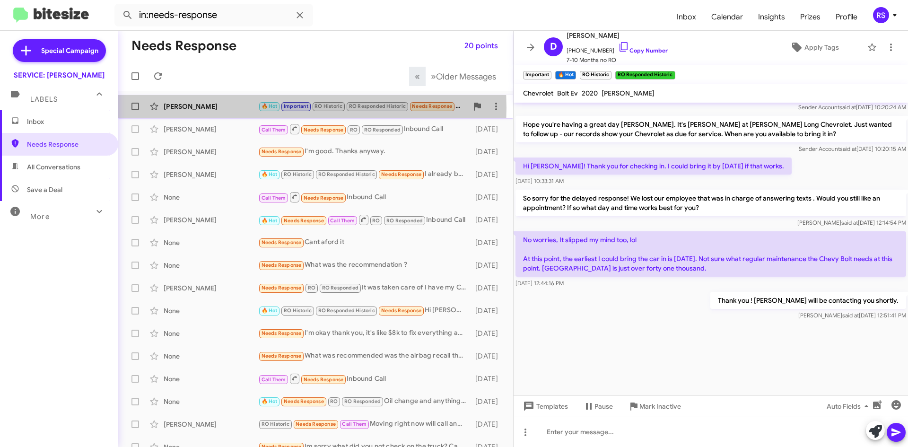
click at [208, 108] on div "Jacqueline Brown" at bounding box center [211, 106] width 95 height 9
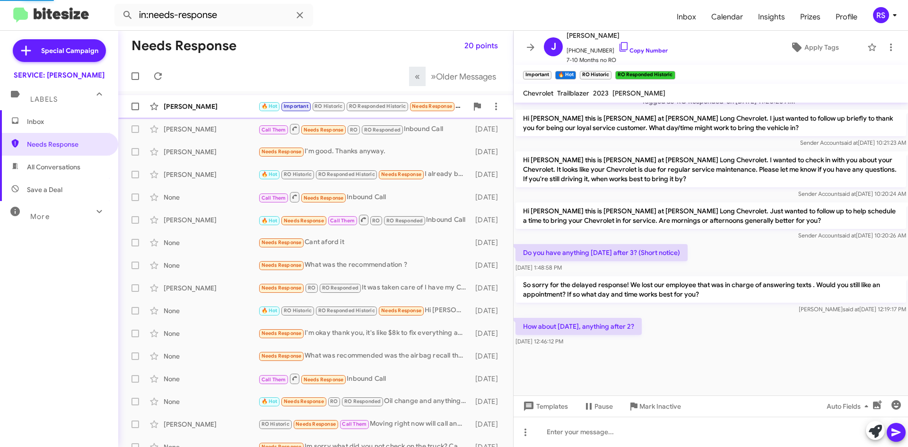
scroll to position [444, 0]
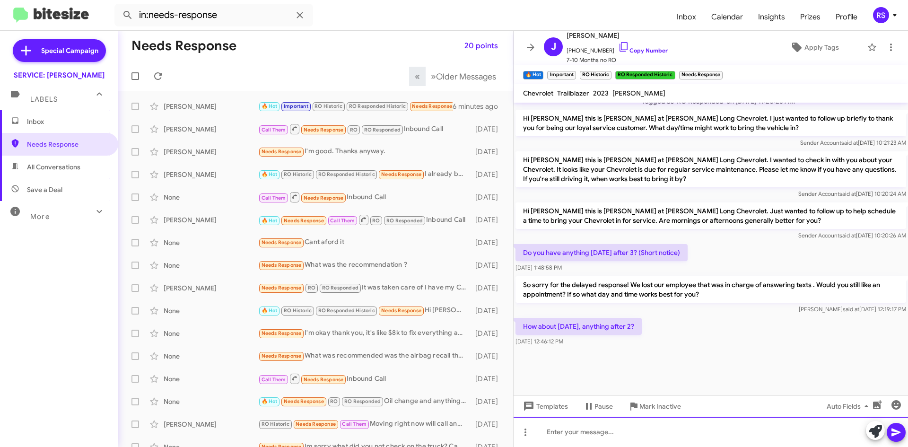
click at [572, 430] on div at bounding box center [710, 432] width 394 height 30
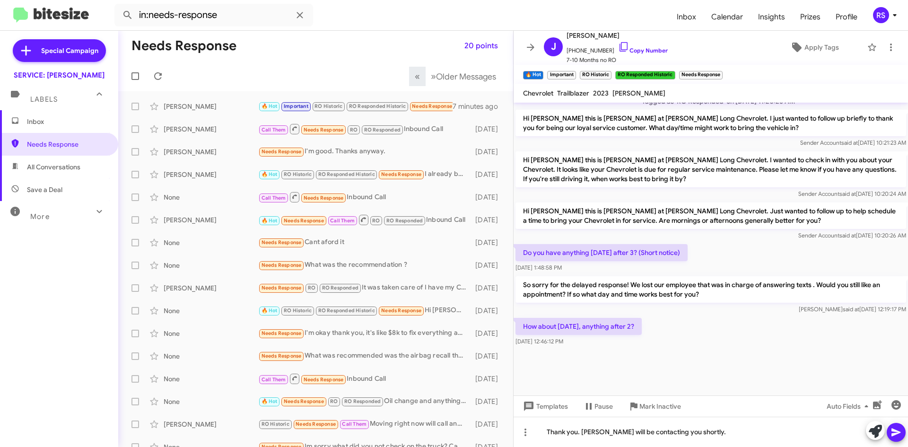
click at [898, 438] on span at bounding box center [895, 432] width 11 height 19
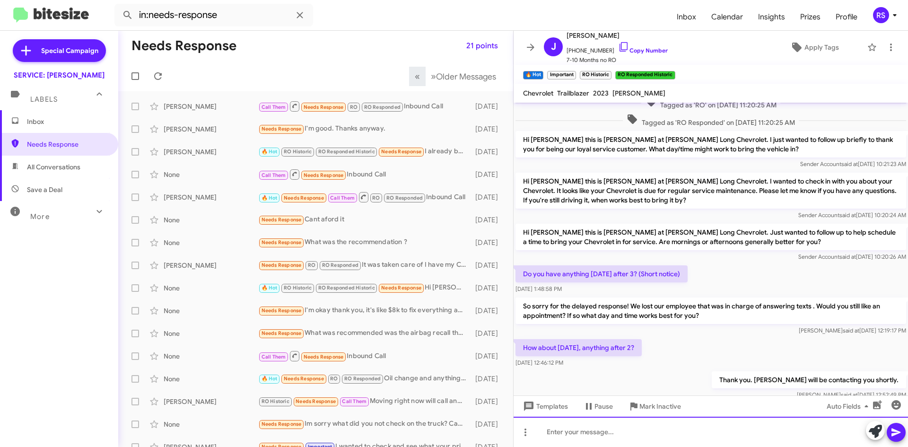
scroll to position [938, 0]
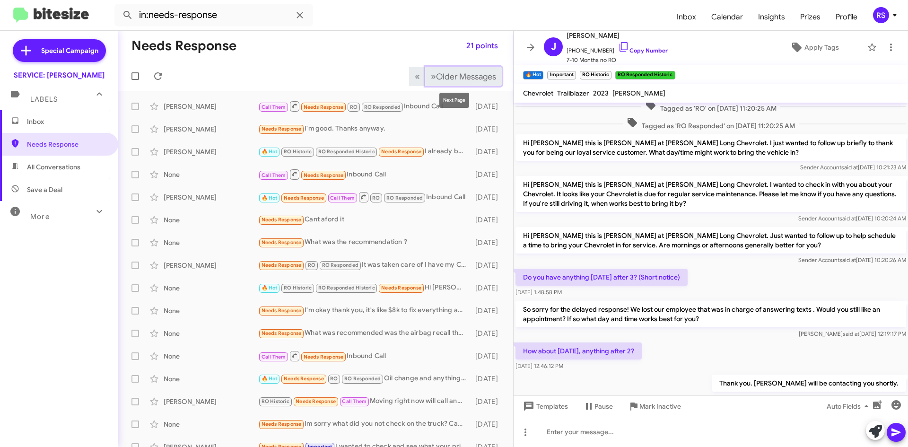
click at [451, 76] on span "Older Messages" at bounding box center [466, 76] width 60 height 10
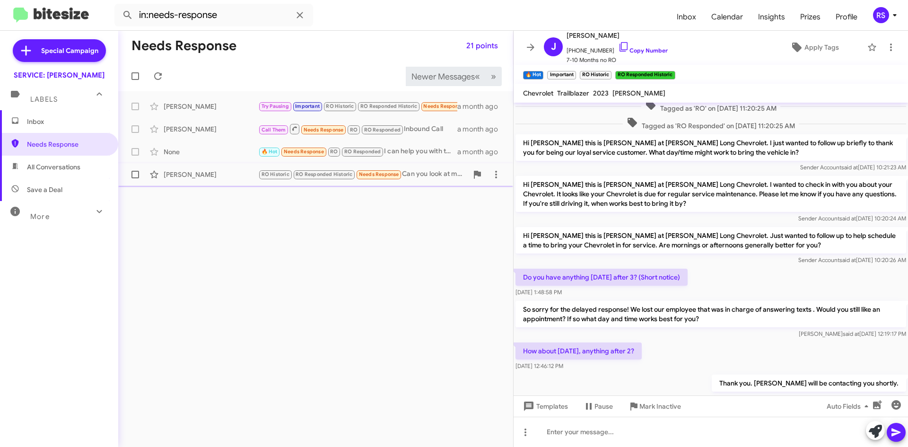
click at [378, 174] on span "Needs Response" at bounding box center [379, 174] width 40 height 6
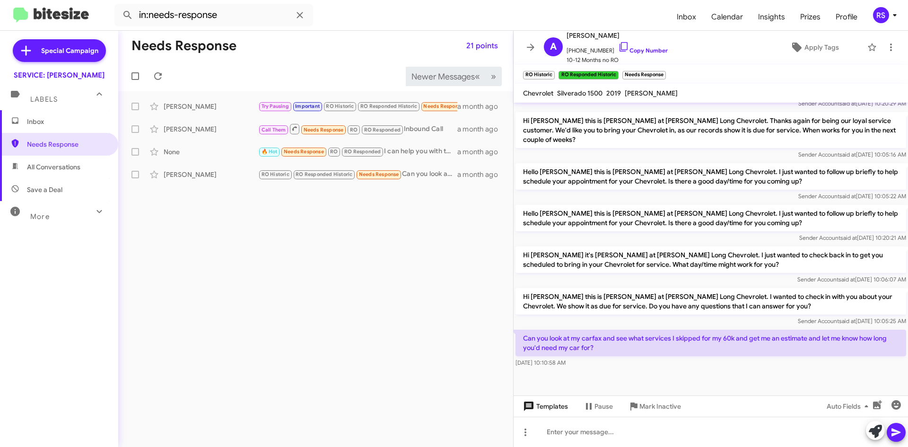
click at [552, 407] on span "Templates" at bounding box center [544, 406] width 47 height 17
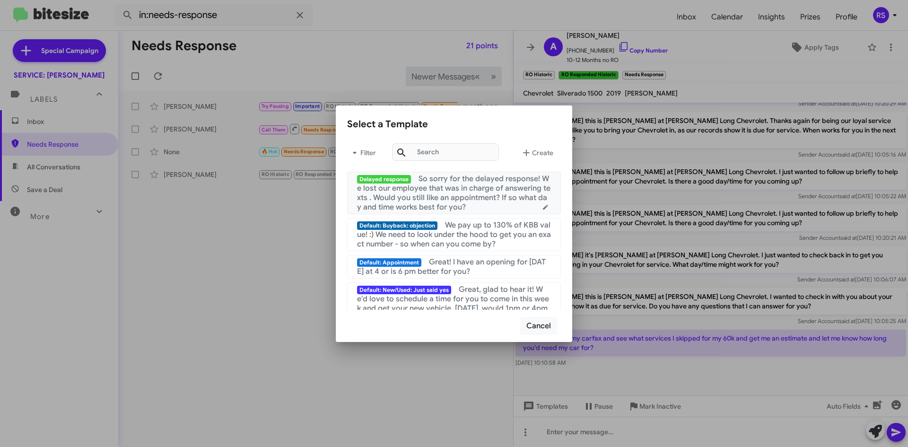
click at [393, 179] on span "Delayed response" at bounding box center [384, 179] width 54 height 9
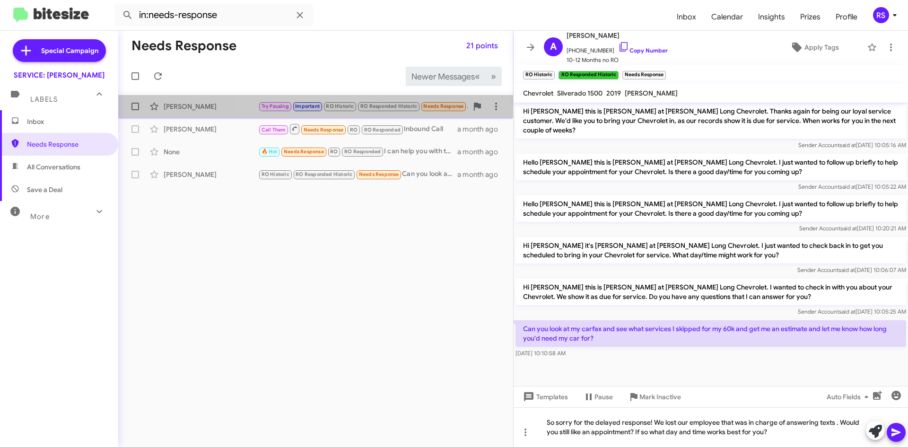
click at [447, 104] on span "Needs Response" at bounding box center [443, 106] width 40 height 6
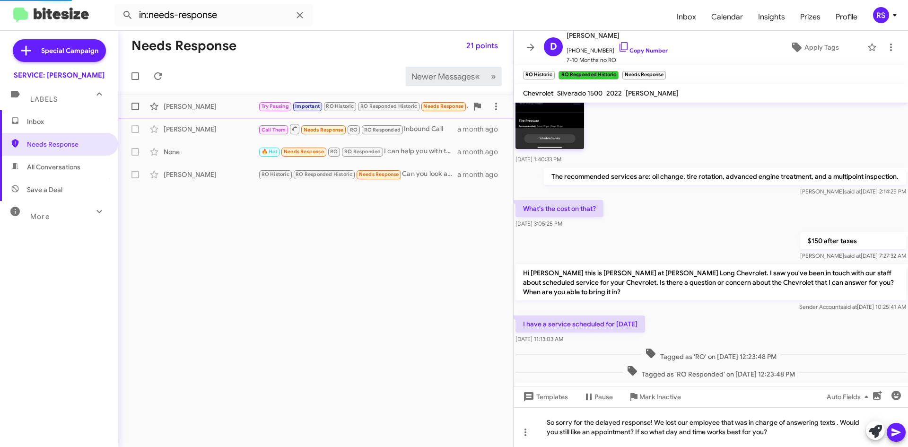
scroll to position [658, 0]
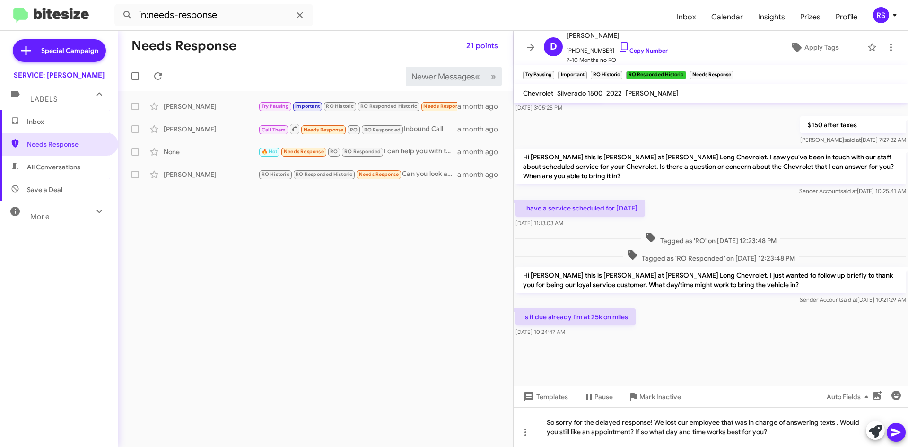
click at [200, 208] on div "Needs Response 21 points Newer Messages « Previous » Next David Reyes Try Pausi…" at bounding box center [315, 239] width 395 height 416
click at [439, 77] on span "Newer Messages" at bounding box center [442, 76] width 63 height 10
